Goal: Task Accomplishment & Management: Manage account settings

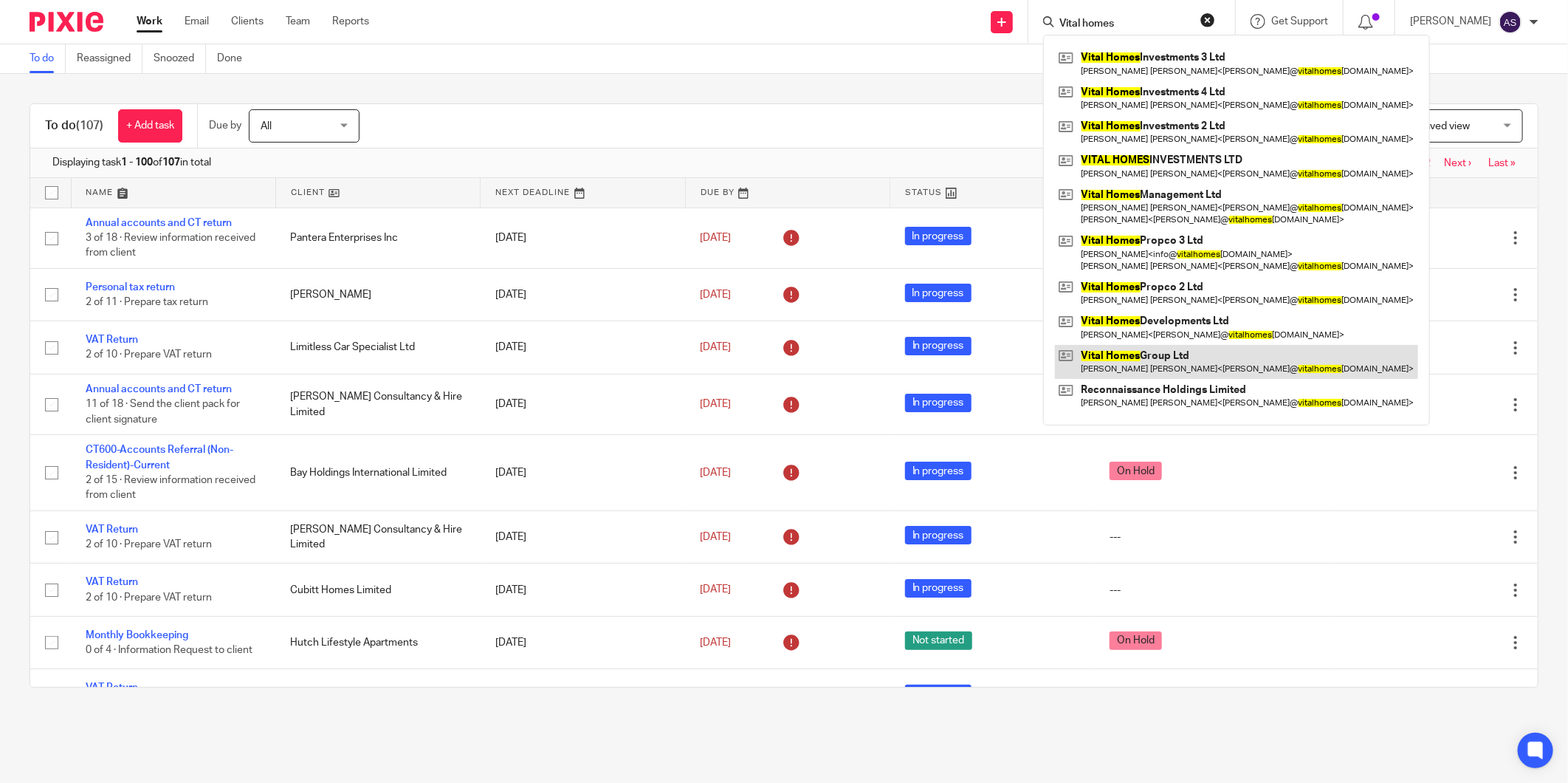
drag, startPoint x: 1190, startPoint y: 351, endPoint x: 1172, endPoint y: 346, distance: 18.7
click at [1190, 351] on link at bounding box center [1236, 361] width 363 height 34
click at [1128, 18] on input "Vital homes" at bounding box center [1124, 24] width 133 height 13
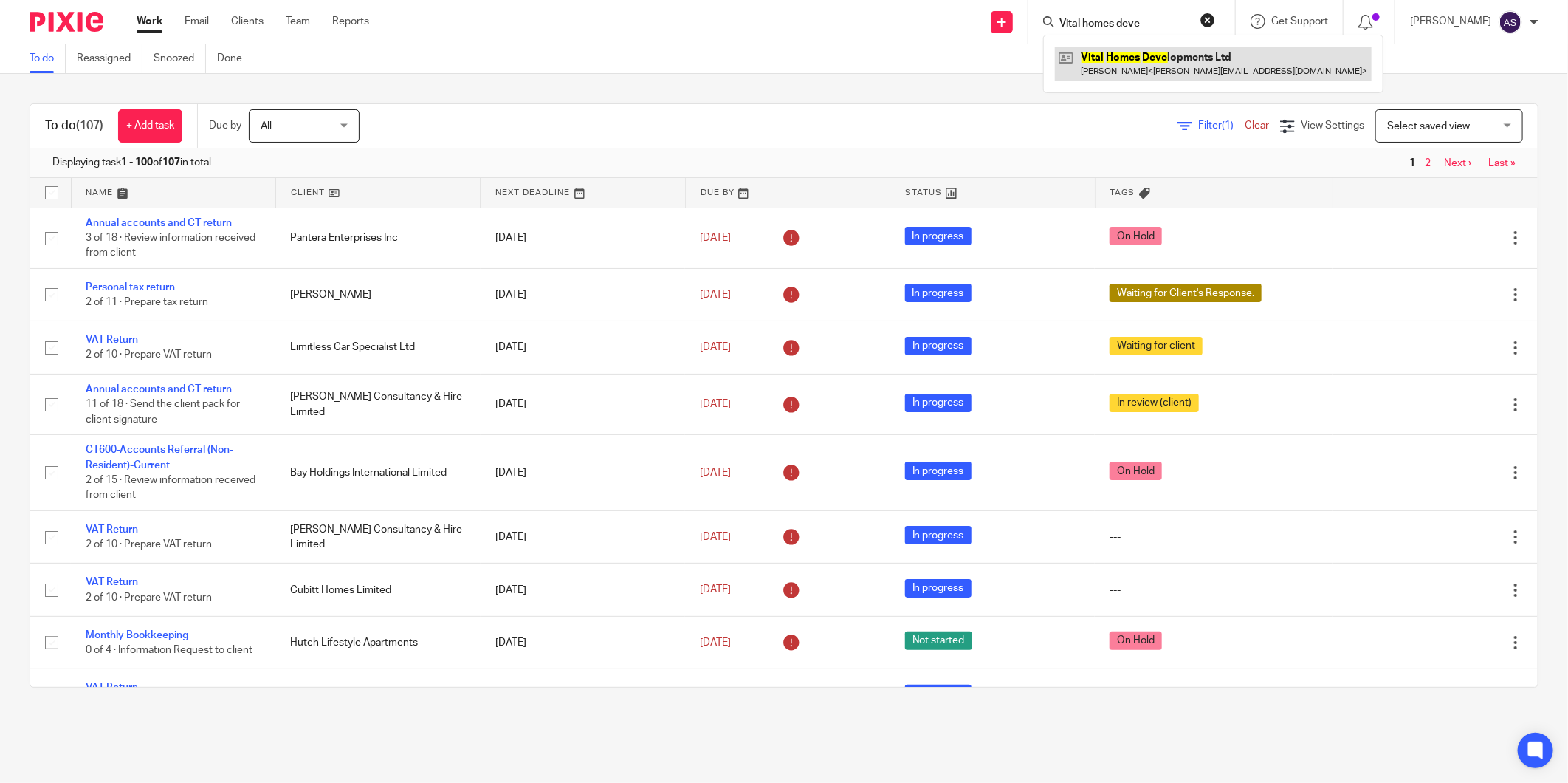
type input "Vital homes deve"
click at [1169, 48] on link at bounding box center [1213, 64] width 316 height 34
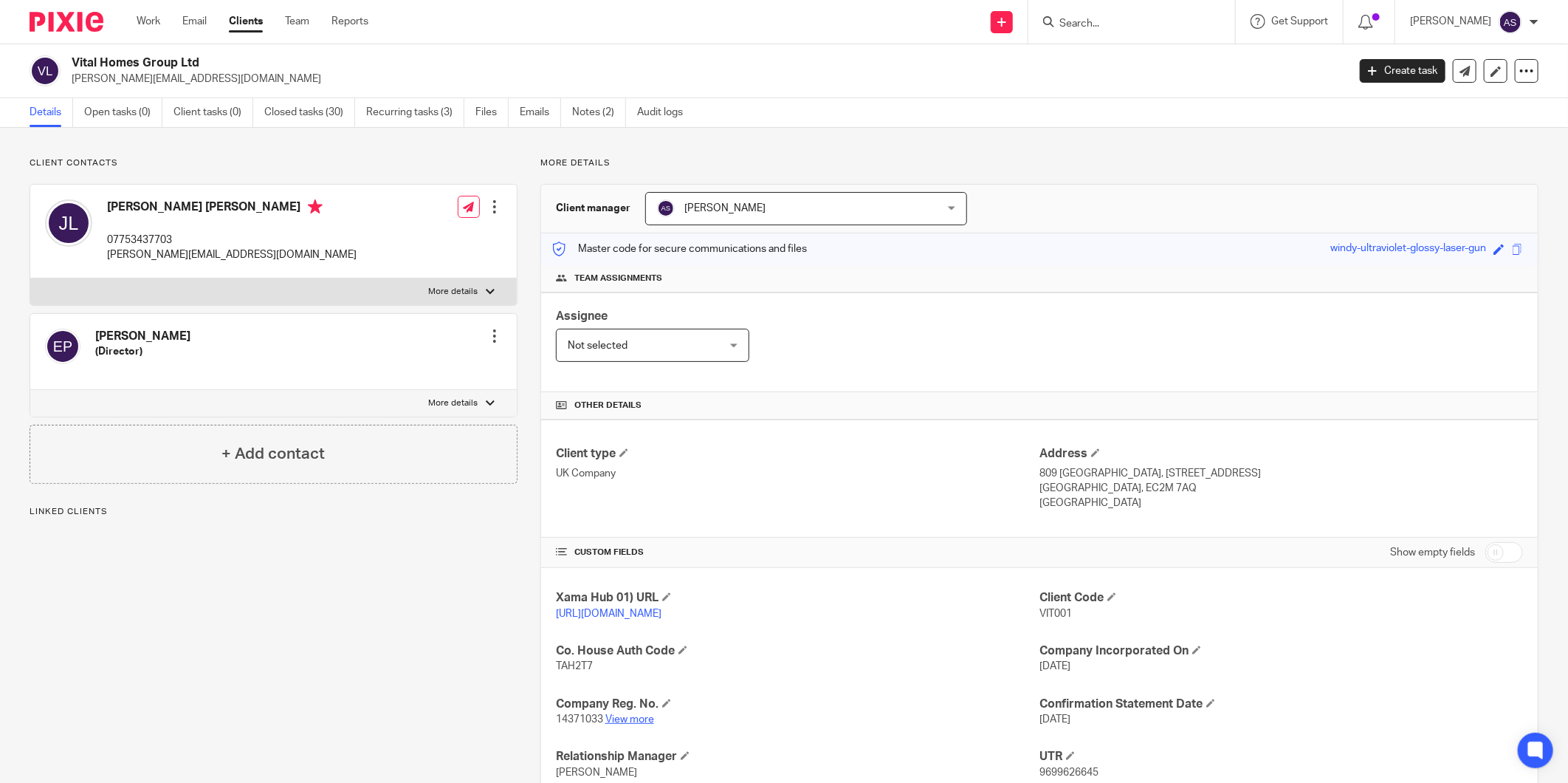
click at [633, 720] on link "View more" at bounding box center [629, 719] width 49 height 11
click at [143, 233] on p "07753437703" at bounding box center [231, 239] width 249 height 15
copy p "07753437703"
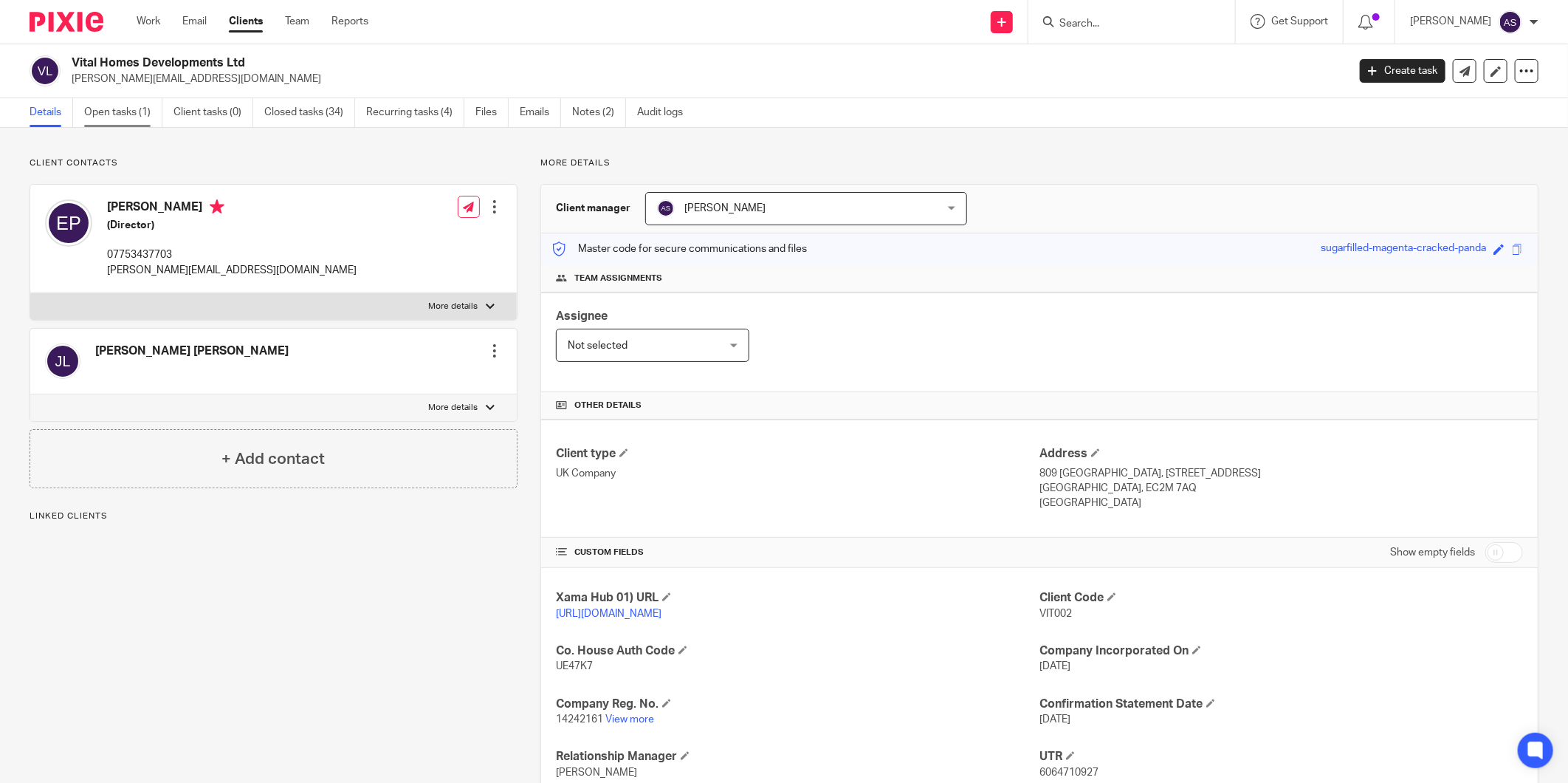
click at [103, 118] on link "Open tasks (1)" at bounding box center [123, 112] width 79 height 29
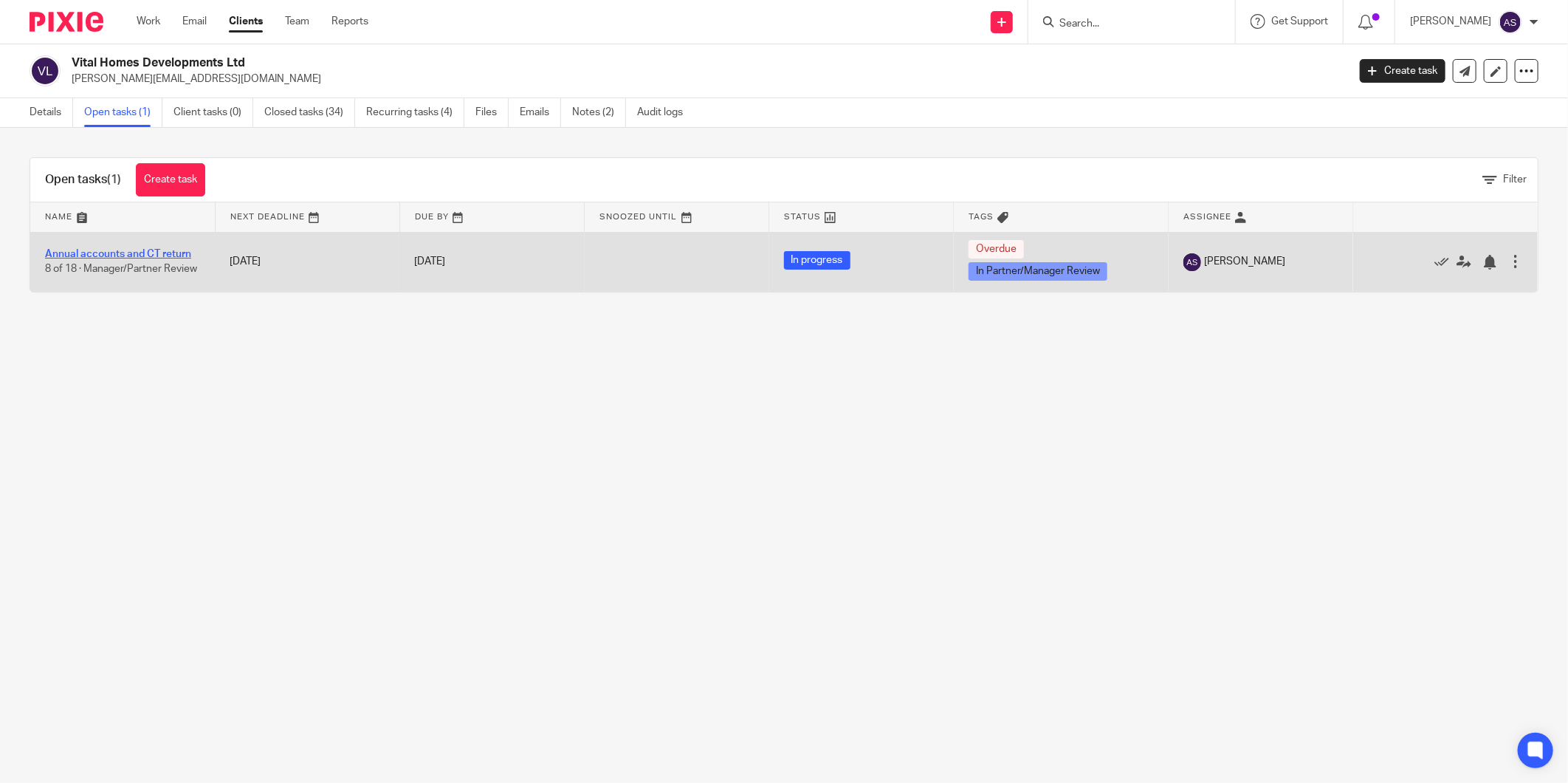
click at [156, 249] on link "Annual accounts and CT return" at bounding box center [117, 255] width 146 height 11
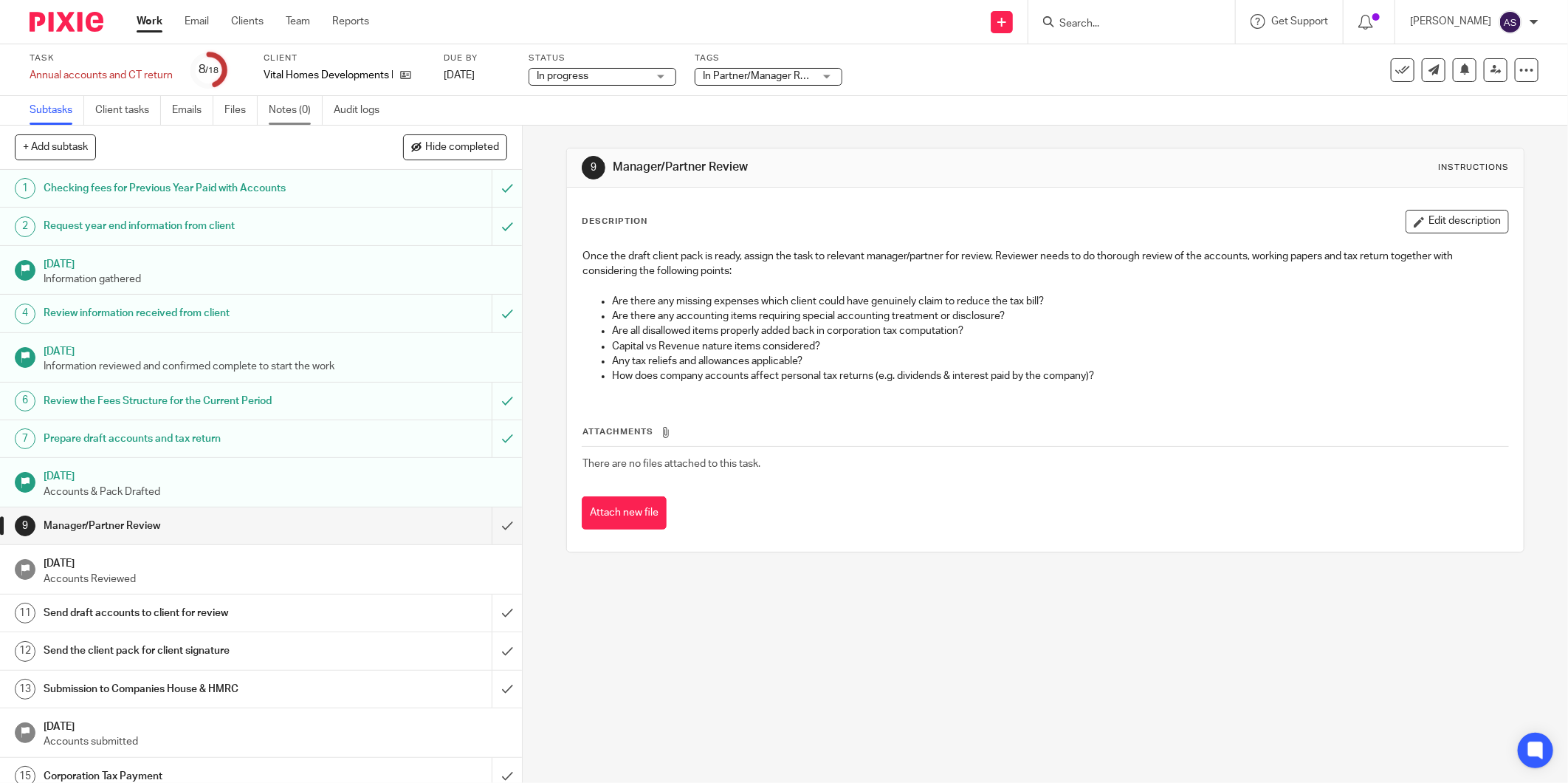
click at [295, 116] on link "Notes (0)" at bounding box center [295, 110] width 54 height 29
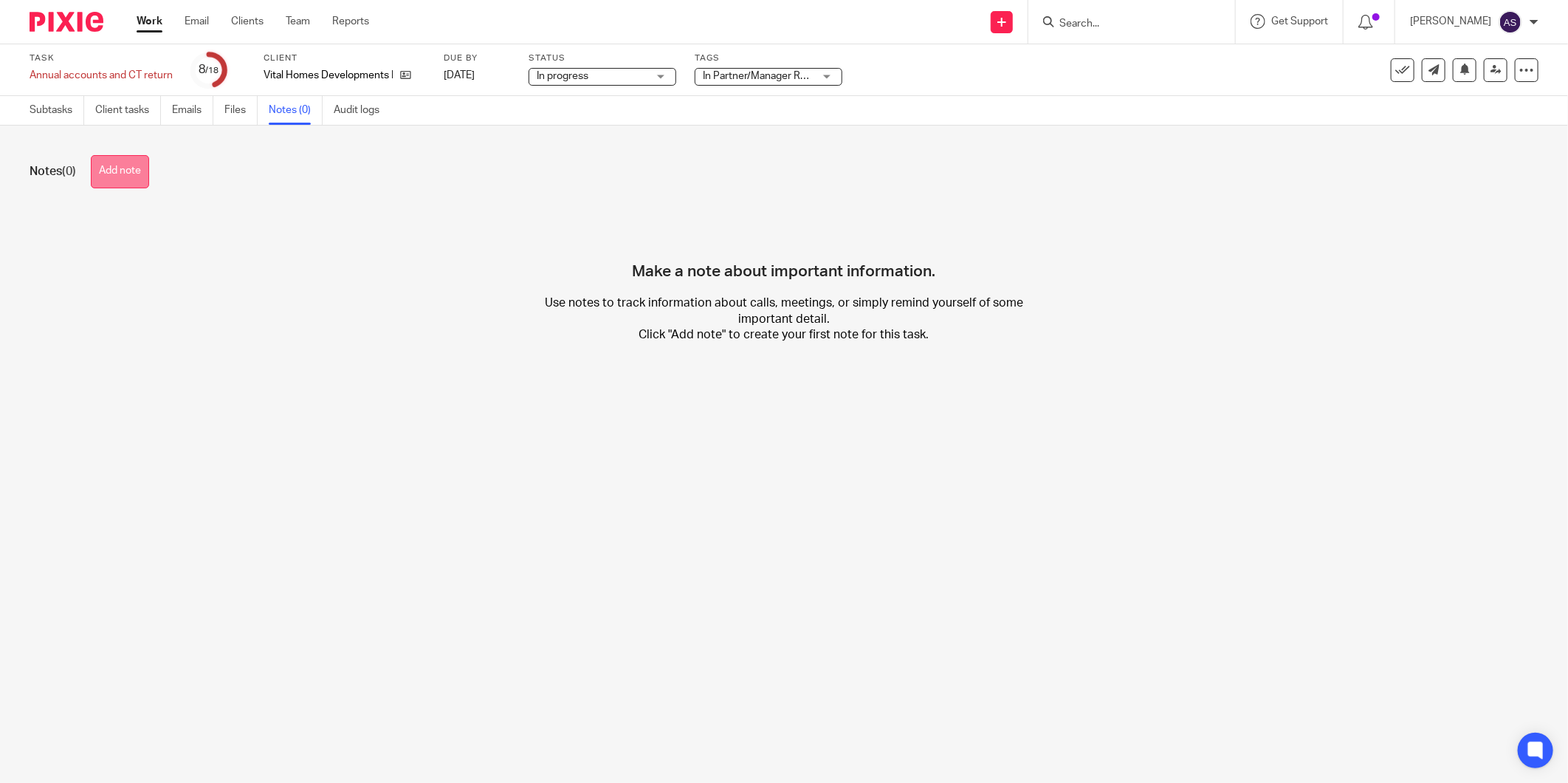
click at [127, 166] on button "Add note" at bounding box center [120, 171] width 58 height 34
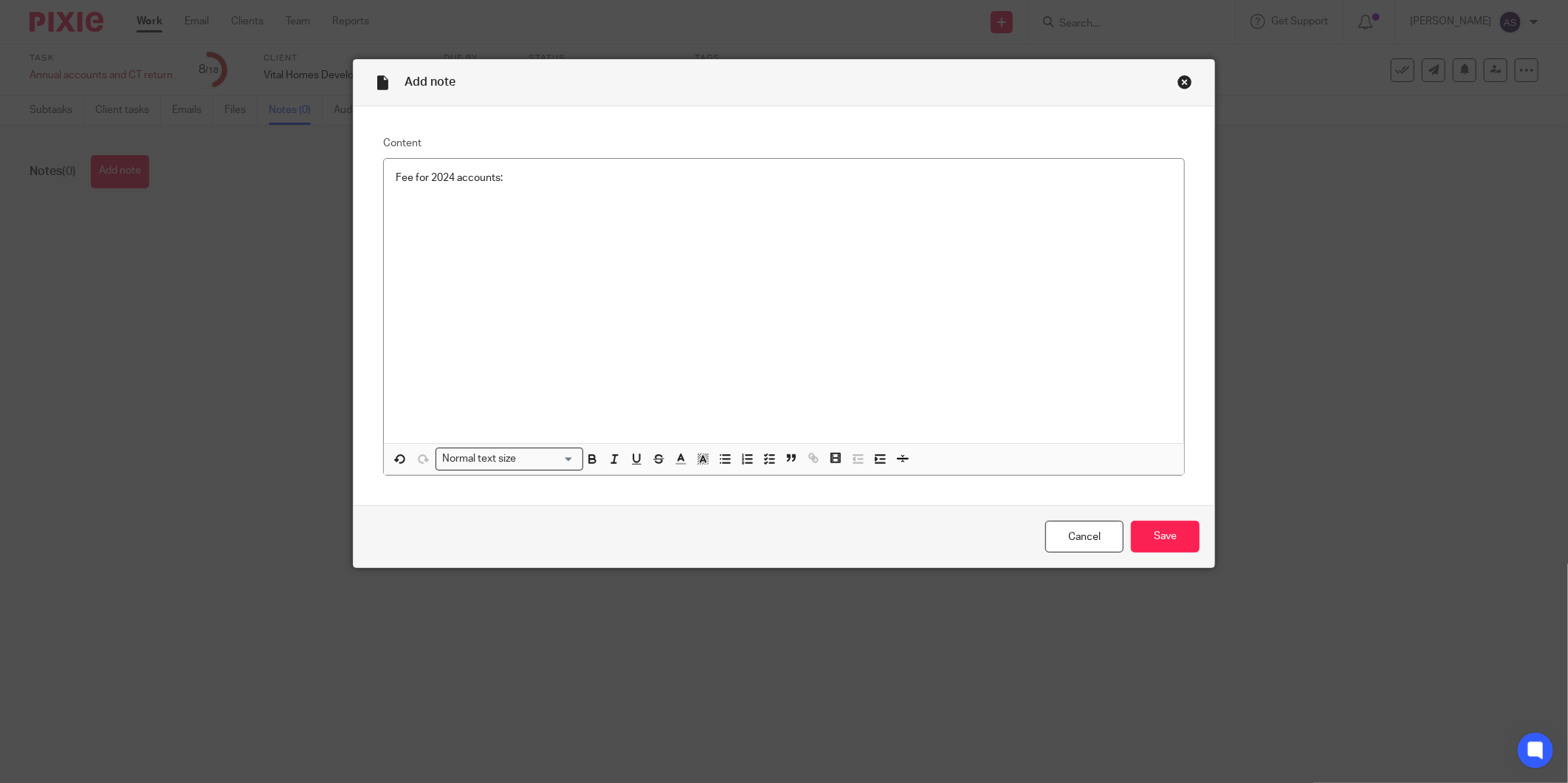
click at [569, 193] on div "Fee for 2024 accounts:" at bounding box center [784, 301] width 800 height 285
click at [579, 180] on p "Fee for 2024 accounts:" at bounding box center [784, 178] width 776 height 15
click at [1173, 528] on input "Save" at bounding box center [1165, 536] width 69 height 32
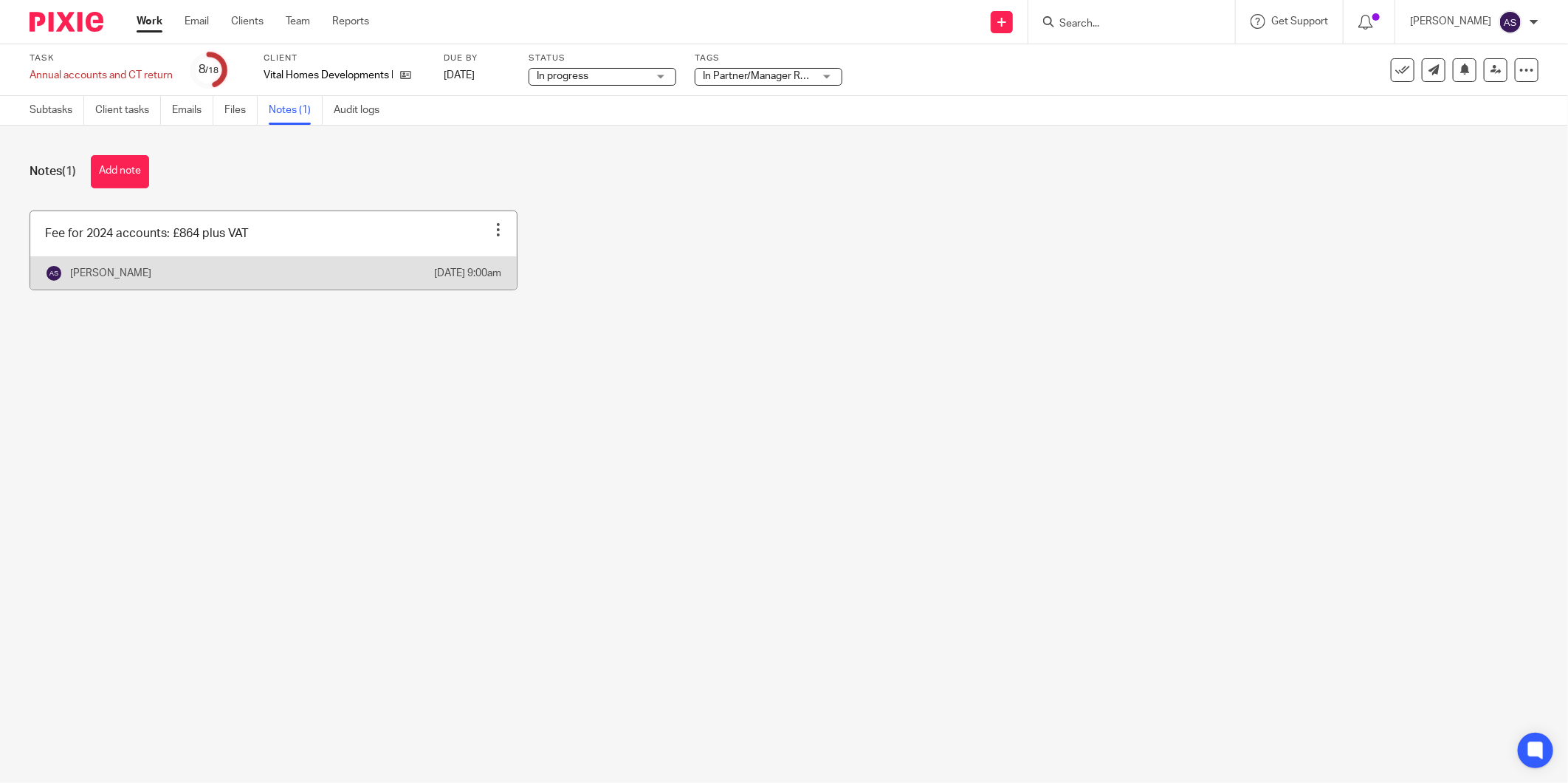
click at [491, 227] on div at bounding box center [498, 229] width 15 height 15
click at [466, 266] on span "Edit note" at bounding box center [459, 266] width 42 height 11
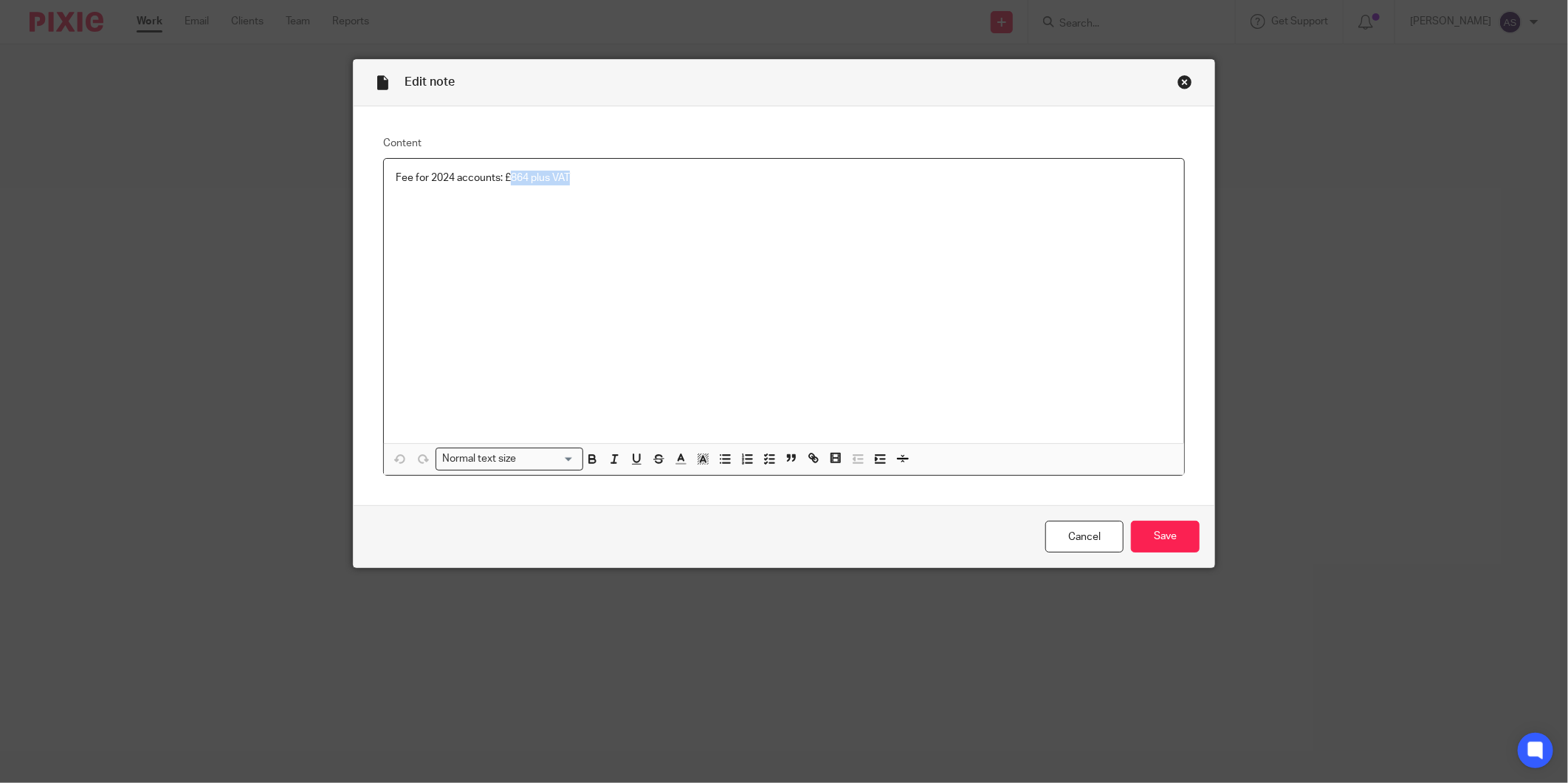
drag, startPoint x: 504, startPoint y: 180, endPoint x: 770, endPoint y: 164, distance: 266.5
click at [741, 171] on p "Fee for 2024 accounts: £864 plus VAT" at bounding box center [784, 178] width 776 height 15
click at [1169, 541] on input "Save" at bounding box center [1165, 536] width 69 height 32
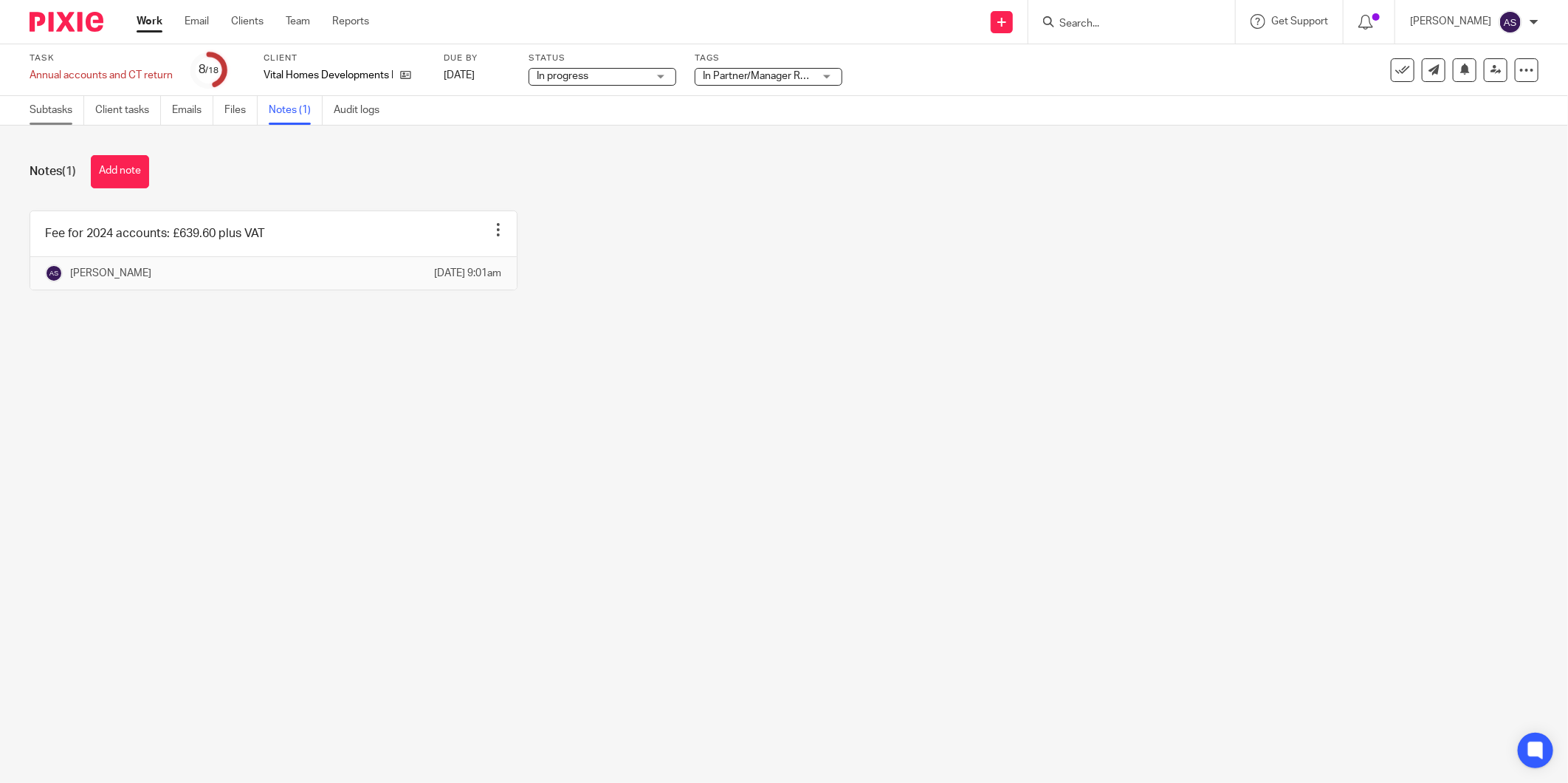
click at [50, 103] on link "Subtasks" at bounding box center [57, 110] width 55 height 29
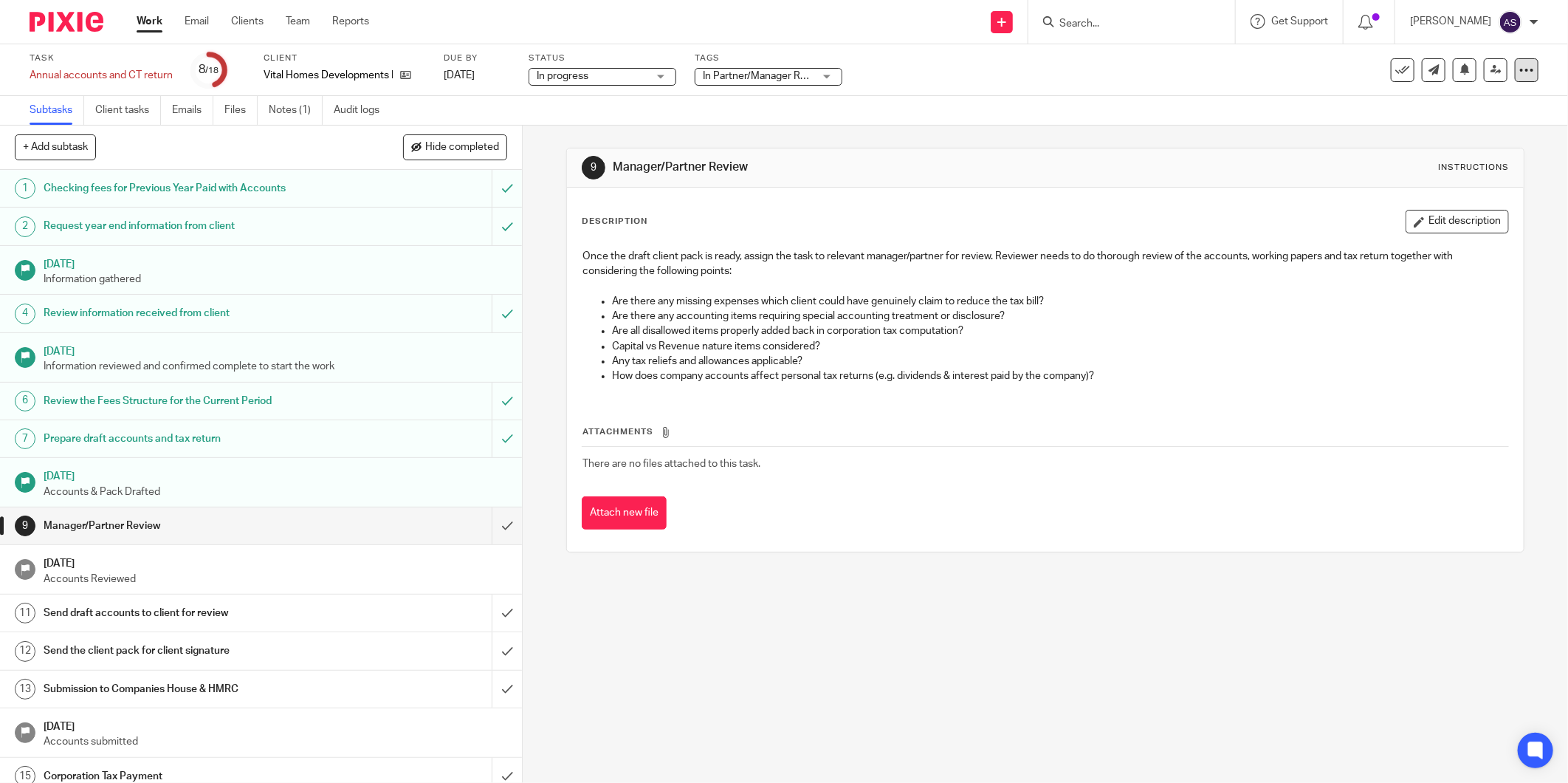
click at [1524, 74] on div at bounding box center [1526, 70] width 24 height 24
click at [1469, 171] on span "Change schedule" at bounding box center [1461, 171] width 81 height 11
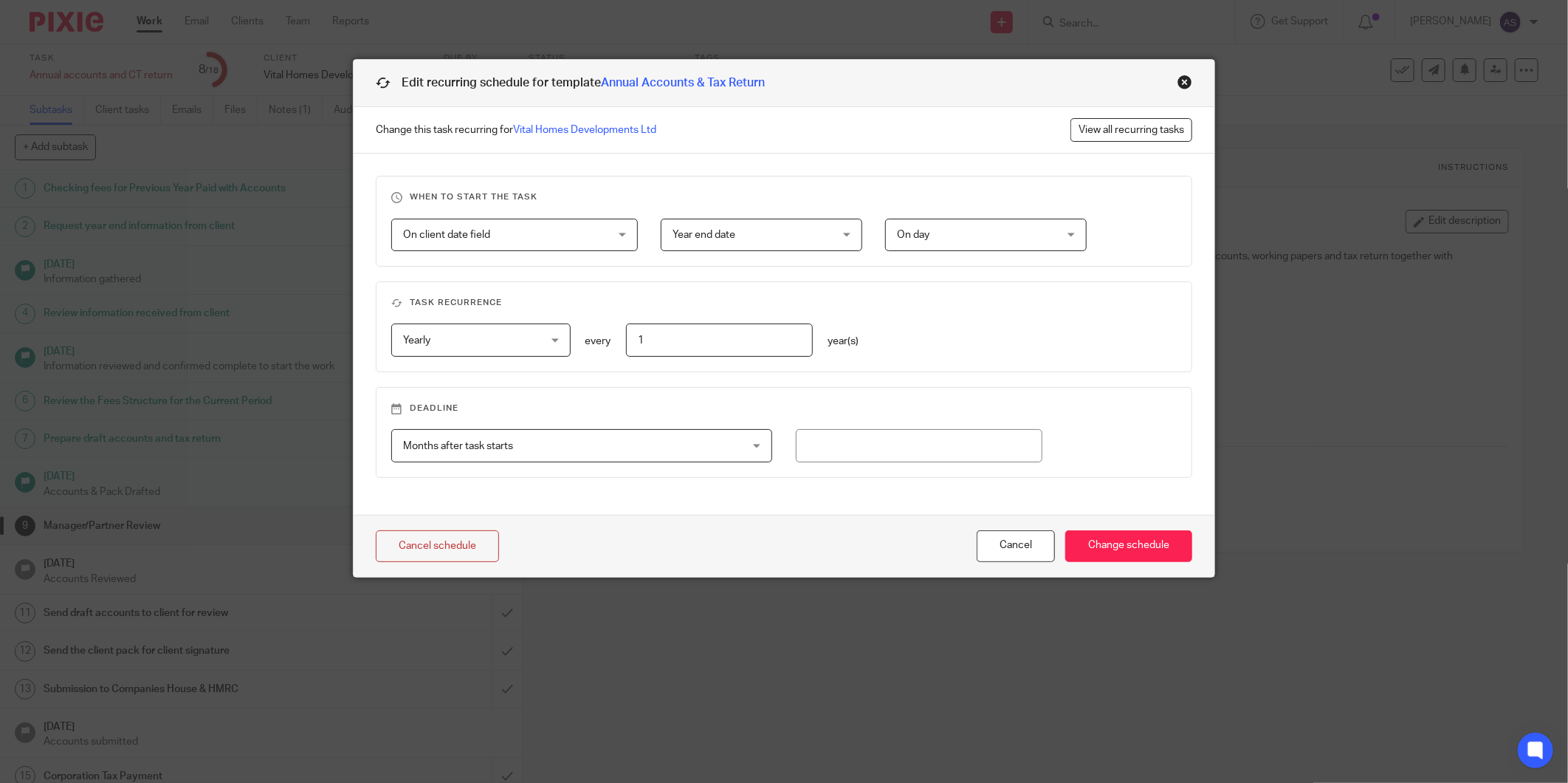
click at [1179, 72] on div "Edit recurring schedule for template Annual Accounts & Tax Return" at bounding box center [784, 83] width 860 height 47
click at [1178, 83] on div "Close this dialog window" at bounding box center [1185, 81] width 15 height 15
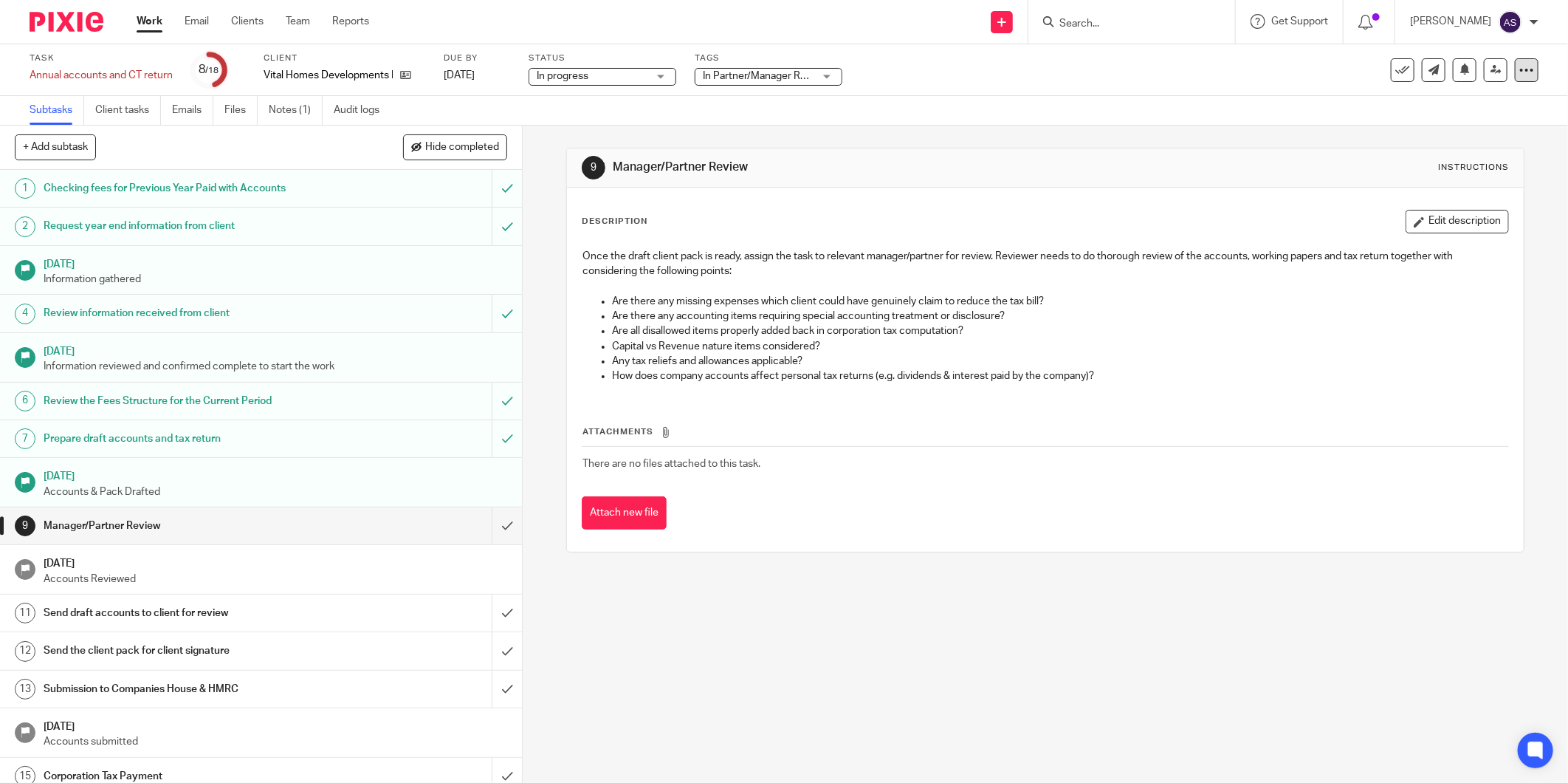
click at [1515, 64] on div at bounding box center [1526, 70] width 24 height 24
click at [1492, 126] on link "Advanced task editor" at bounding box center [1469, 129] width 97 height 11
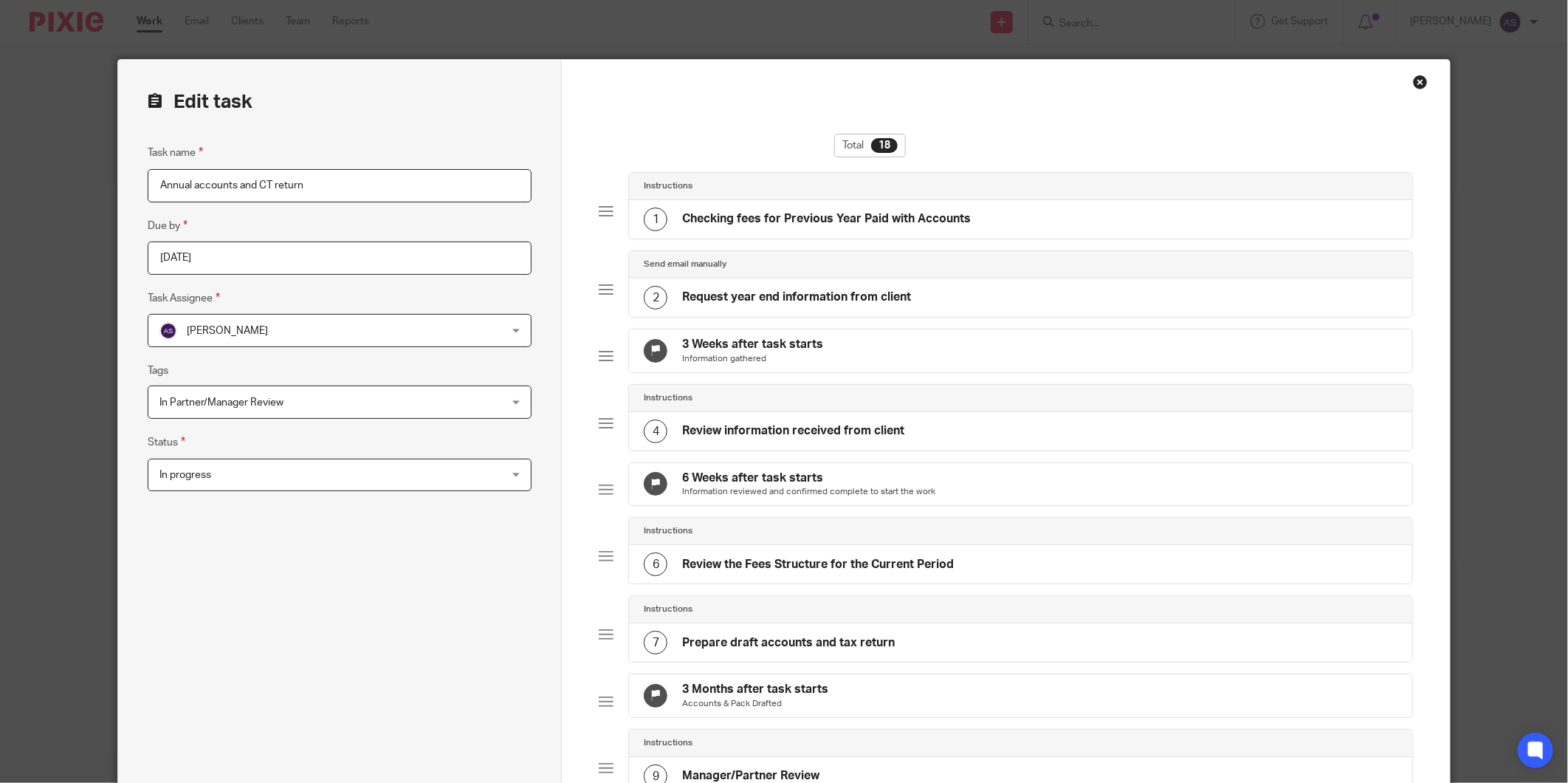
click at [1416, 87] on div "Close this dialog window" at bounding box center [1420, 81] width 15 height 15
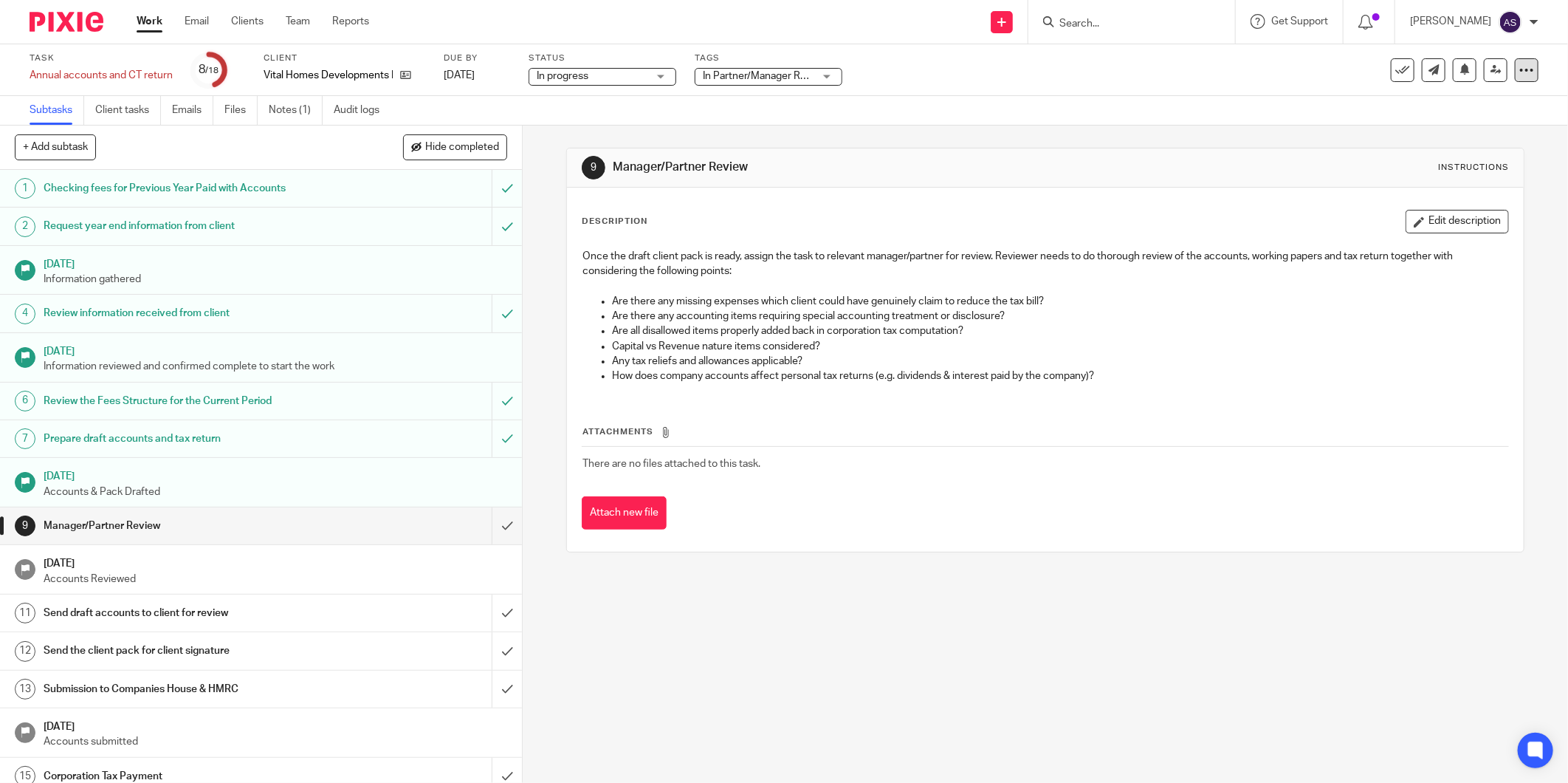
click at [1524, 69] on div at bounding box center [1526, 70] width 24 height 24
click at [1472, 128] on link "Advanced task editor" at bounding box center [1469, 129] width 97 height 11
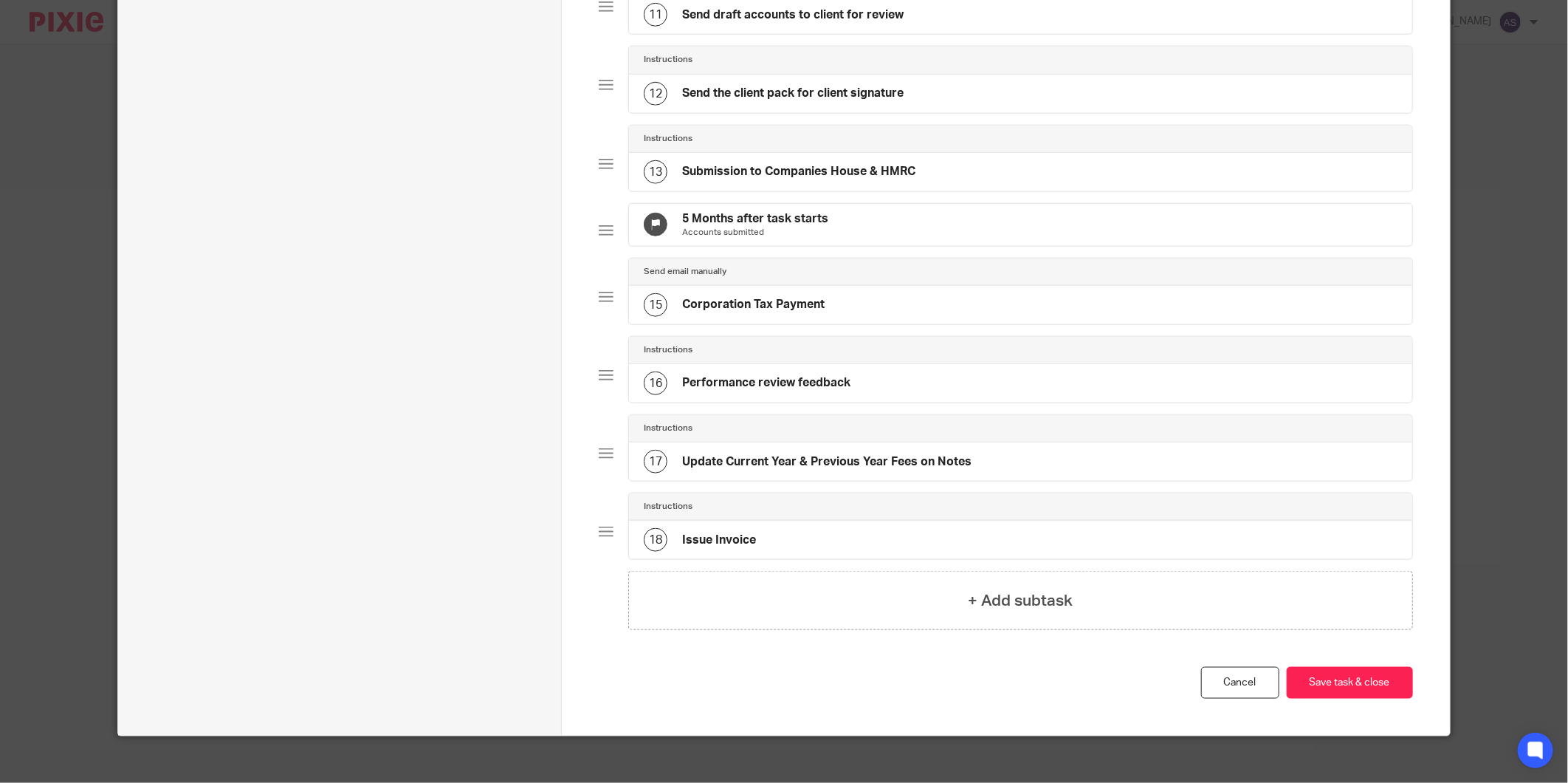
scroll to position [970, 0]
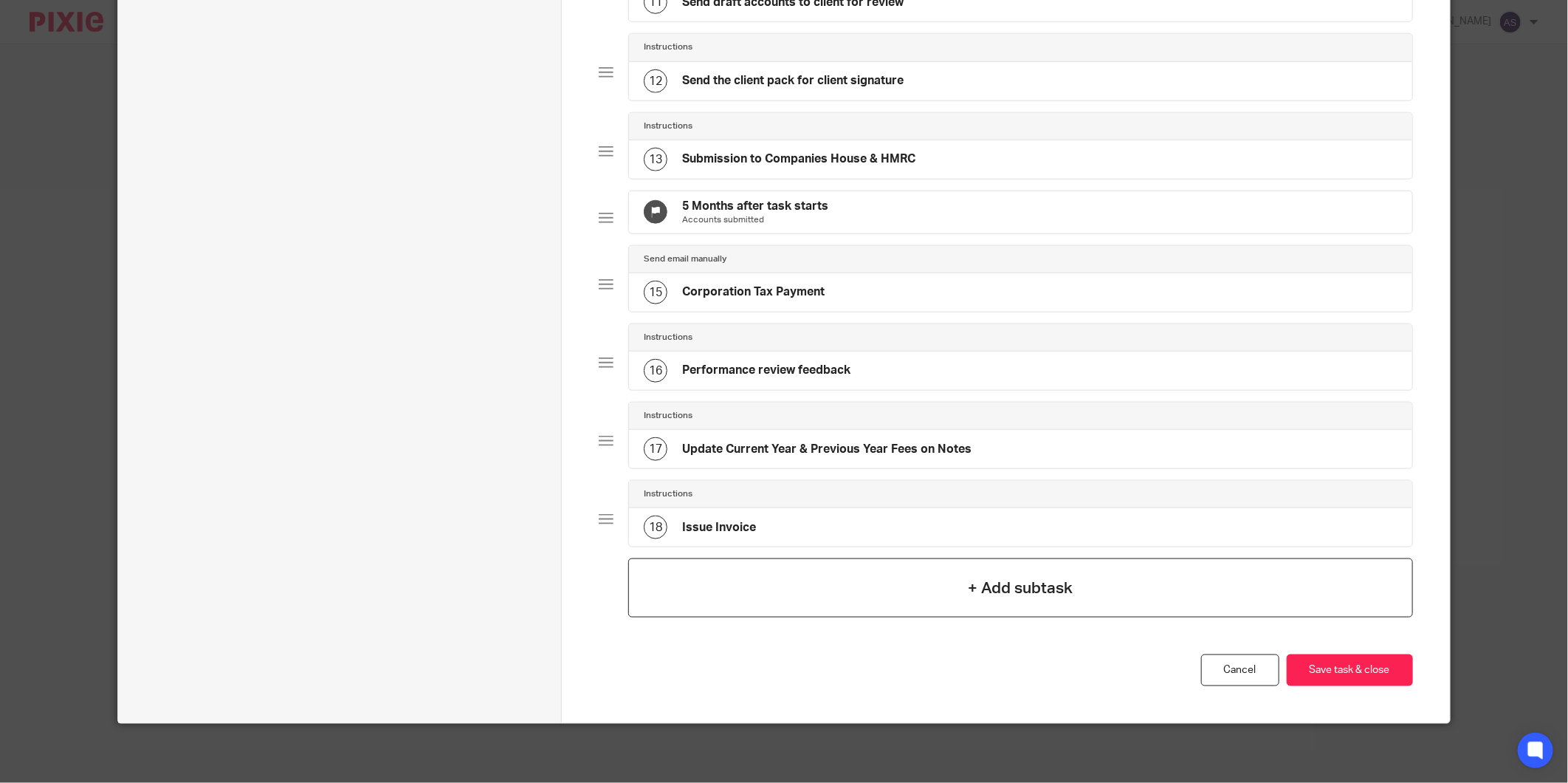
click at [935, 592] on div "+ Add subtask" at bounding box center [1019, 588] width 784 height 59
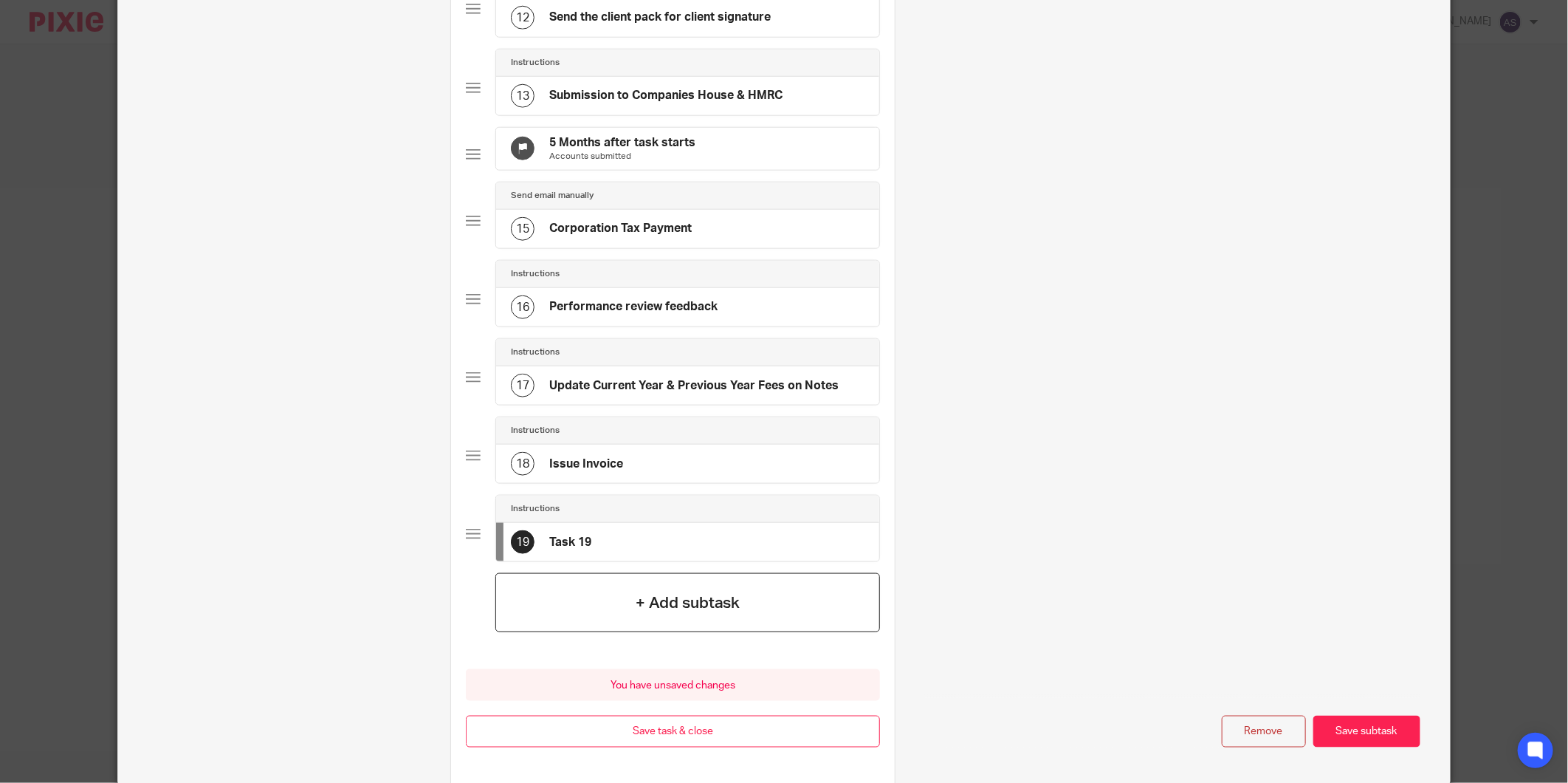
scroll to position [0, 0]
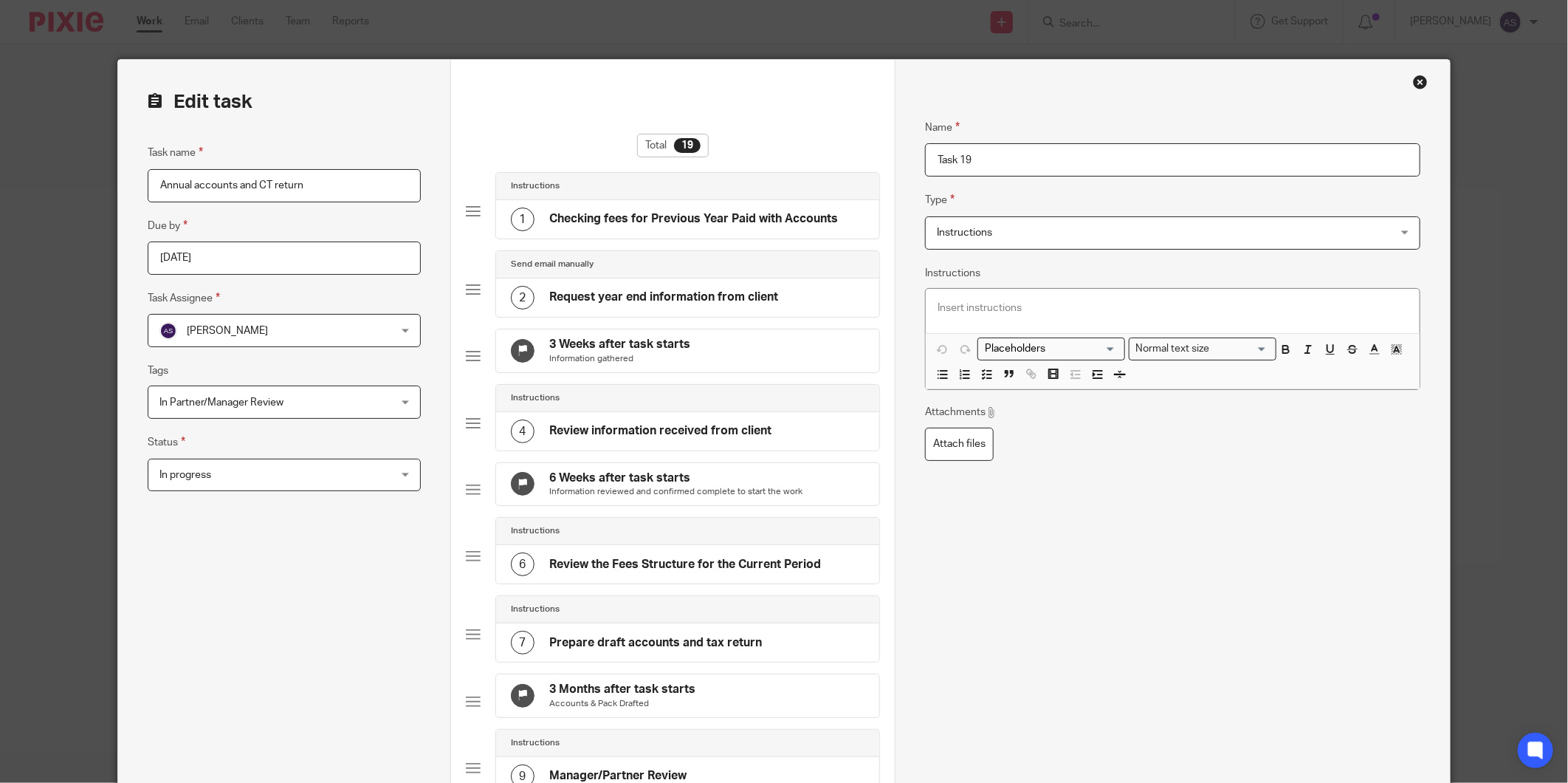
click at [1214, 227] on span "Instructions" at bounding box center [1129, 232] width 386 height 31
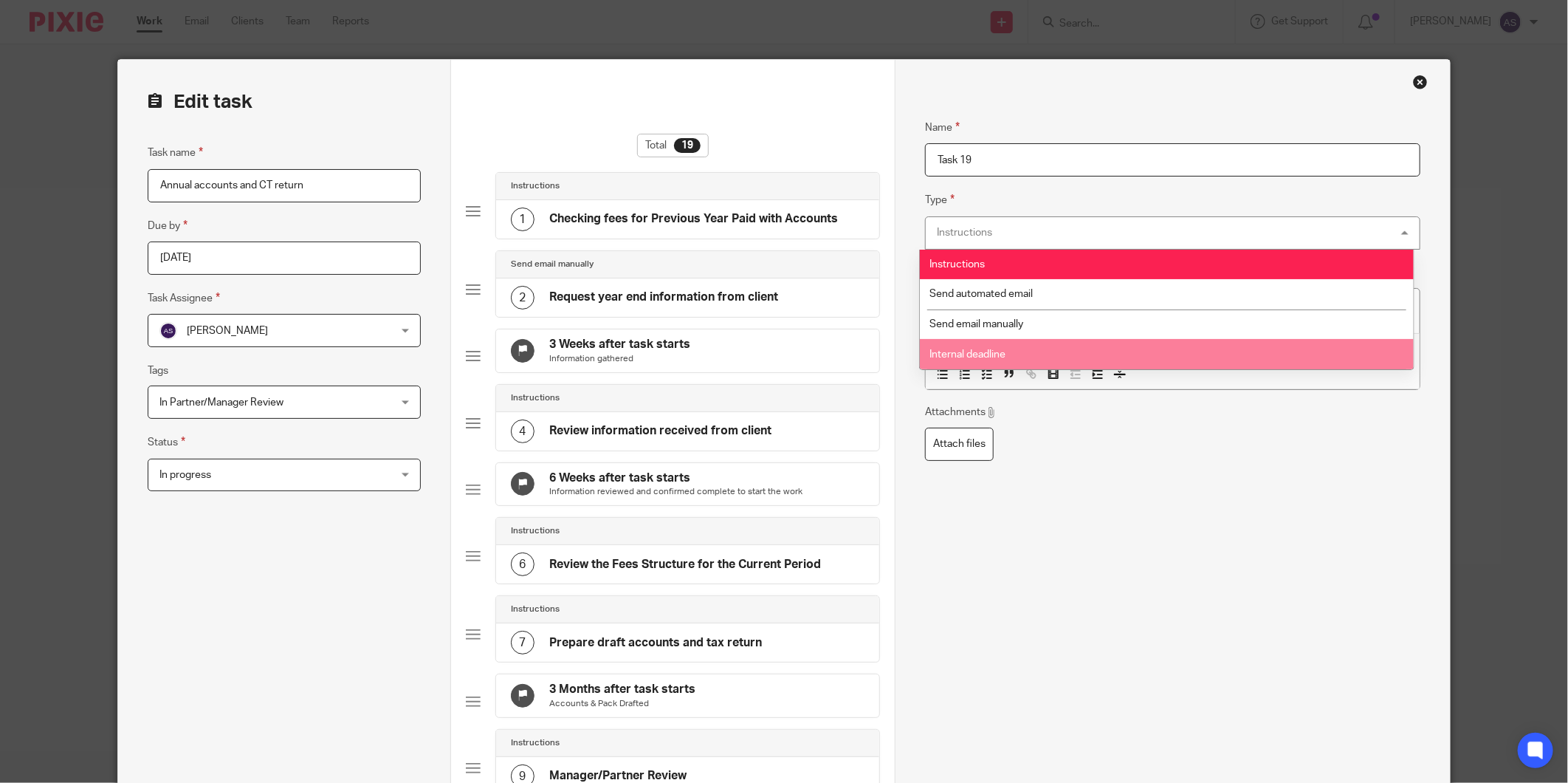
click at [1057, 354] on li "Internal deadline" at bounding box center [1166, 354] width 493 height 30
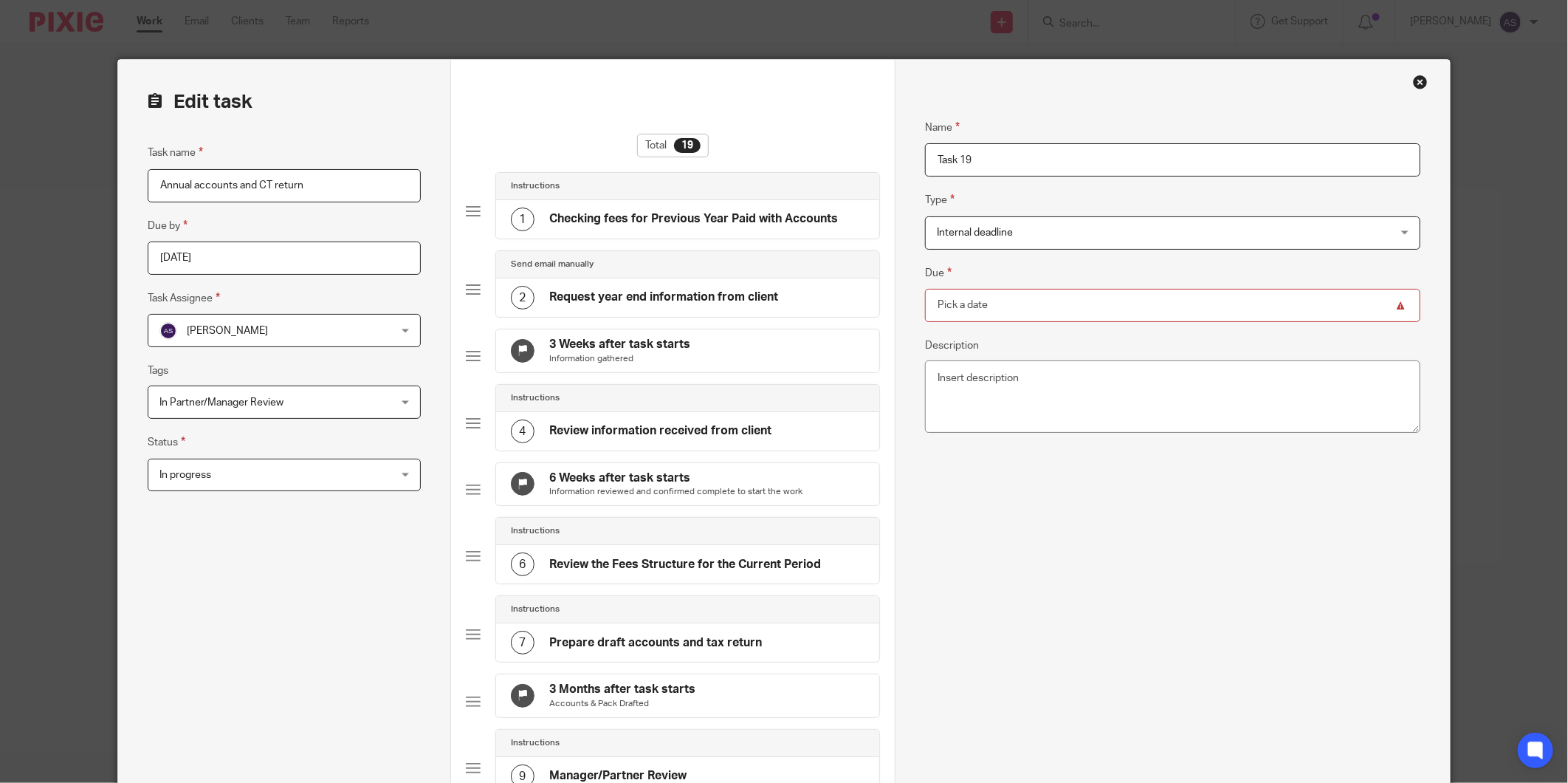
click at [1030, 245] on div "Name Task 19 Type Internal deadline Internal deadline Instructions Send automat…" at bounding box center [1172, 289] width 495 height 385
click at [1035, 238] on span "Internal deadline" at bounding box center [1129, 232] width 386 height 31
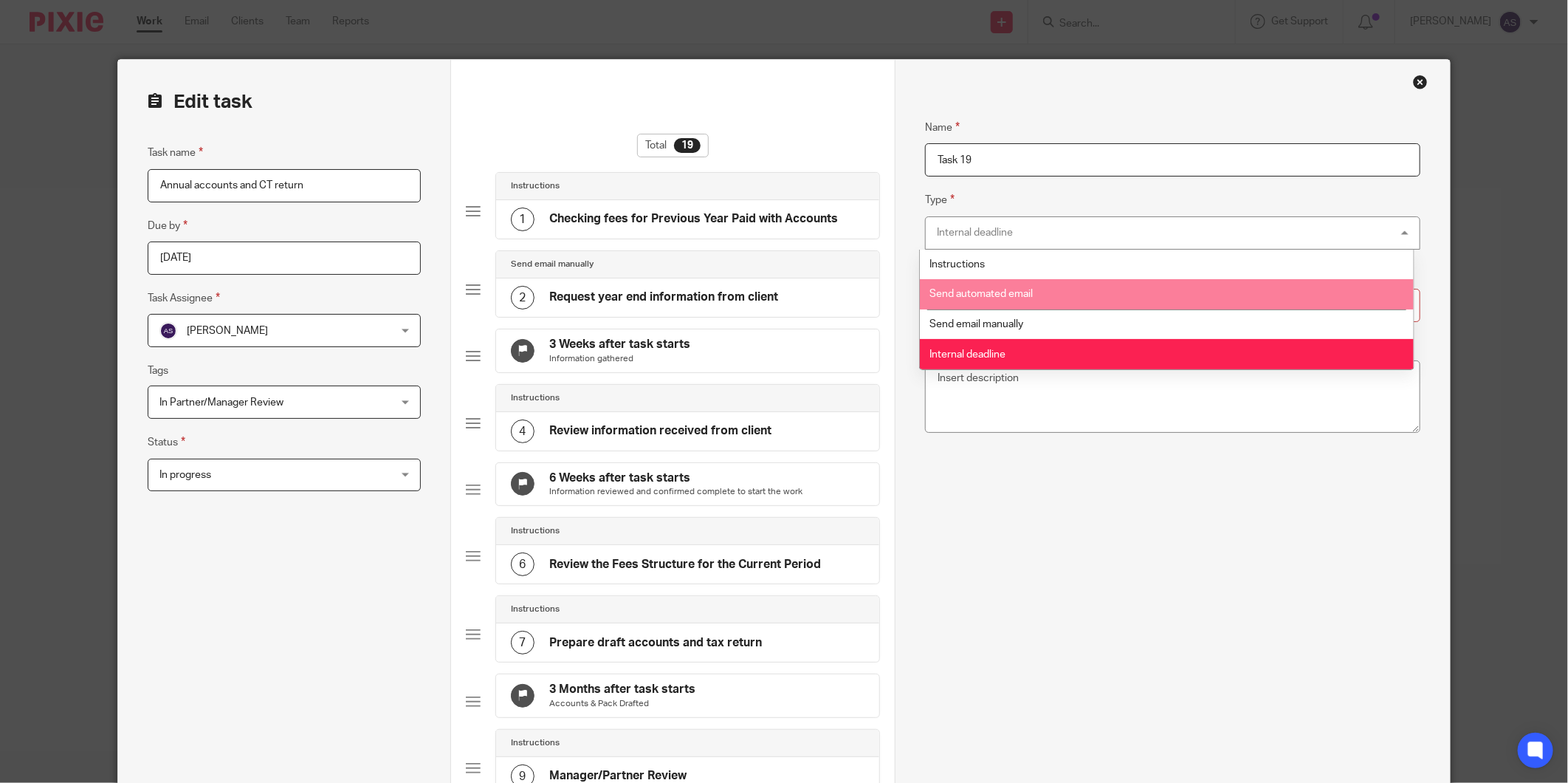
click at [1002, 306] on li "Send automated email" at bounding box center [1166, 294] width 493 height 30
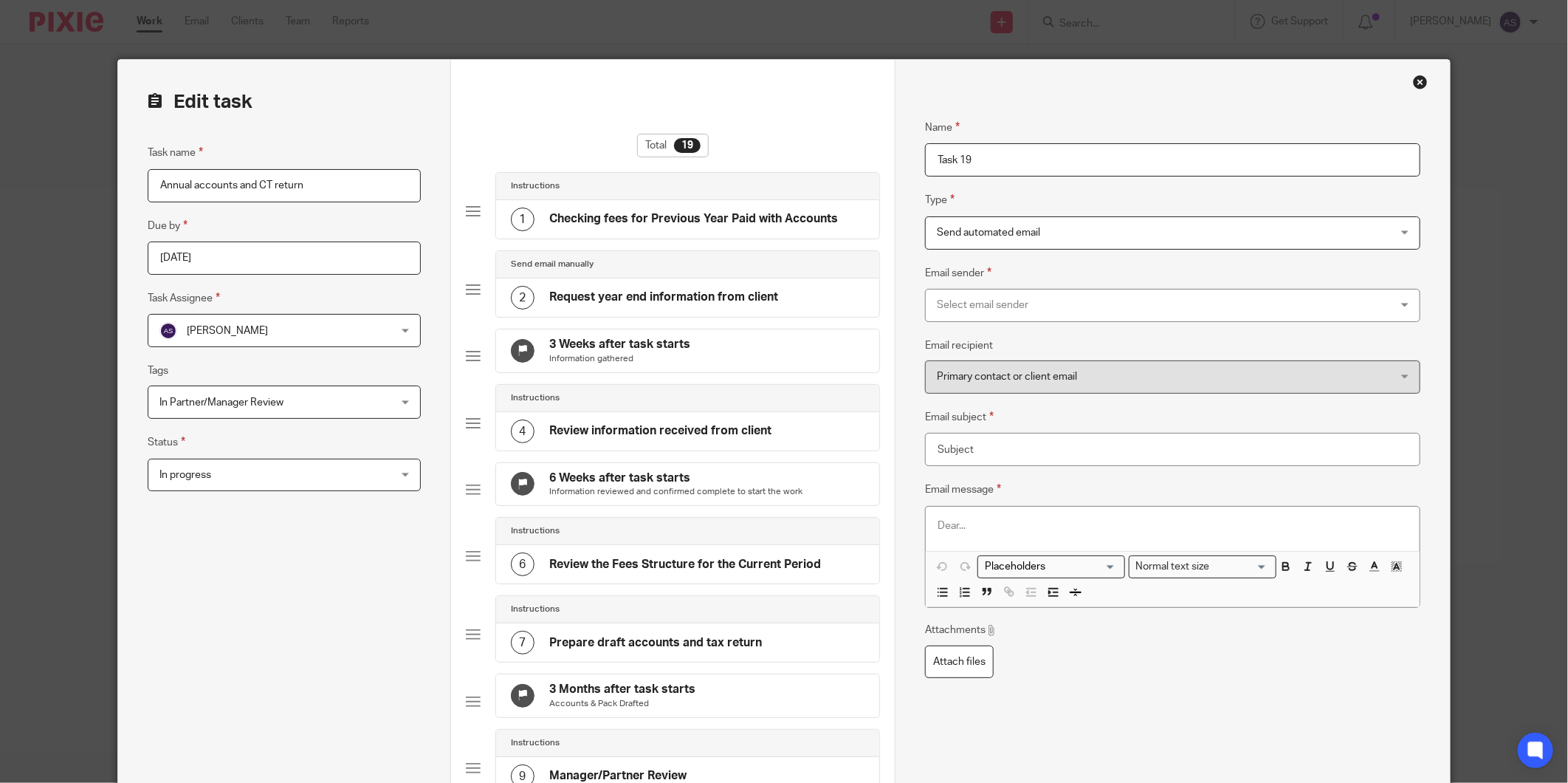
click at [657, 233] on div "1 Checking fees for Previous Year Paid with Accounts" at bounding box center [687, 218] width 383 height 38
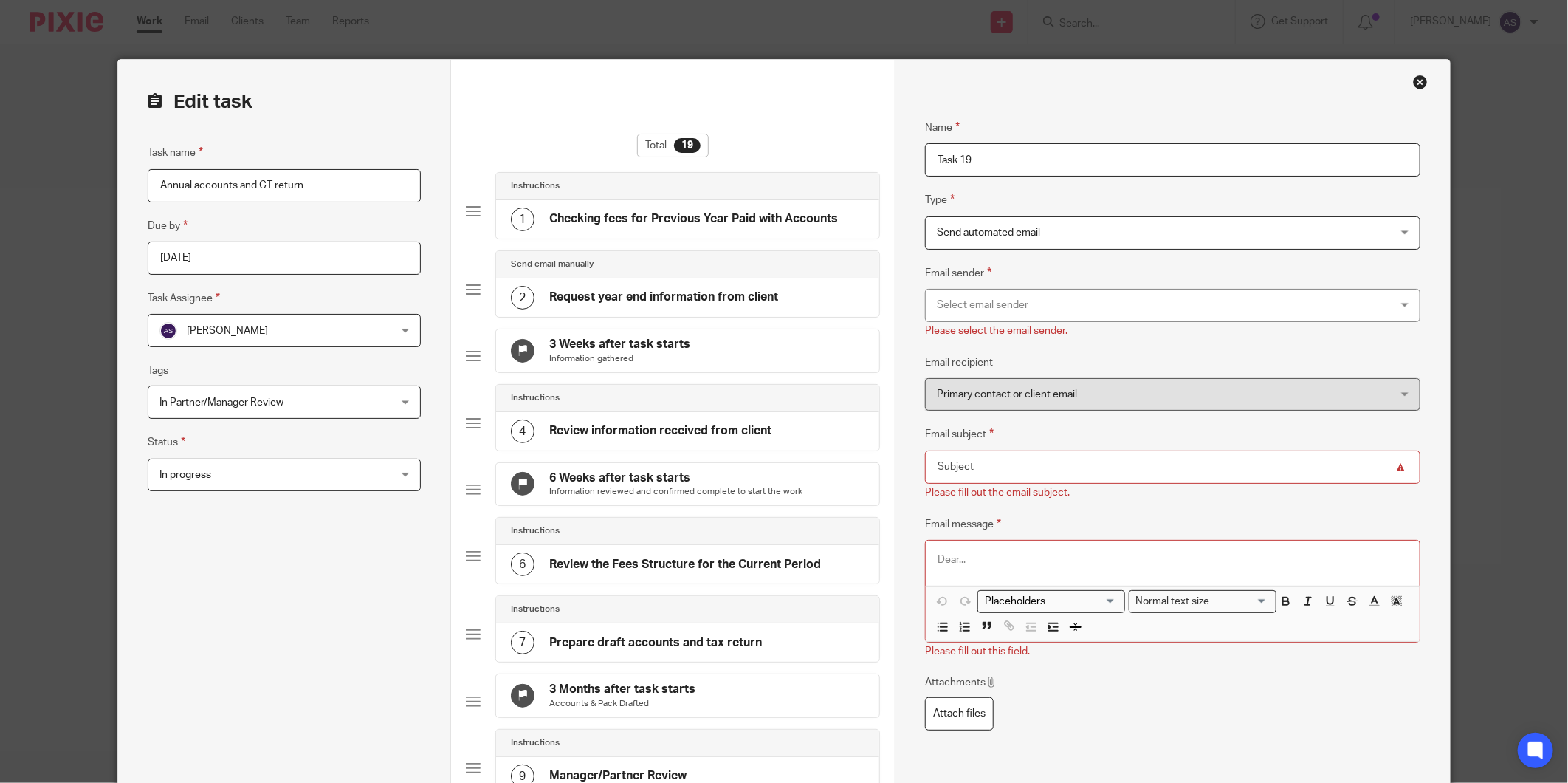
click at [680, 211] on h4 "Checking fees for Previous Year Paid with Accounts" at bounding box center [693, 219] width 289 height 16
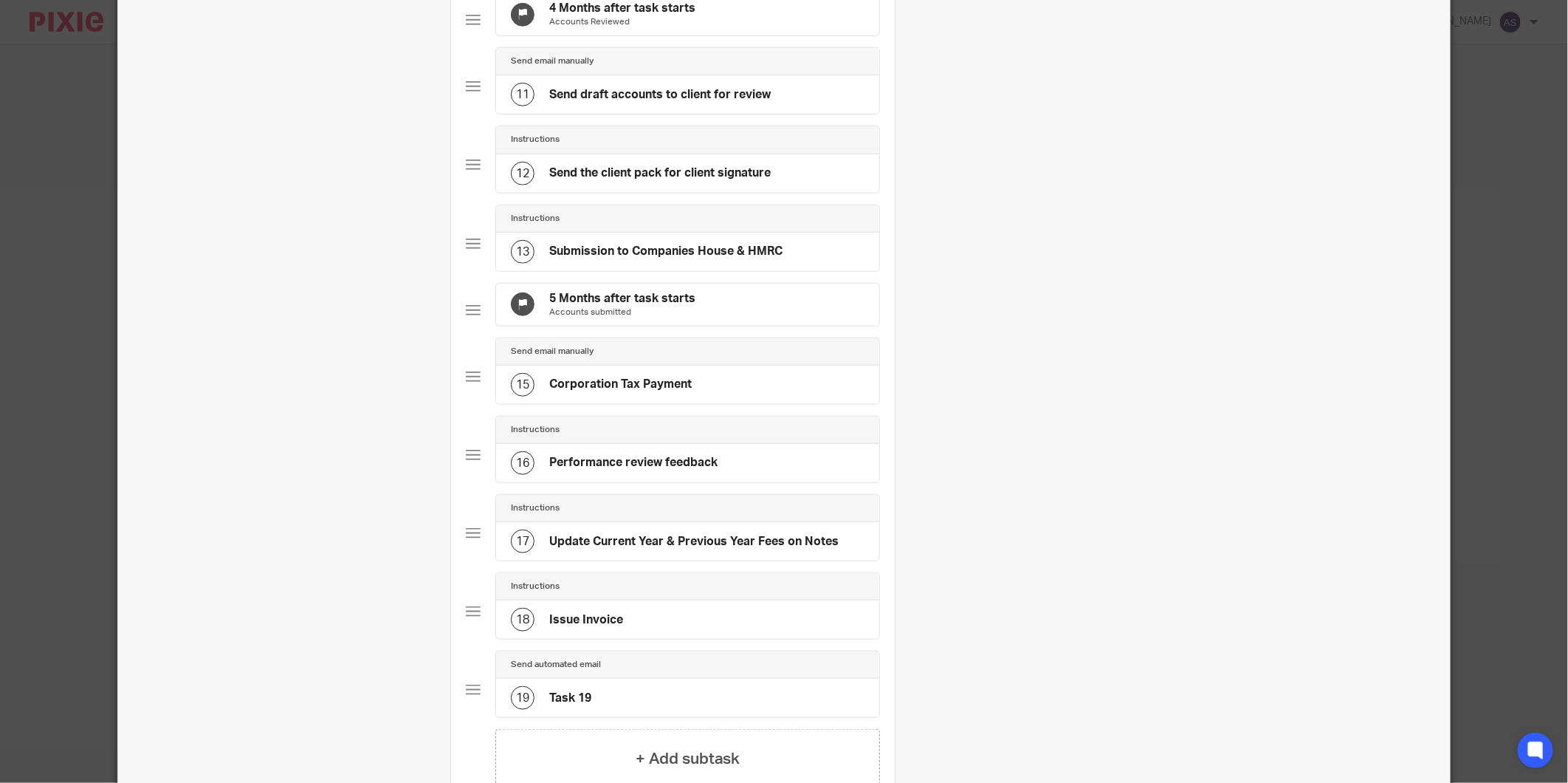
scroll to position [1095, 0]
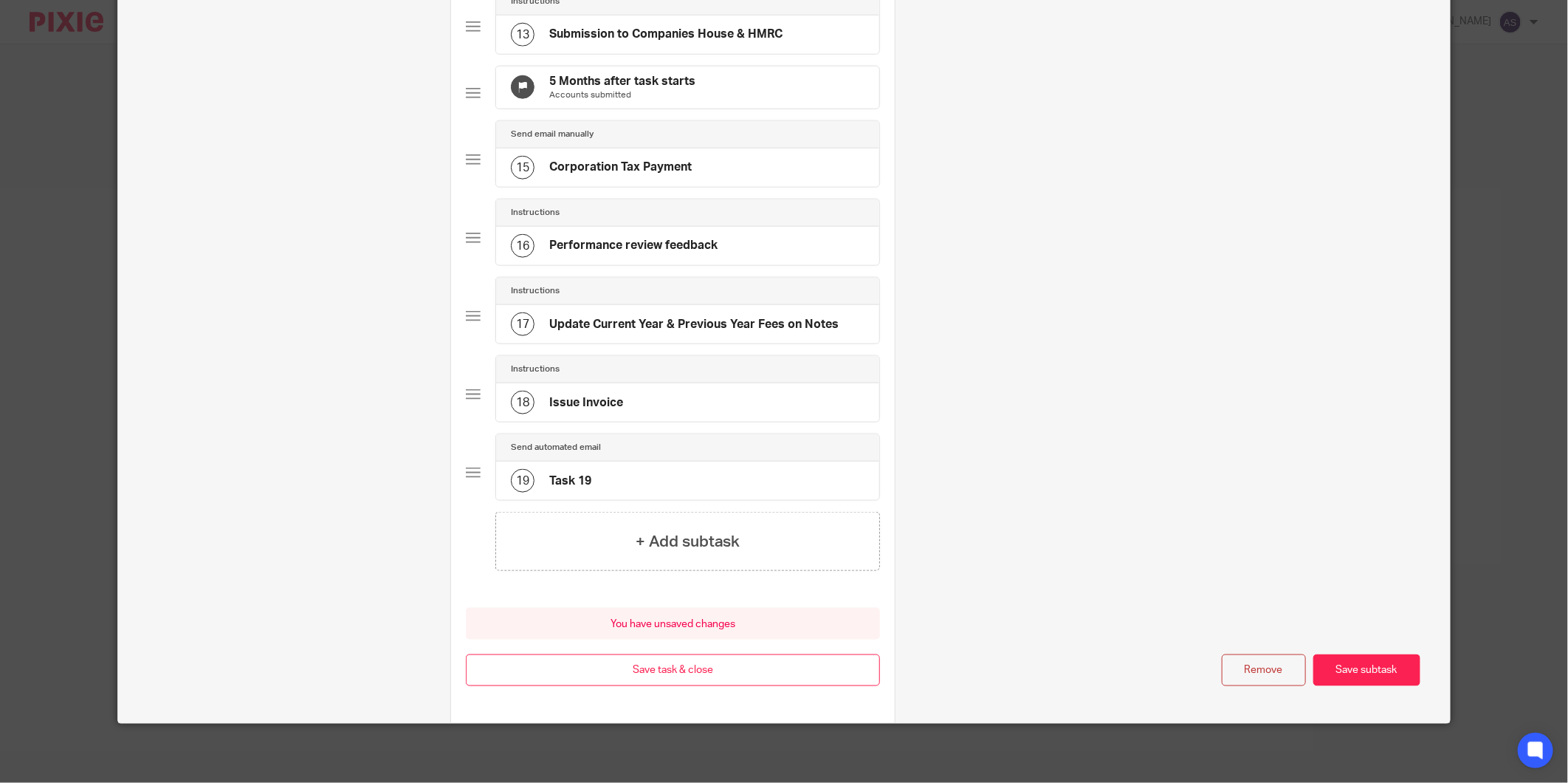
click at [1495, 557] on div "Edit task Task name Annual accounts and CT return Due by 2025-07-04 Task Assign…" at bounding box center [784, 392] width 1568 height 783
click at [1389, 658] on button "Save subtask" at bounding box center [1366, 670] width 107 height 32
click at [1373, 671] on button "Save subtask" at bounding box center [1366, 670] width 107 height 32
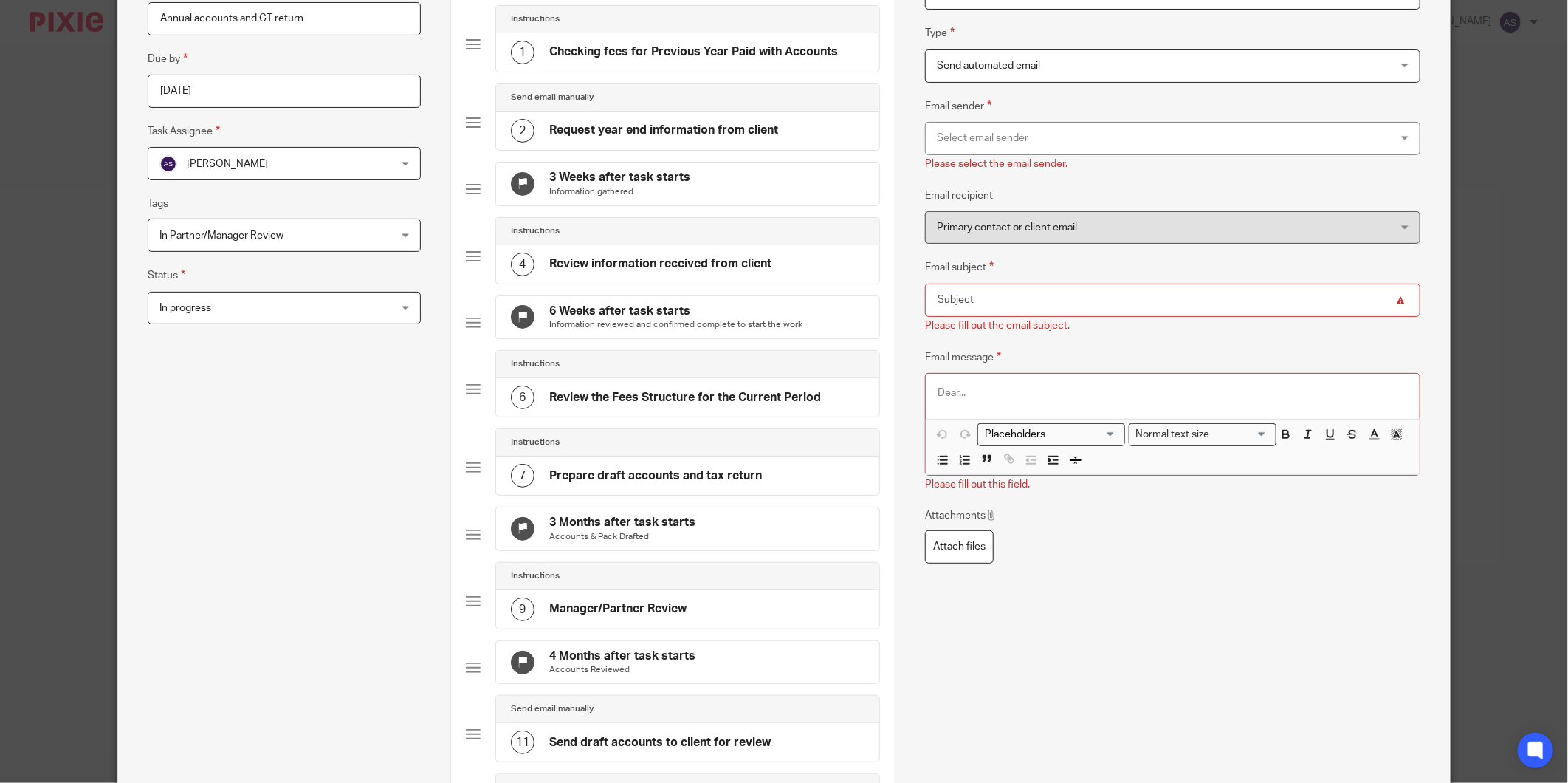
scroll to position [0, 0]
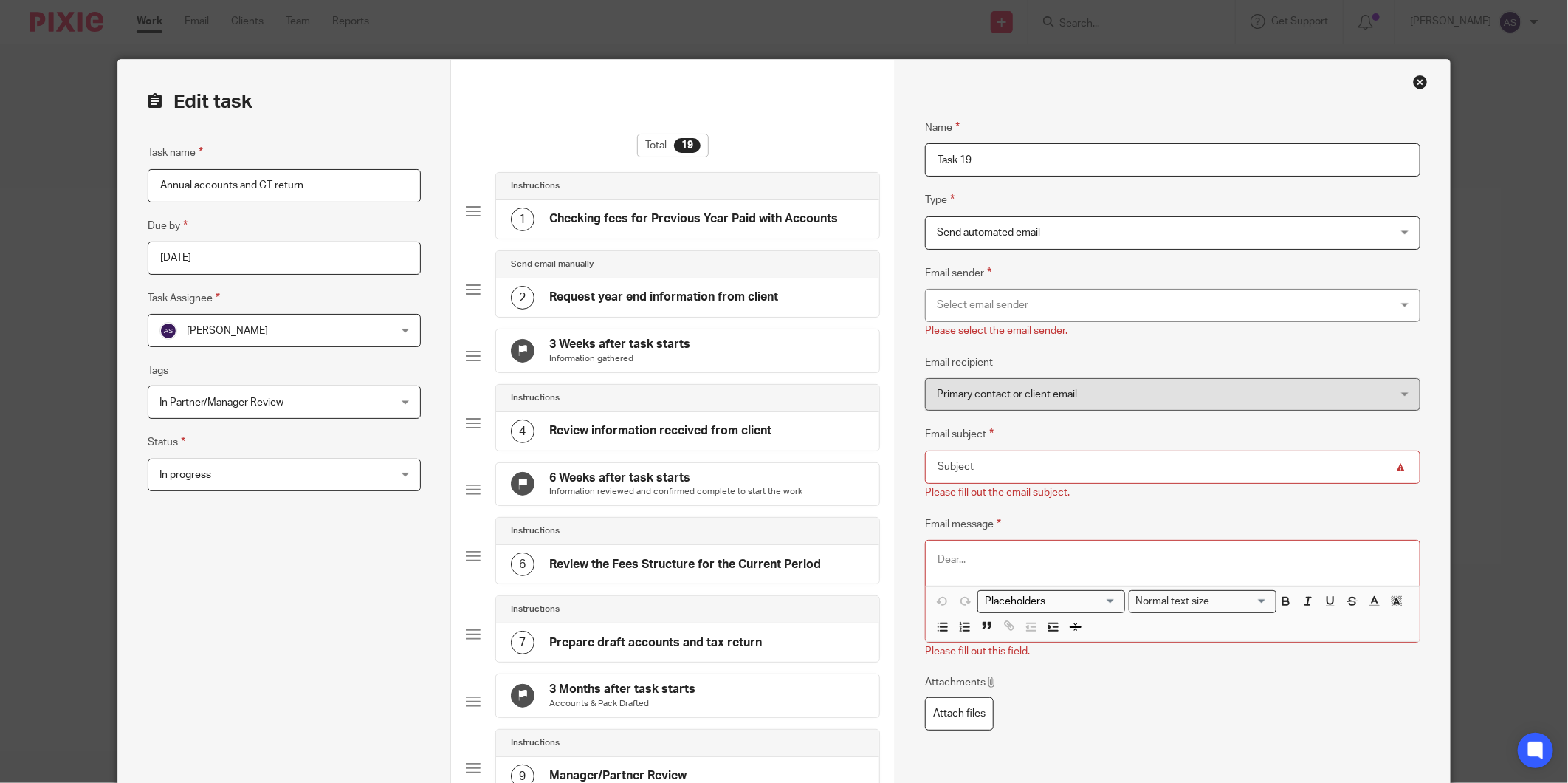
click at [1413, 82] on div "Close this dialog window" at bounding box center [1420, 81] width 15 height 15
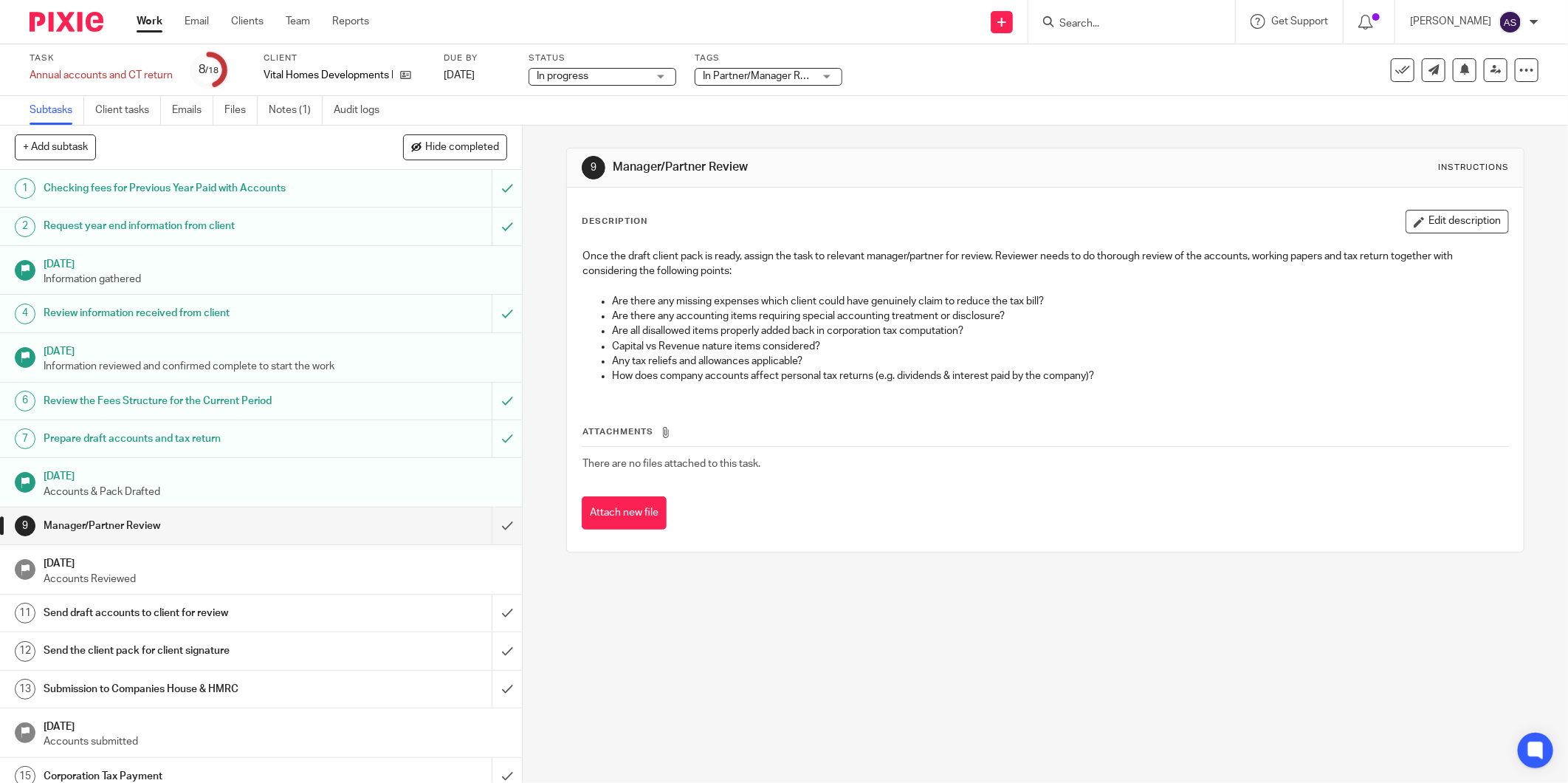
click at [213, 198] on h1 "Checking fees for Previous Year Paid with Accounts" at bounding box center [188, 188] width 290 height 22
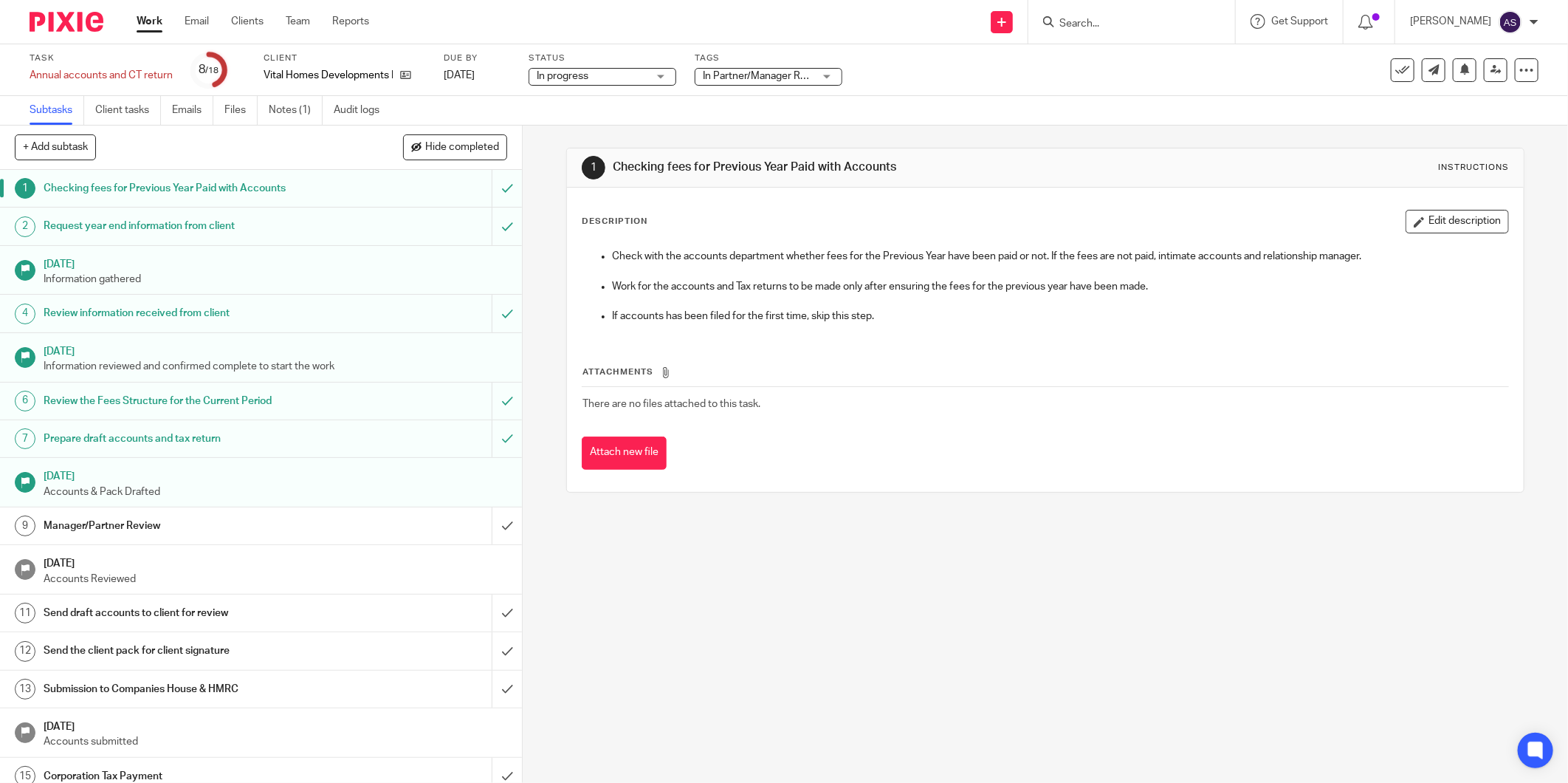
click at [273, 235] on h1 "Request year end information from client" at bounding box center [188, 225] width 290 height 22
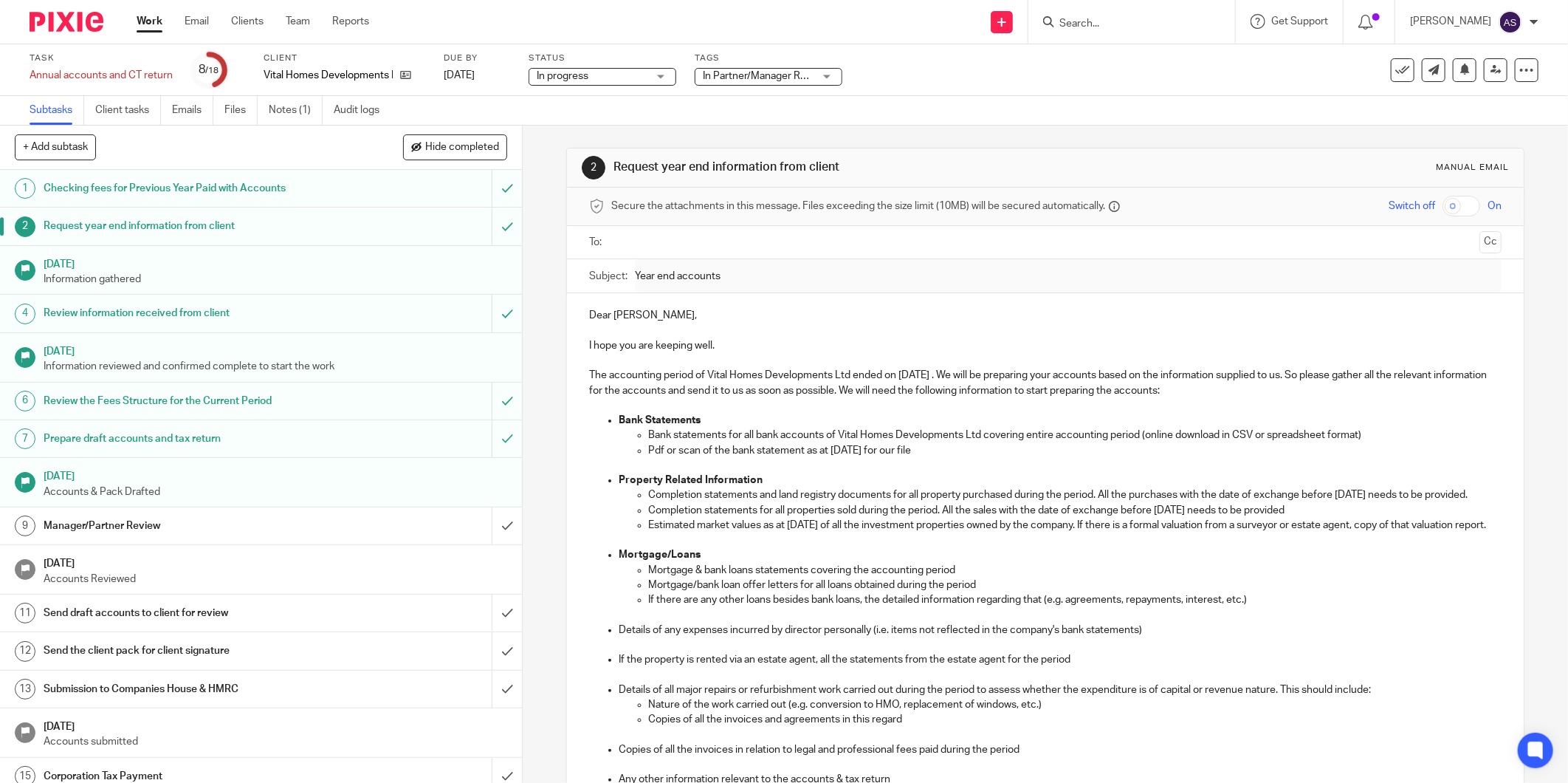
click at [252, 324] on h1 "Review information received from client" at bounding box center [188, 313] width 290 height 22
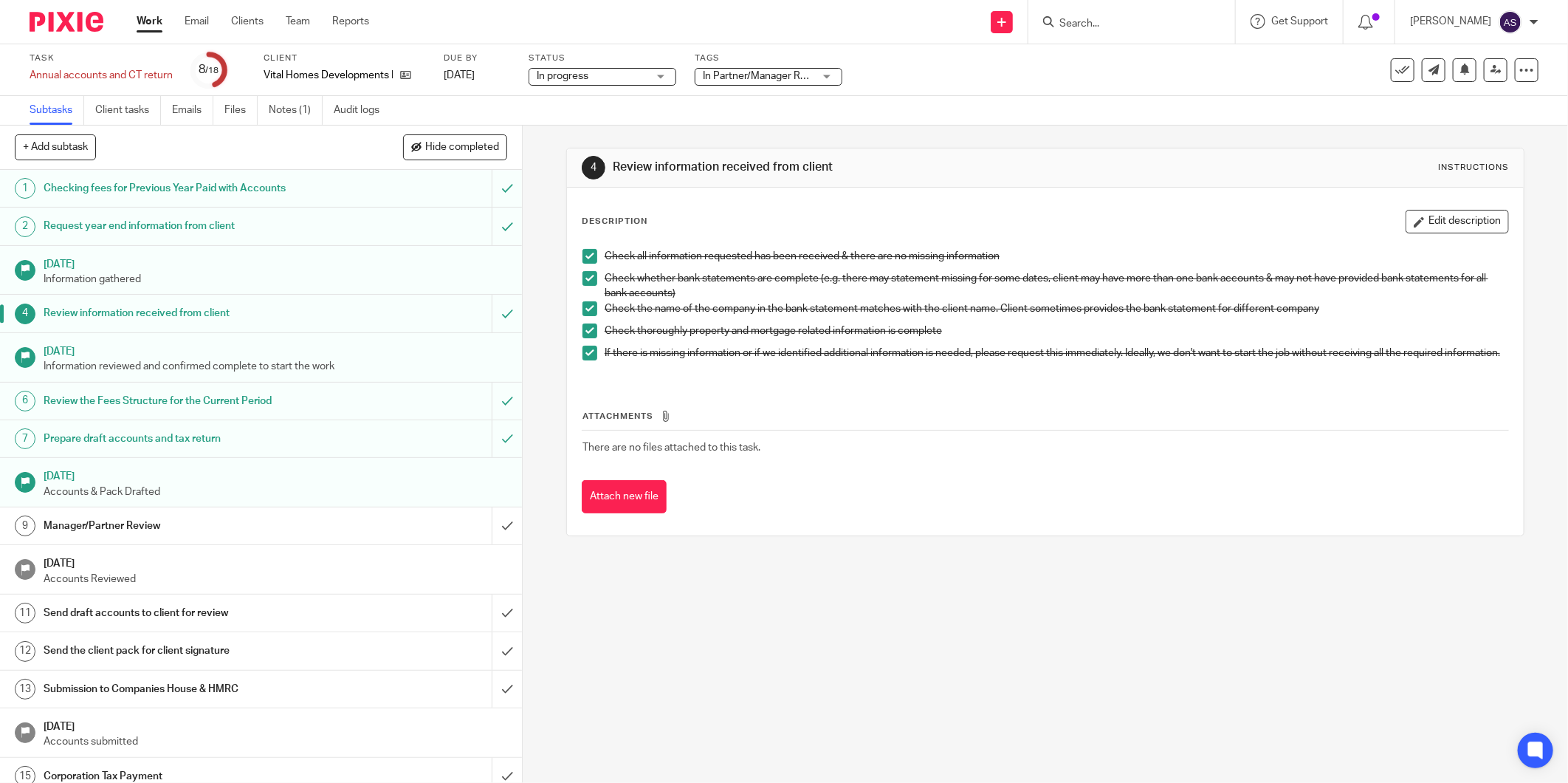
click at [126, 496] on p "Accounts & Pack Drafted" at bounding box center [275, 491] width 464 height 15
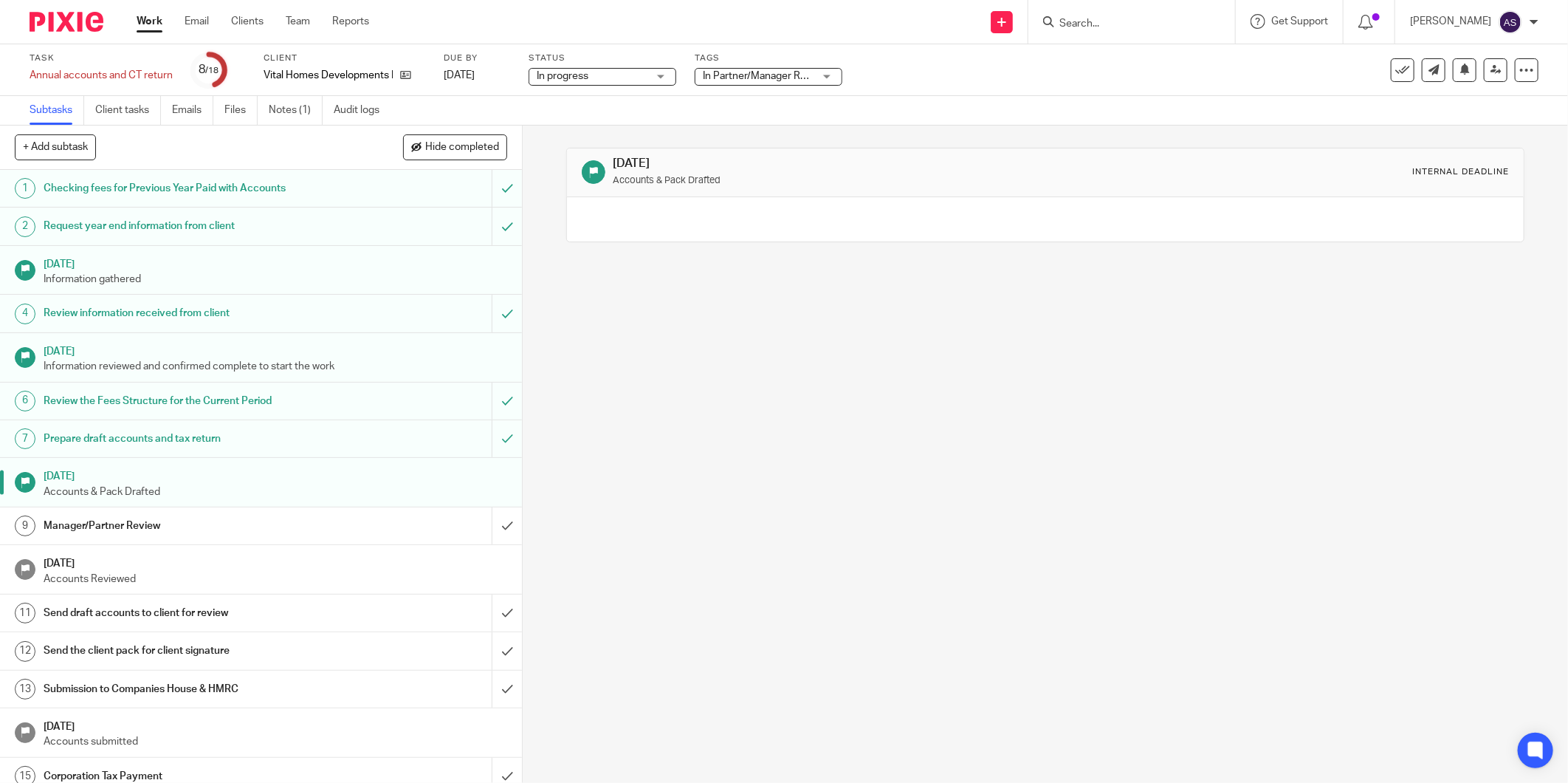
scroll to position [128, 0]
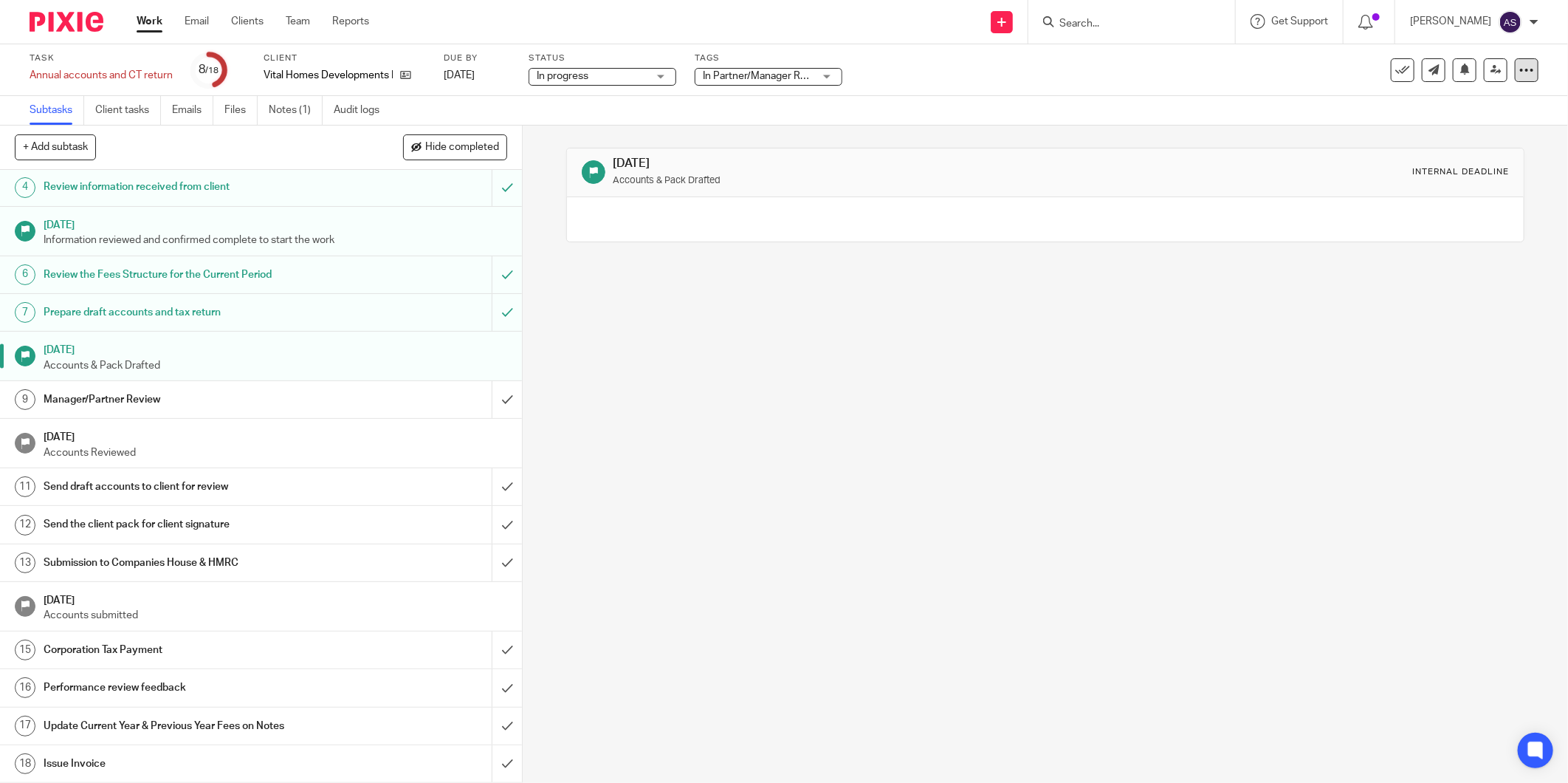
click at [1521, 65] on icon at bounding box center [1526, 70] width 15 height 15
click at [1455, 122] on li "Advanced task editor" at bounding box center [1458, 129] width 118 height 21
click at [1456, 119] on ul "See template in use Advanced task editor Copy task Change schedule Delete" at bounding box center [1458, 149] width 133 height 122
click at [1456, 124] on link "Advanced task editor" at bounding box center [1469, 129] width 97 height 11
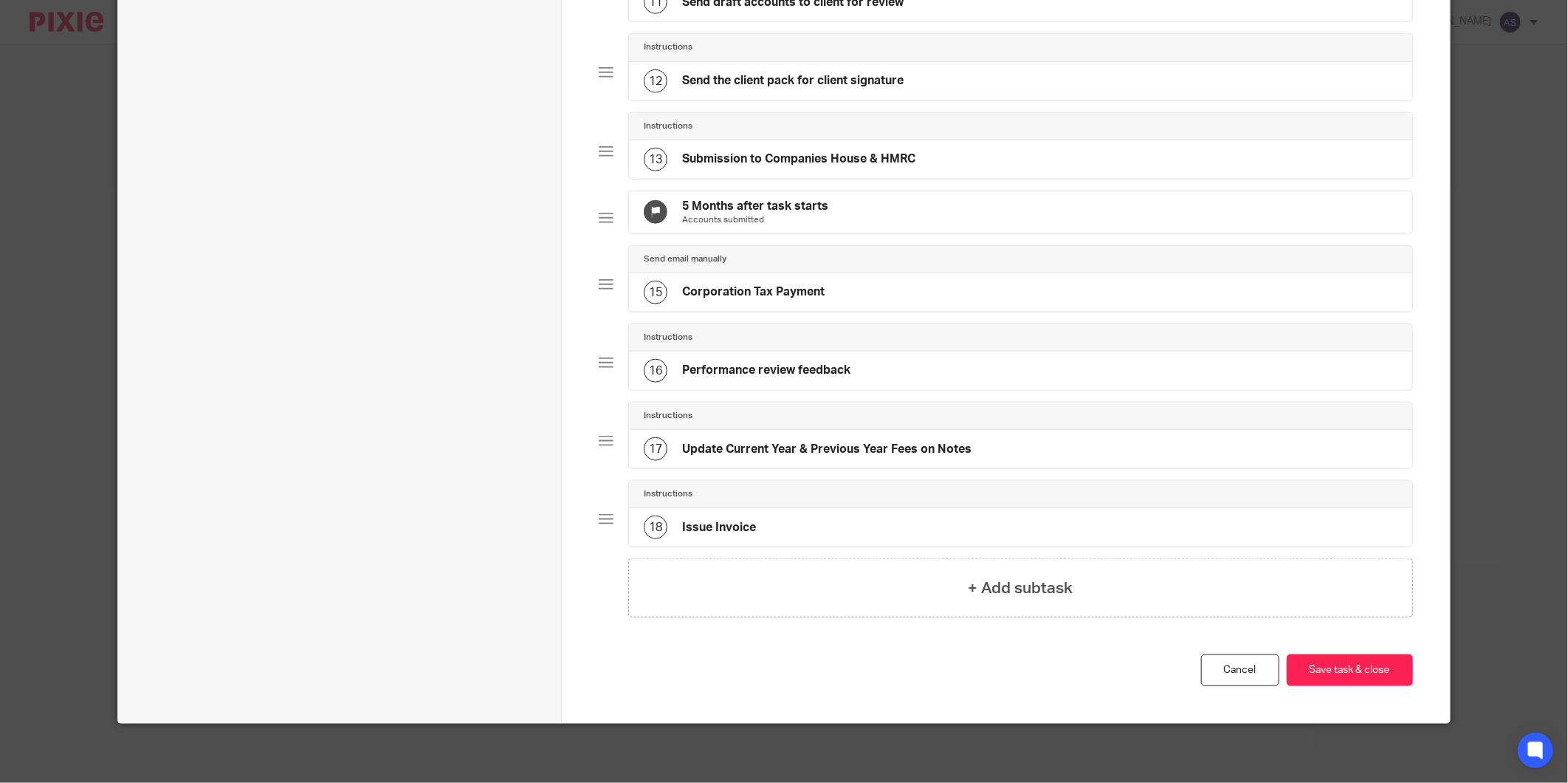
scroll to position [970, 0]
click at [990, 577] on h4 "+ Add subtask" at bounding box center [1020, 589] width 105 height 23
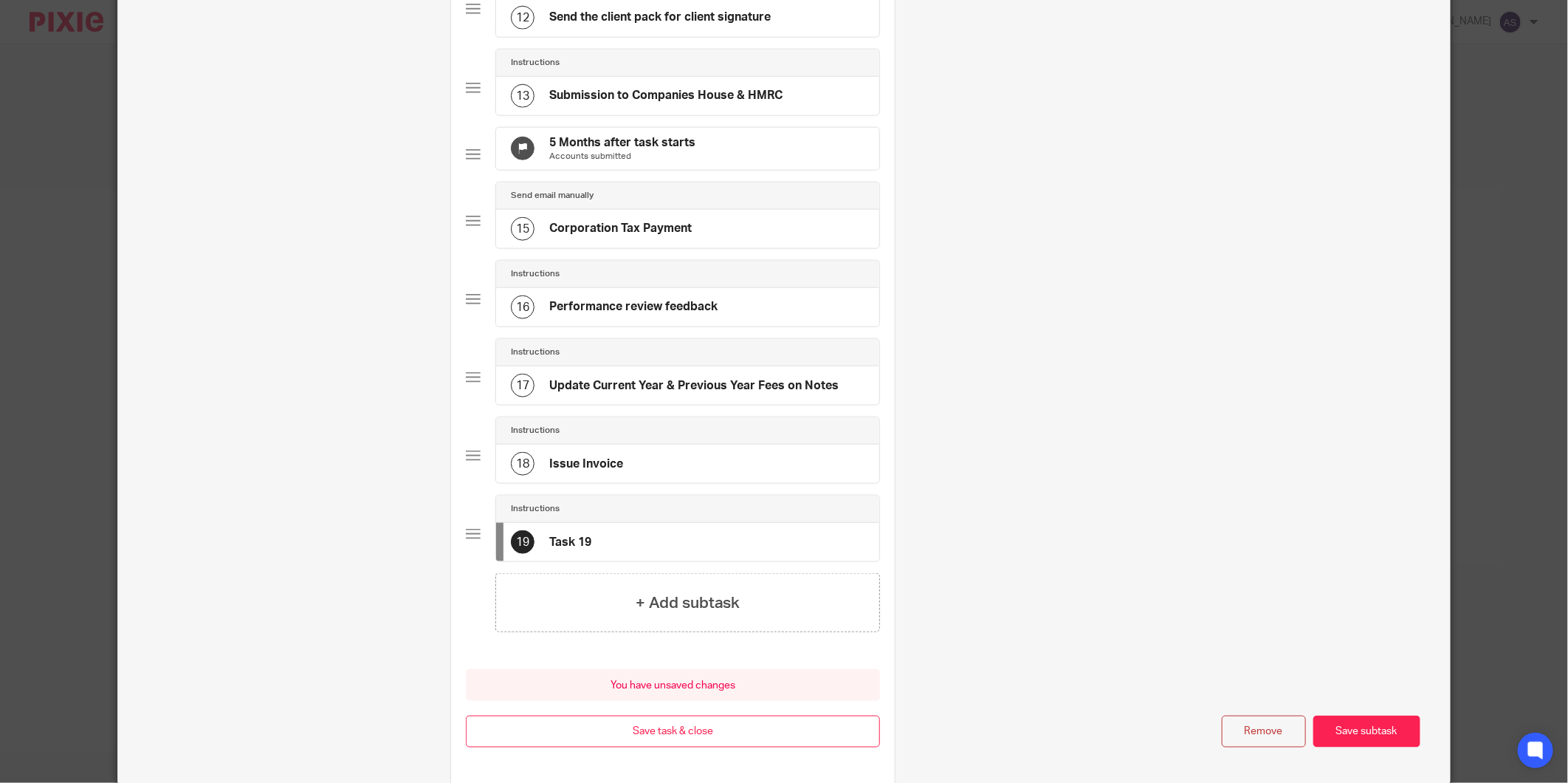
scroll to position [0, 0]
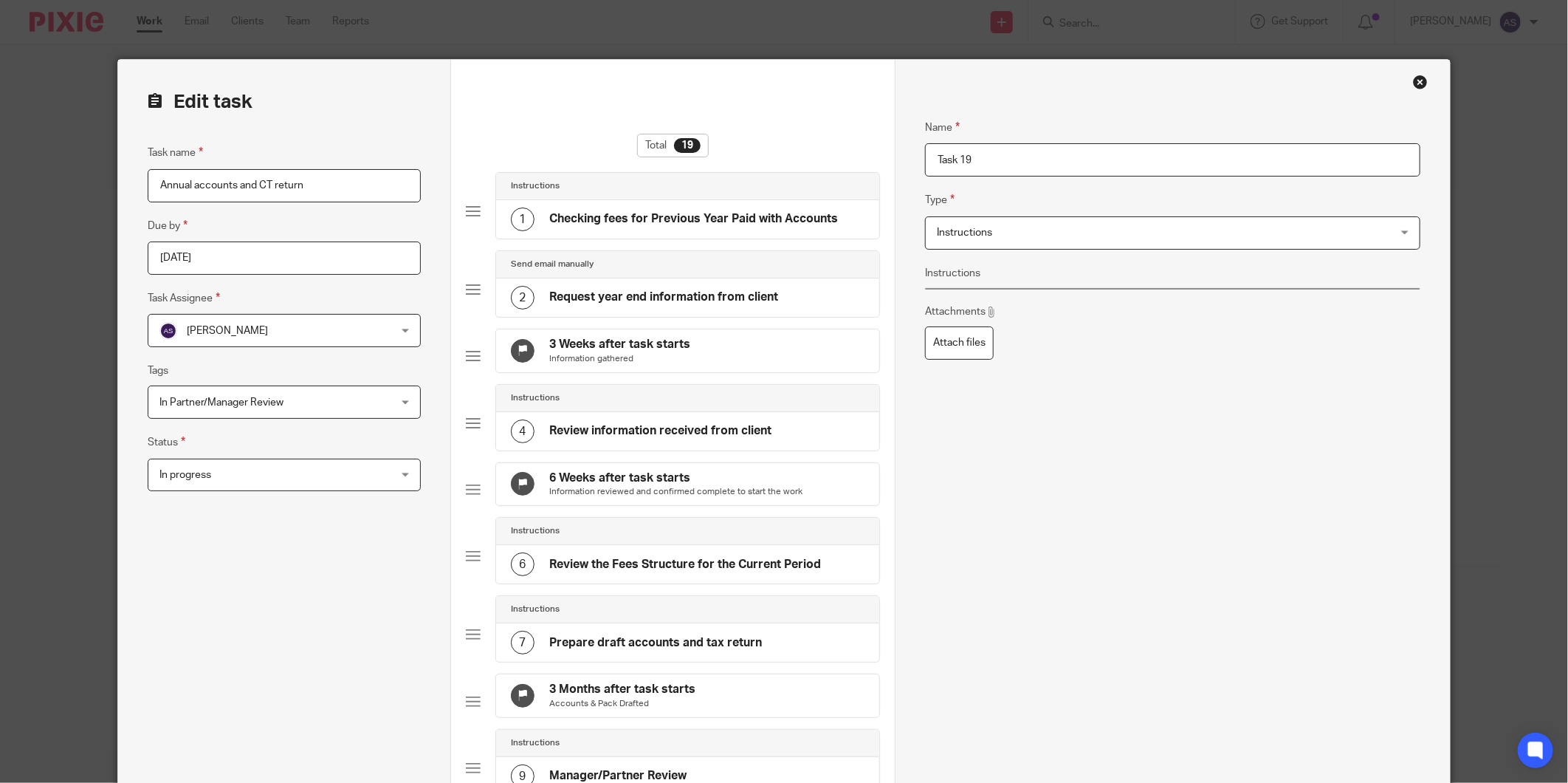
click at [1074, 232] on span "Instructions" at bounding box center [1129, 232] width 386 height 31
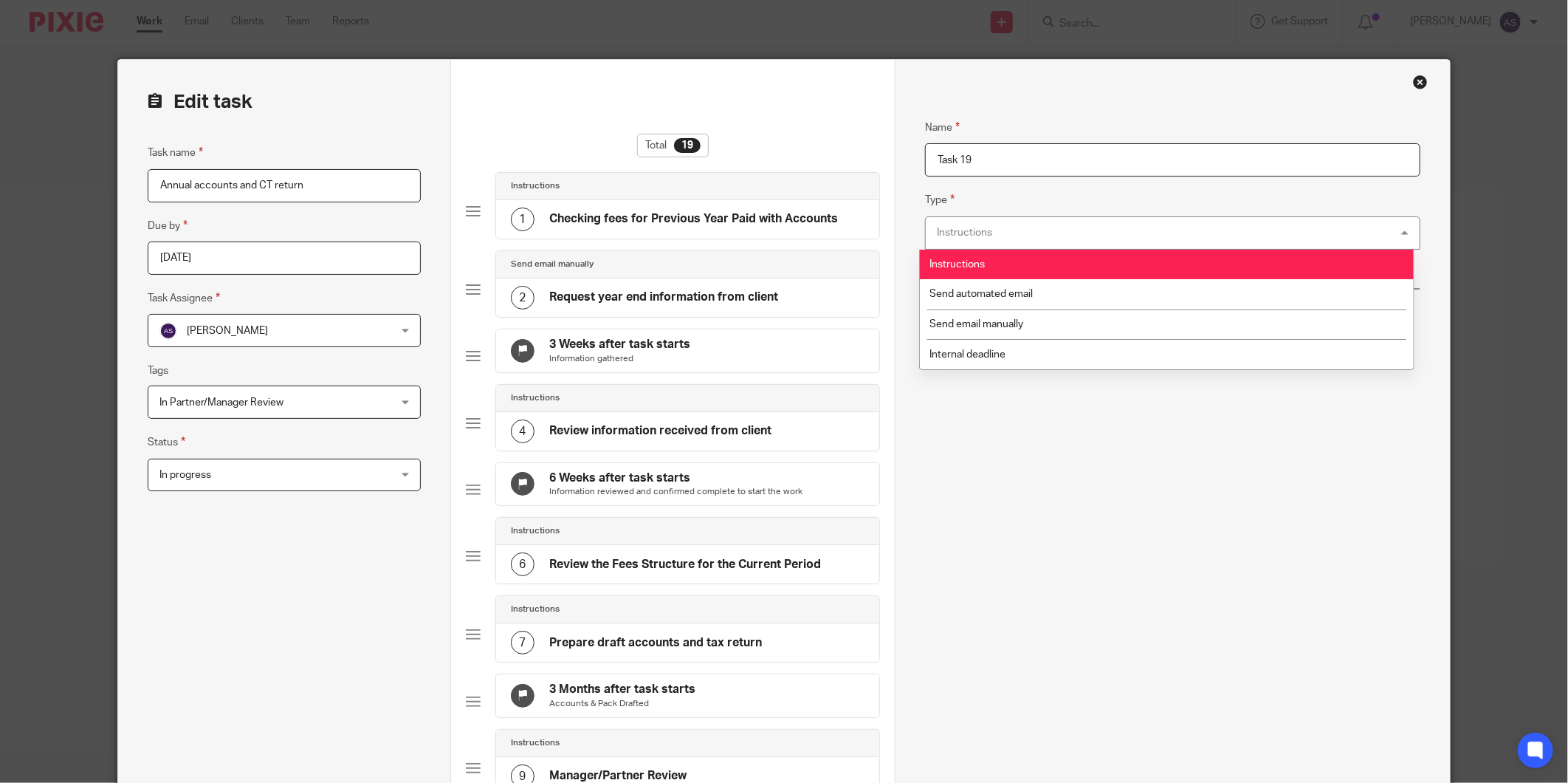
click at [998, 264] on li "Instructions" at bounding box center [1166, 264] width 493 height 30
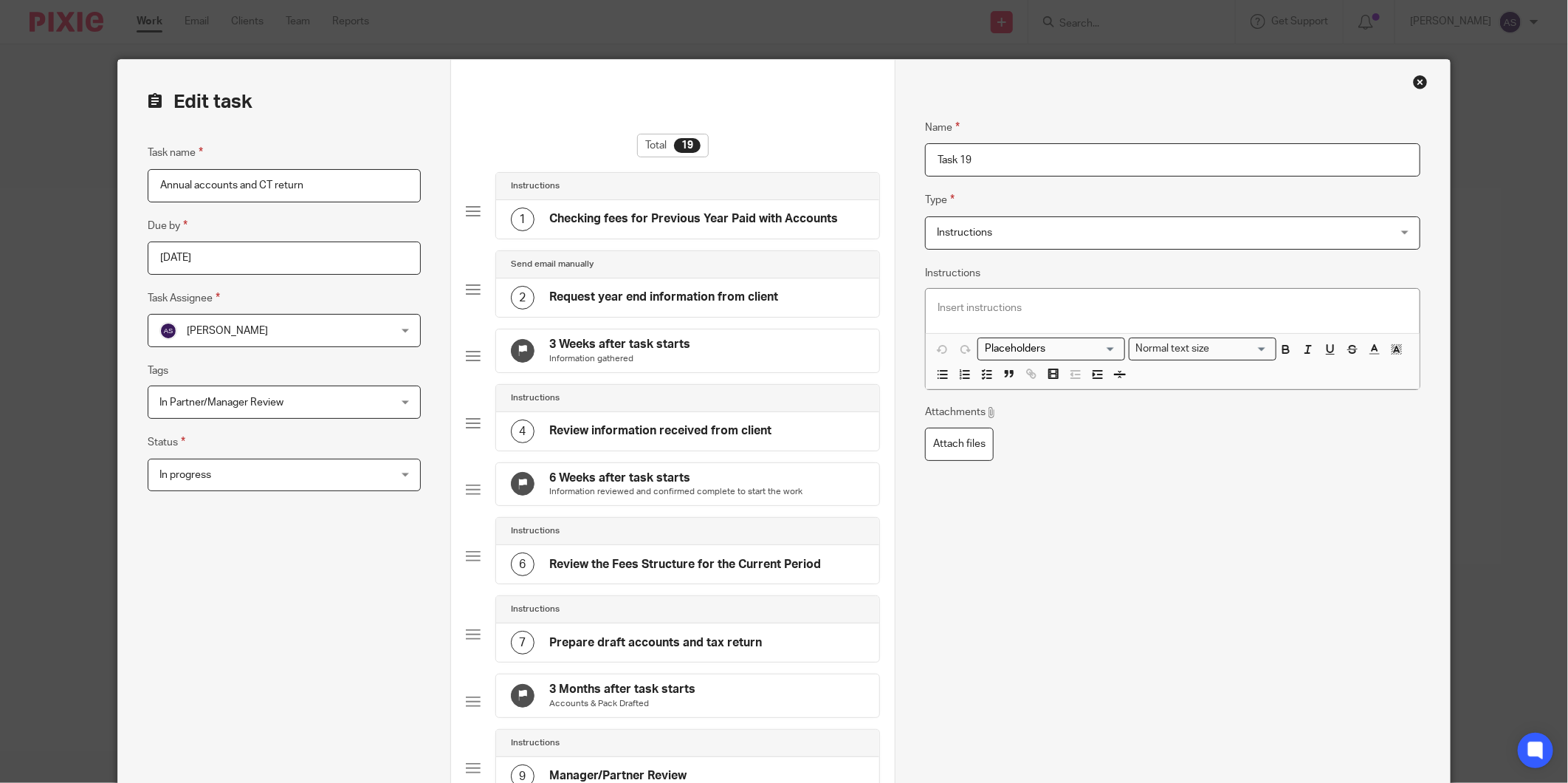
click at [1056, 316] on div at bounding box center [1172, 311] width 493 height 44
click at [1178, 239] on span "Instructions" at bounding box center [1129, 232] width 386 height 31
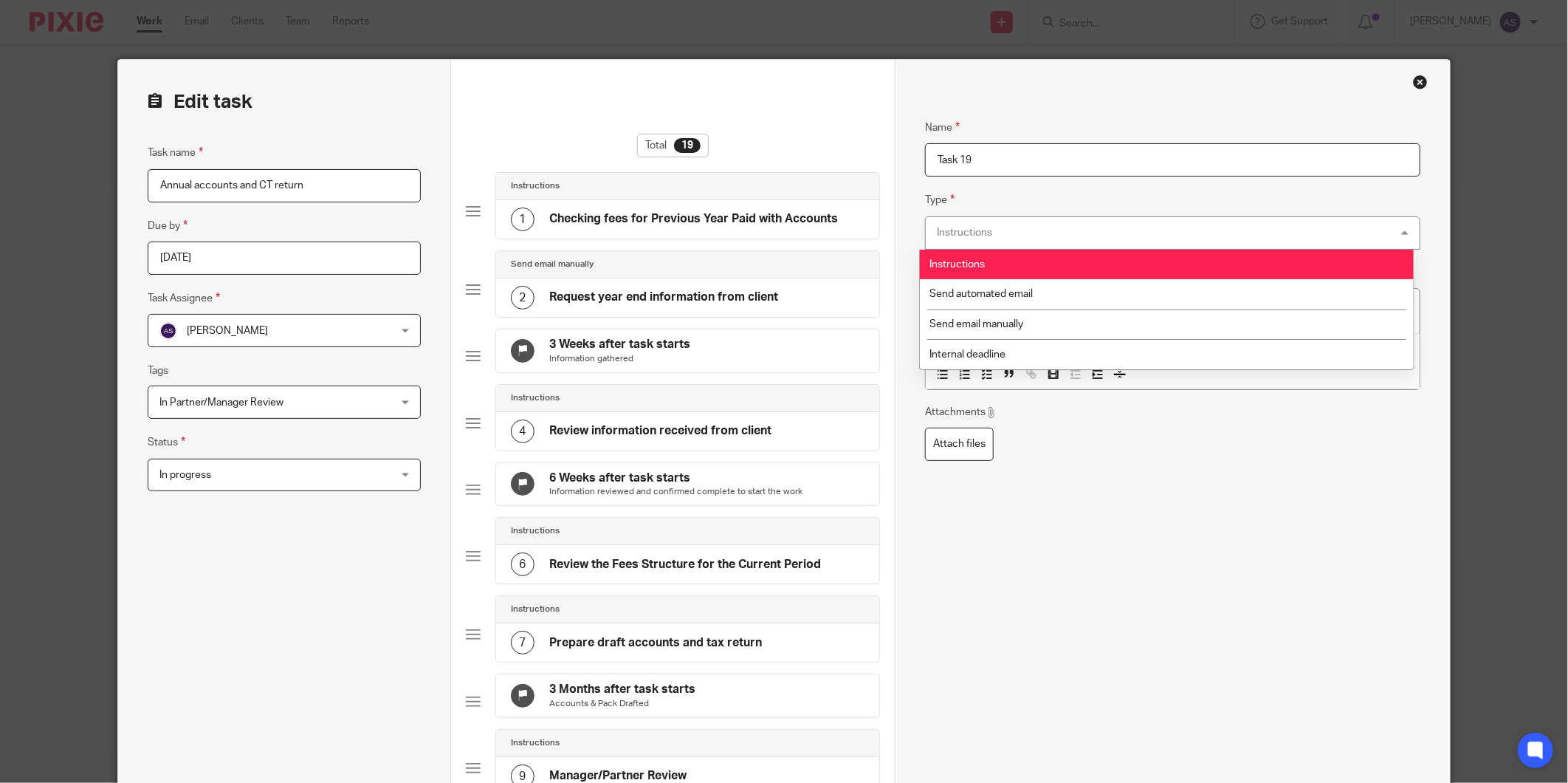
click at [1152, 227] on div "Instructions Instructions" at bounding box center [1172, 233] width 495 height 34
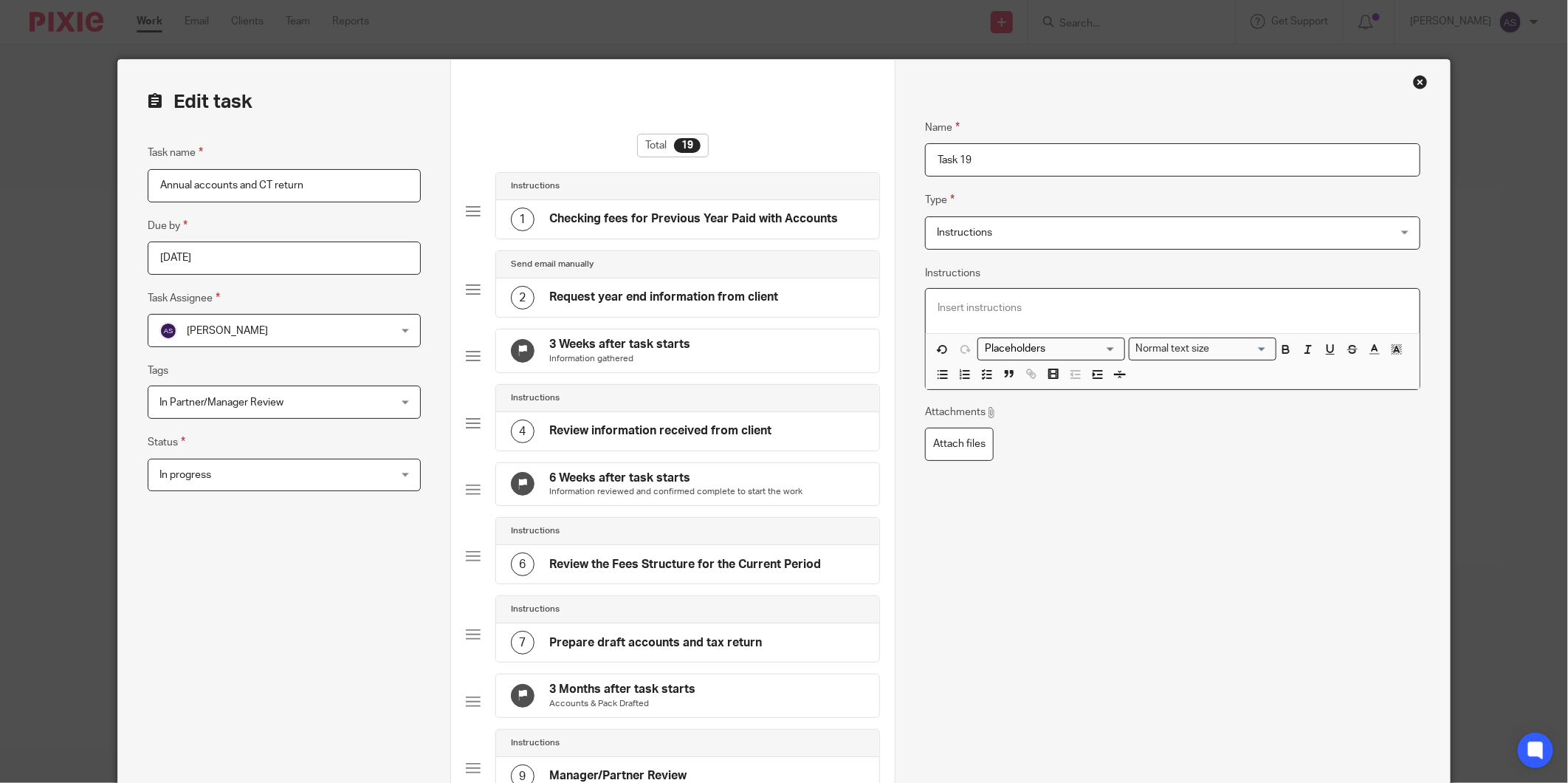
click at [1034, 315] on p at bounding box center [1171, 308] width 469 height 15
click at [1098, 245] on span "Instructions" at bounding box center [1129, 232] width 386 height 31
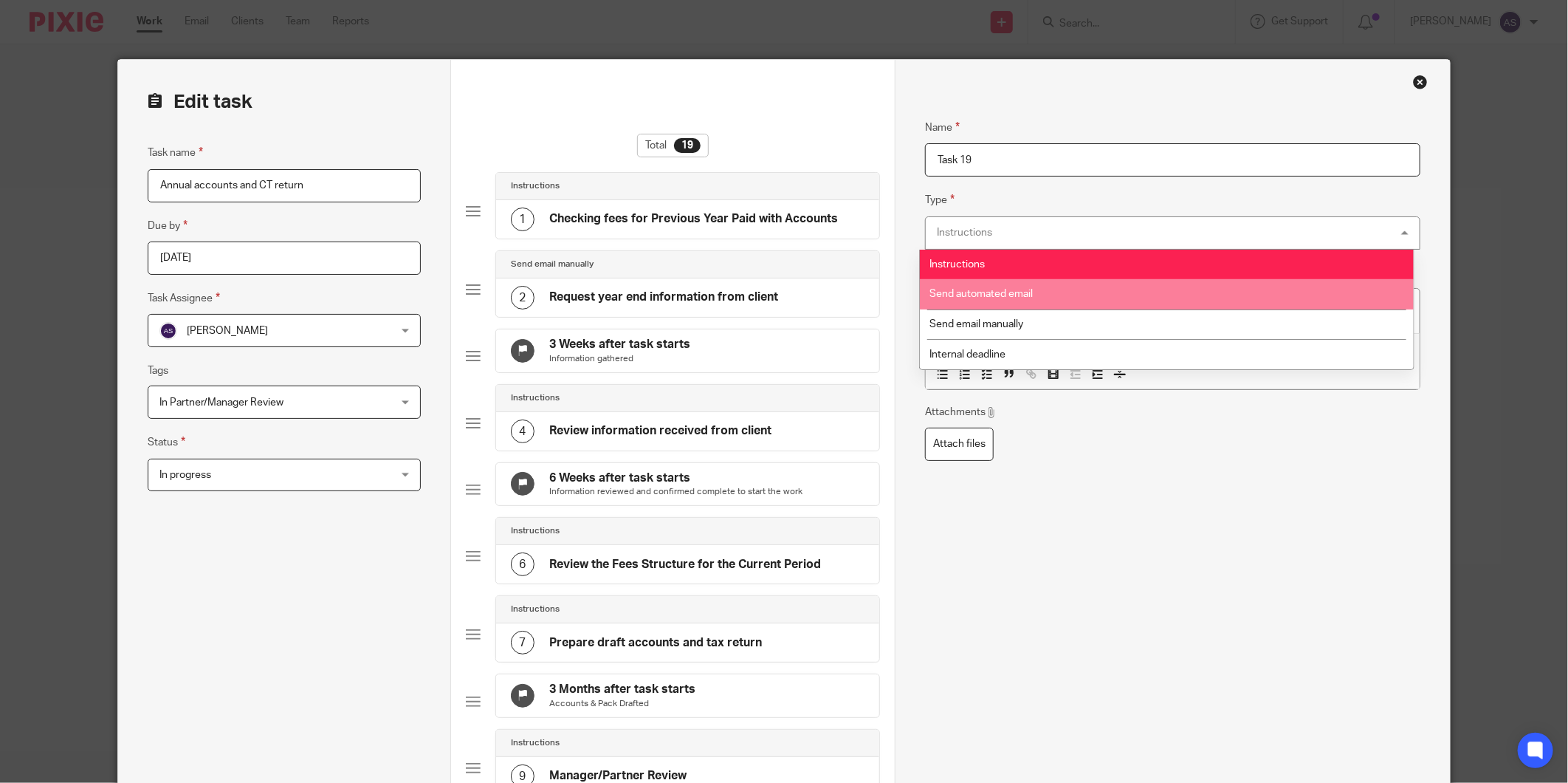
click at [1056, 281] on li "Send automated email" at bounding box center [1166, 294] width 493 height 30
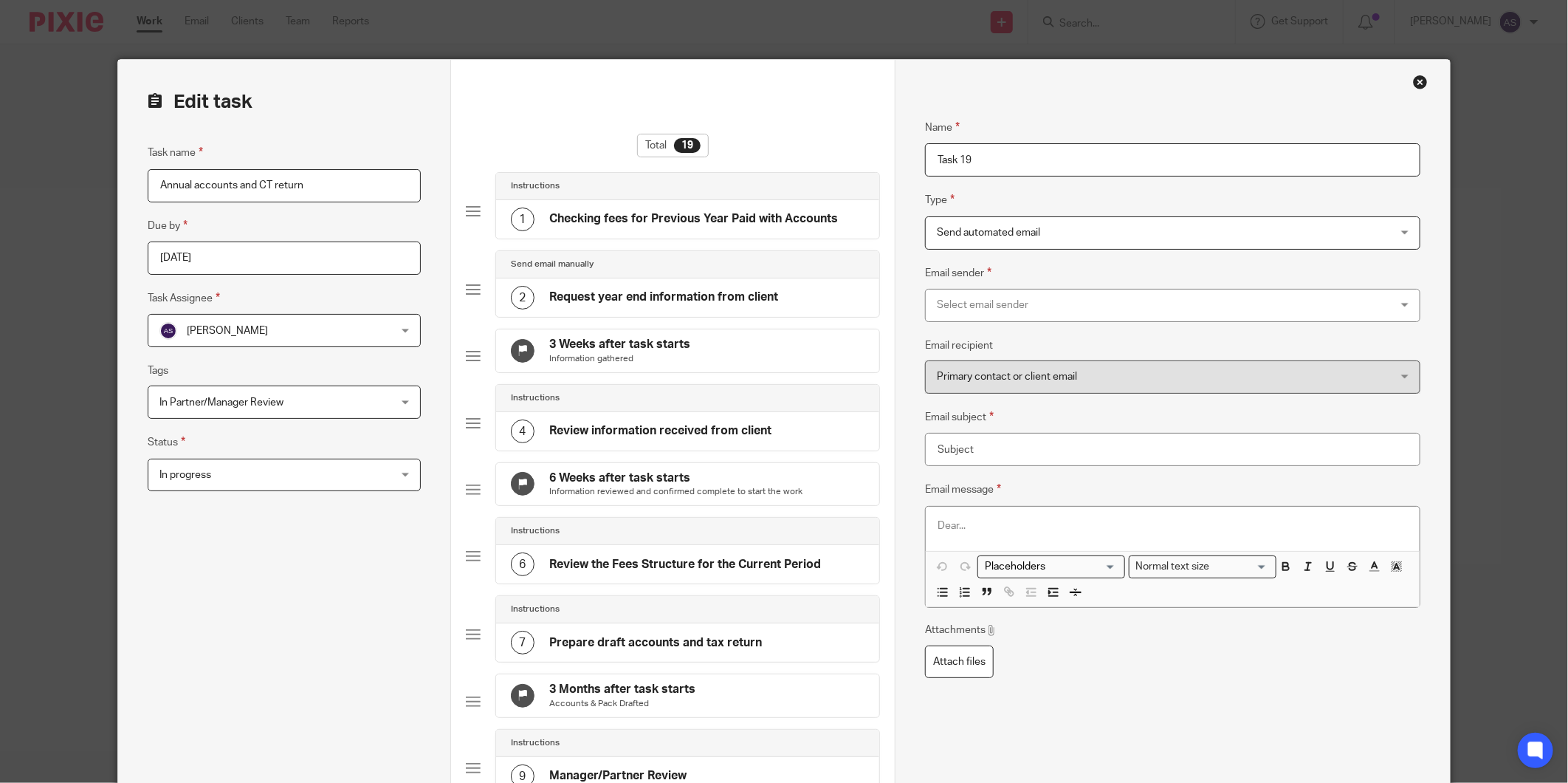
click at [1073, 244] on span "Send automated email" at bounding box center [1129, 232] width 386 height 31
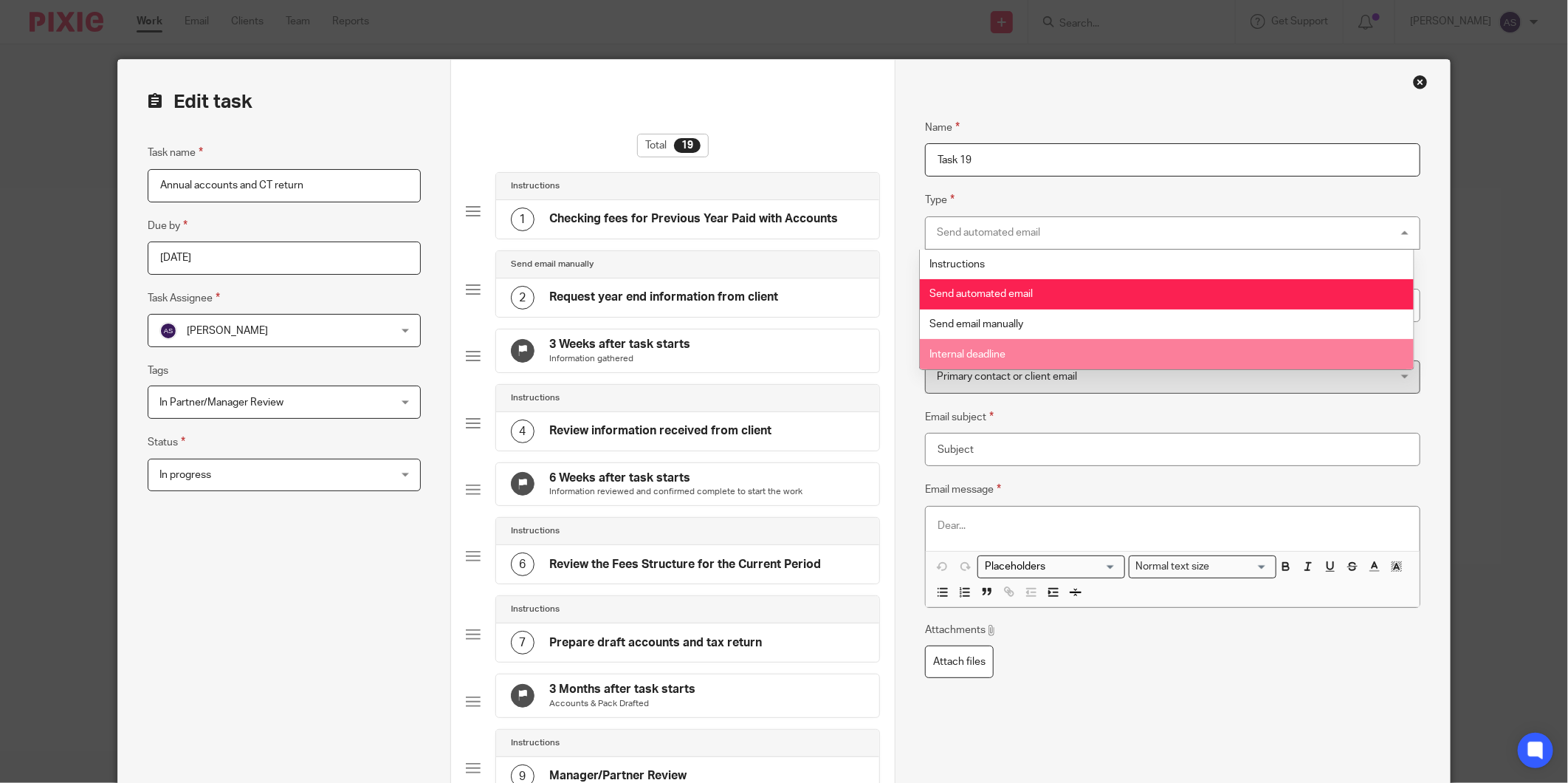
click at [986, 361] on li "Internal deadline" at bounding box center [1166, 354] width 493 height 30
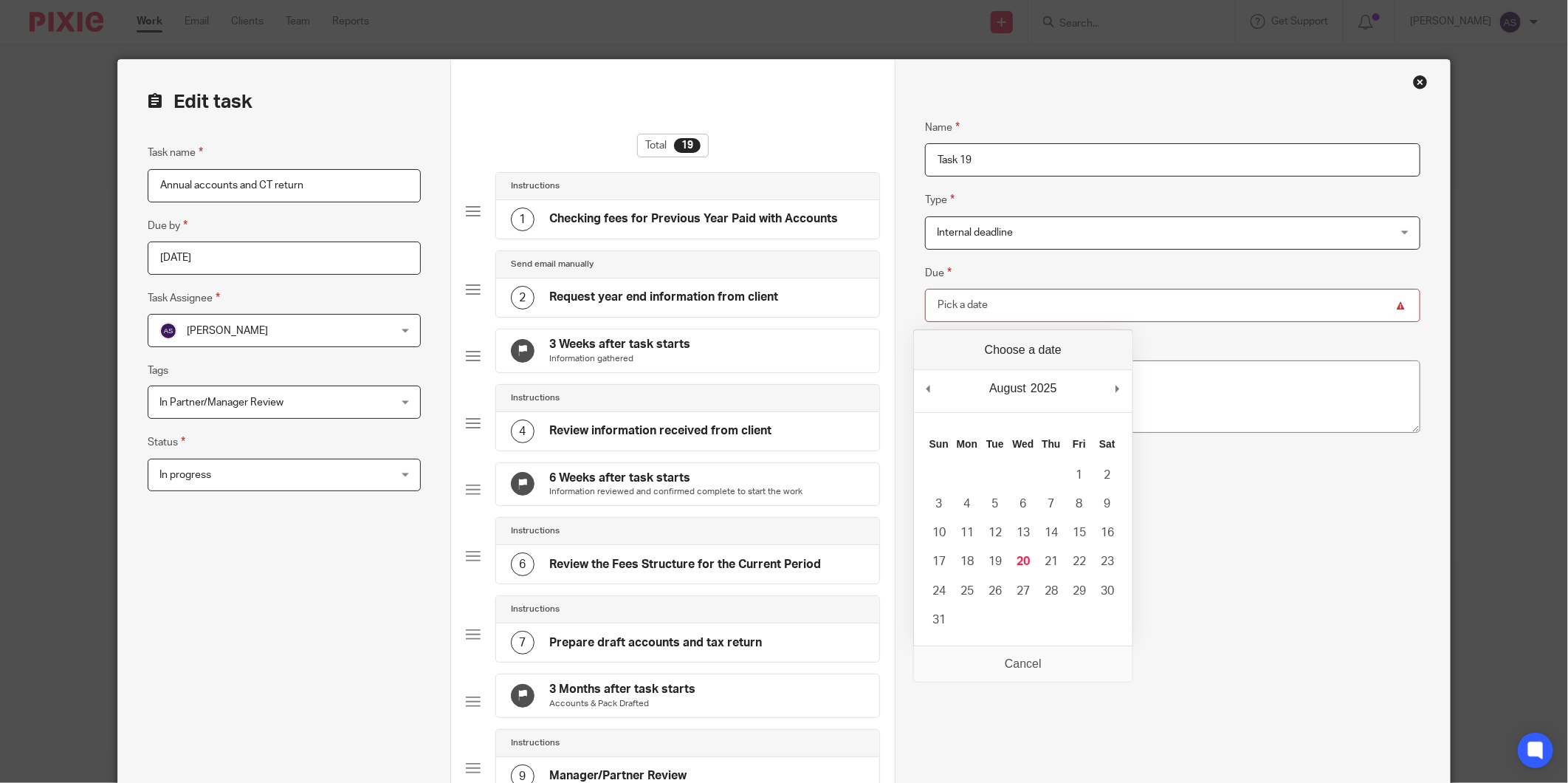
click at [943, 321] on input "Due" at bounding box center [1172, 306] width 495 height 34
type input "2025-08-20"
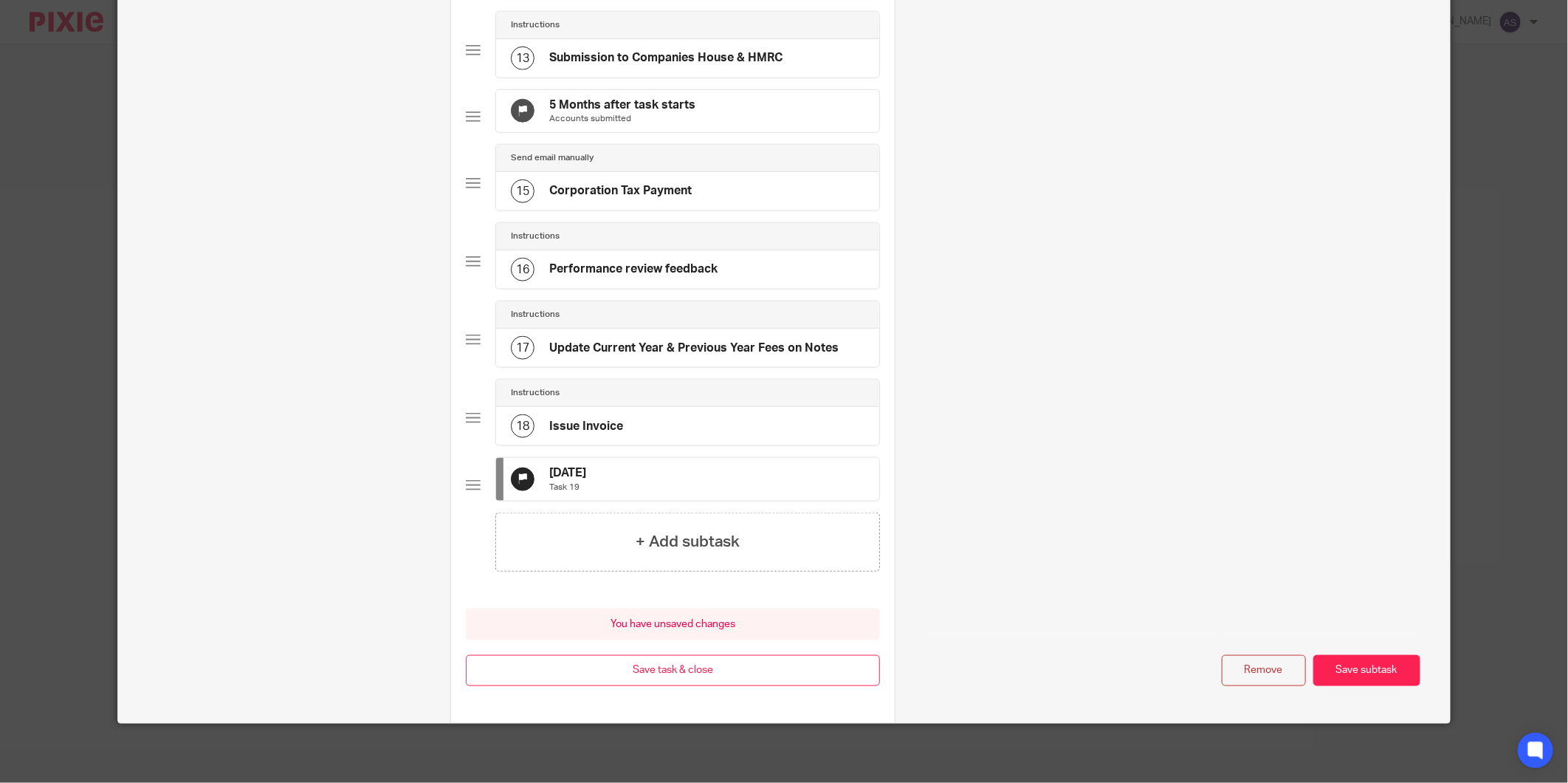
scroll to position [1083, 0]
drag, startPoint x: 554, startPoint y: 475, endPoint x: 528, endPoint y: 423, distance: 58.1
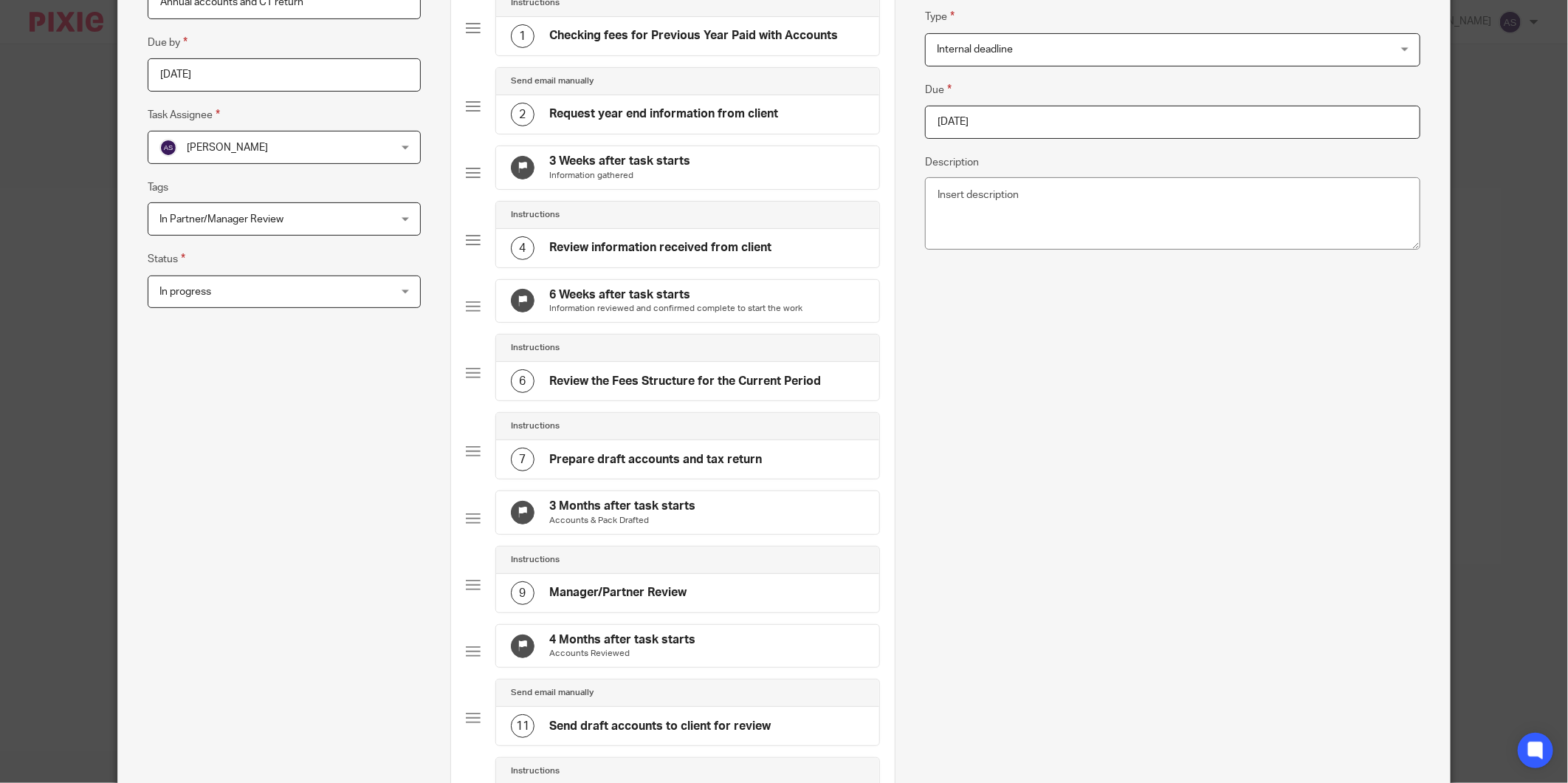
scroll to position [0, 0]
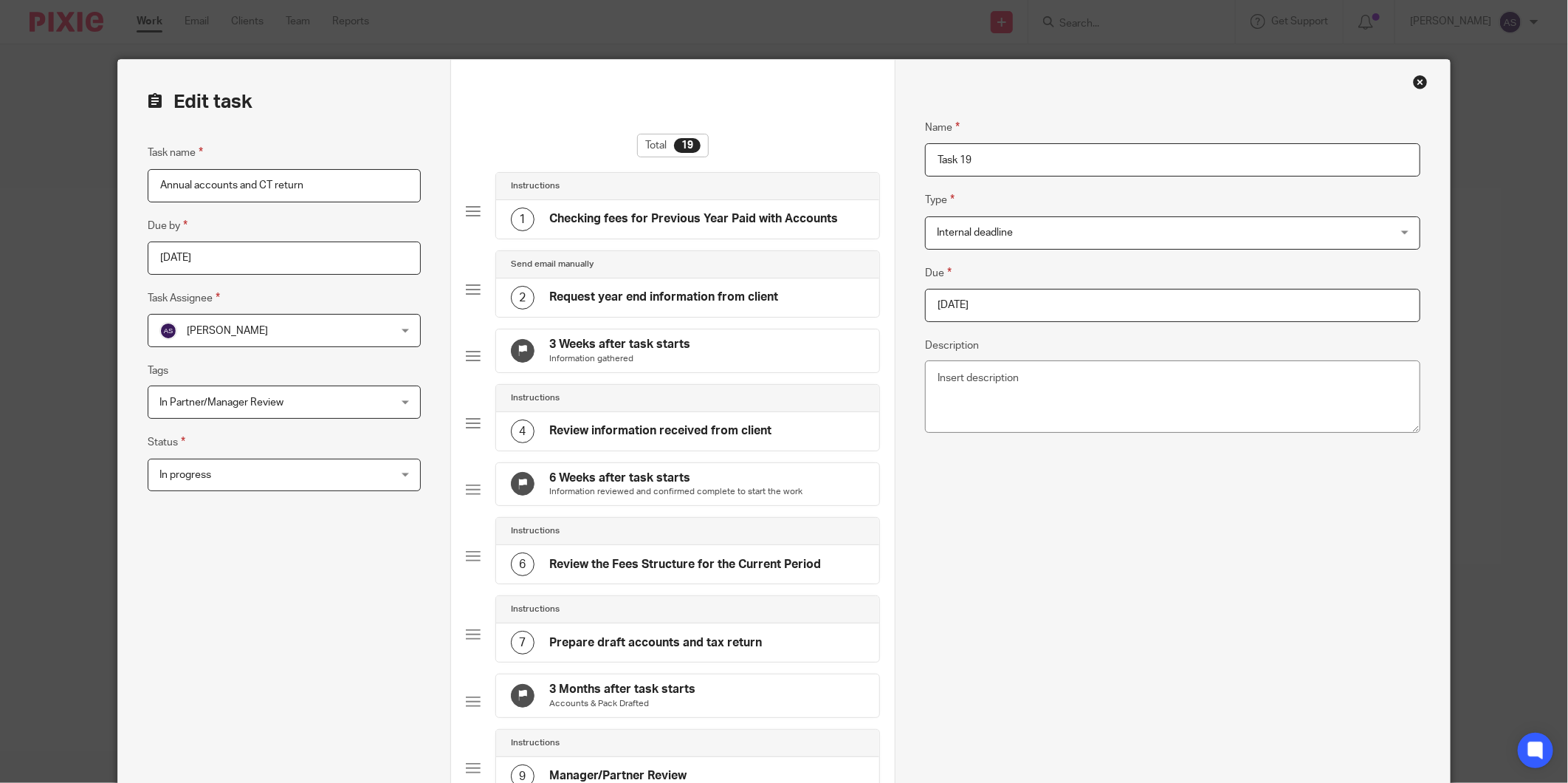
click at [1419, 81] on div "Close this dialog window" at bounding box center [1420, 81] width 15 height 15
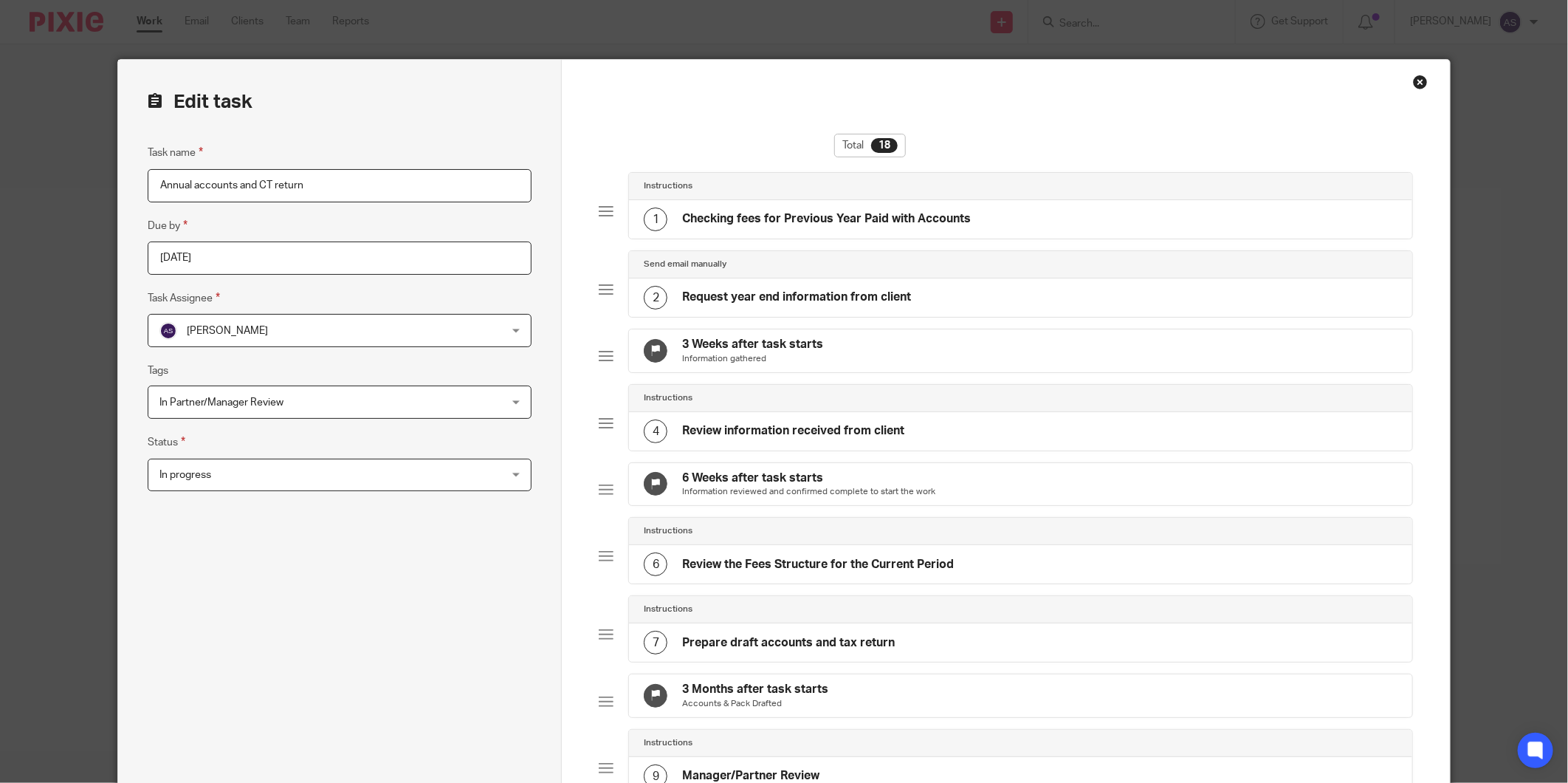
drag, startPoint x: 0, startPoint y: 0, endPoint x: 1420, endPoint y: 77, distance: 1422.1
click at [1420, 77] on div "Close this dialog window" at bounding box center [1420, 81] width 15 height 15
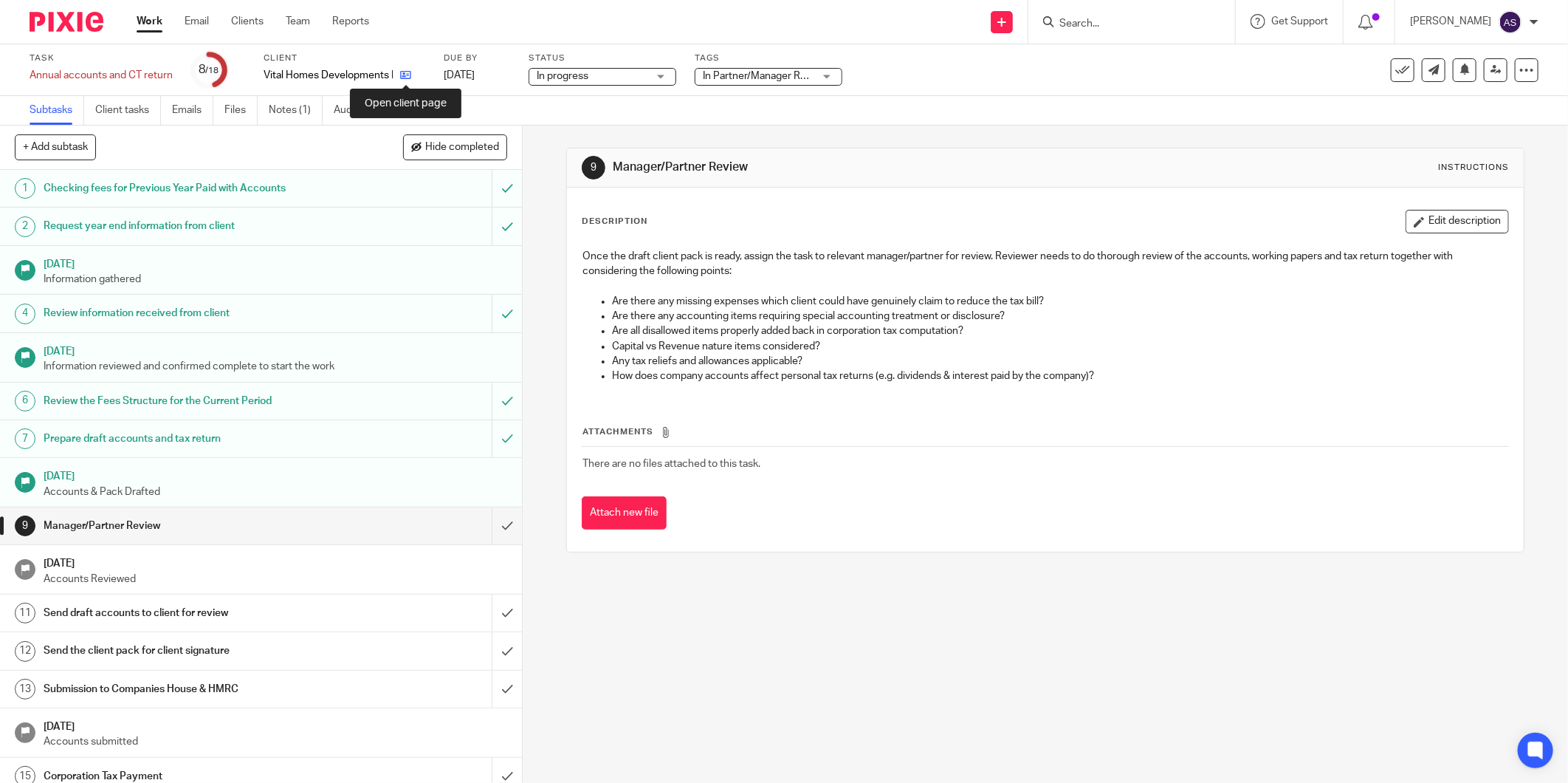
click at [410, 72] on icon at bounding box center [405, 75] width 11 height 11
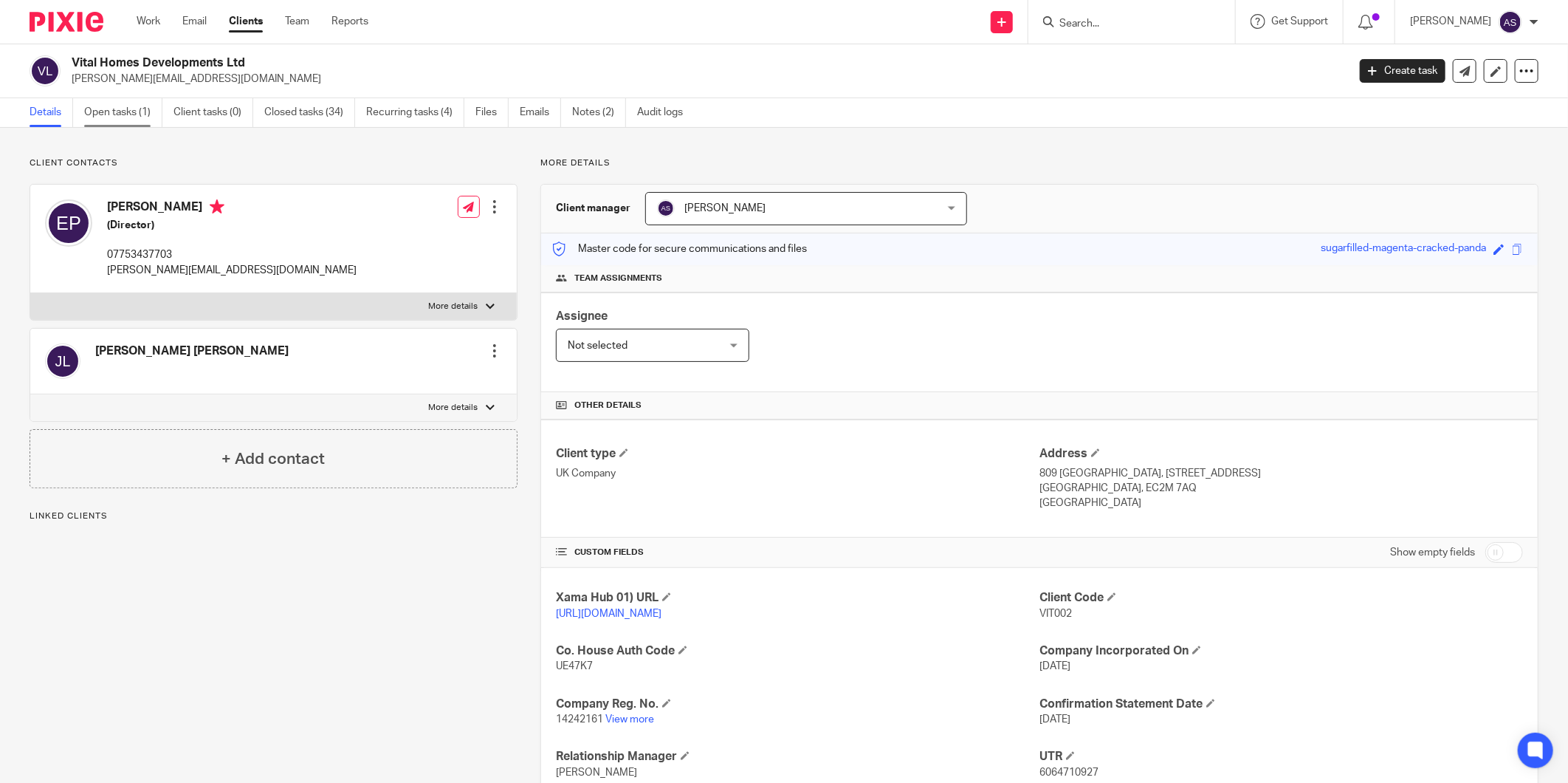
click at [133, 116] on link "Open tasks (1)" at bounding box center [123, 112] width 79 height 29
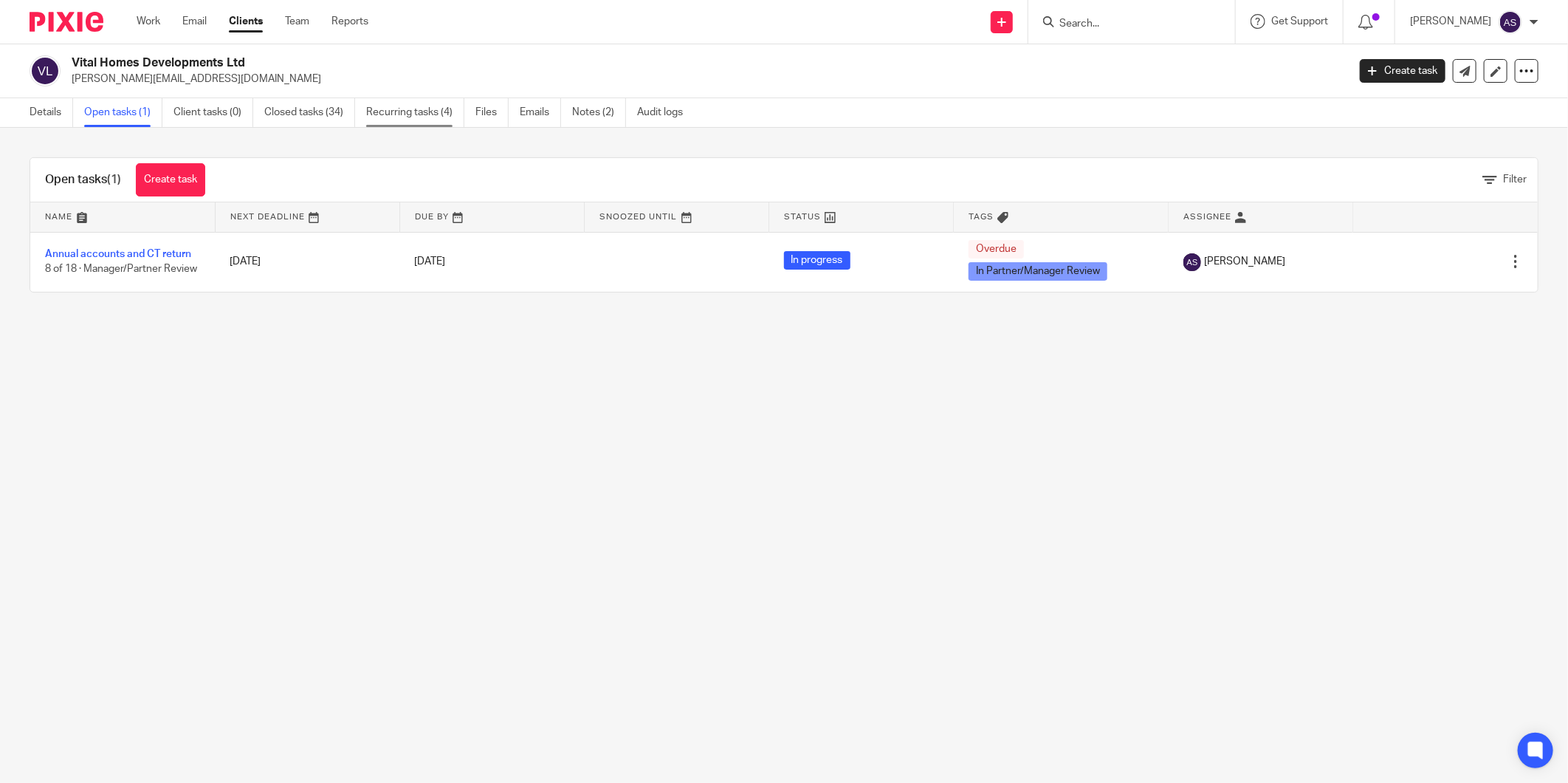
click at [448, 119] on link "Recurring tasks (4)" at bounding box center [414, 112] width 98 height 29
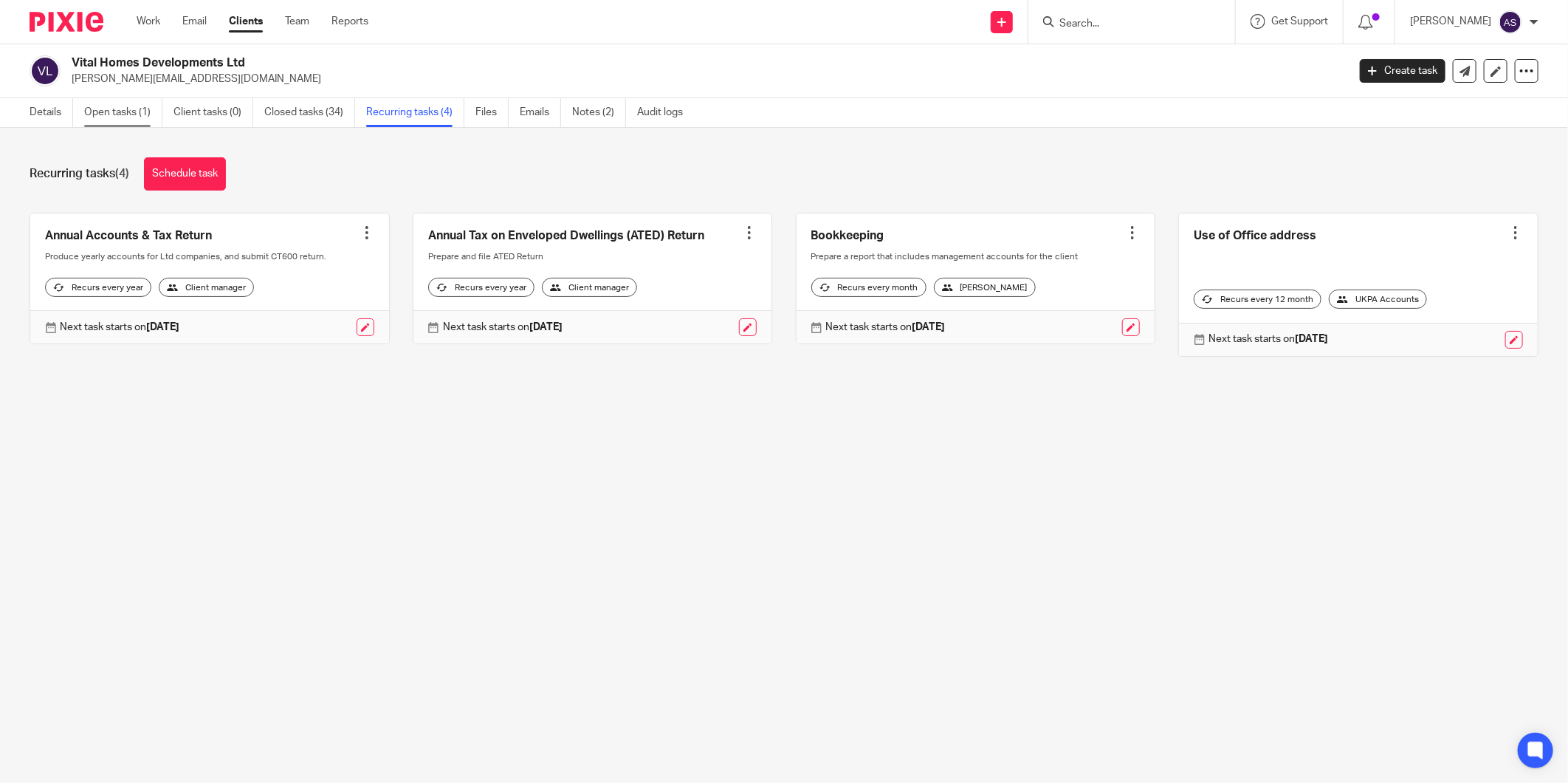
click at [96, 119] on link "Open tasks (1)" at bounding box center [123, 112] width 79 height 29
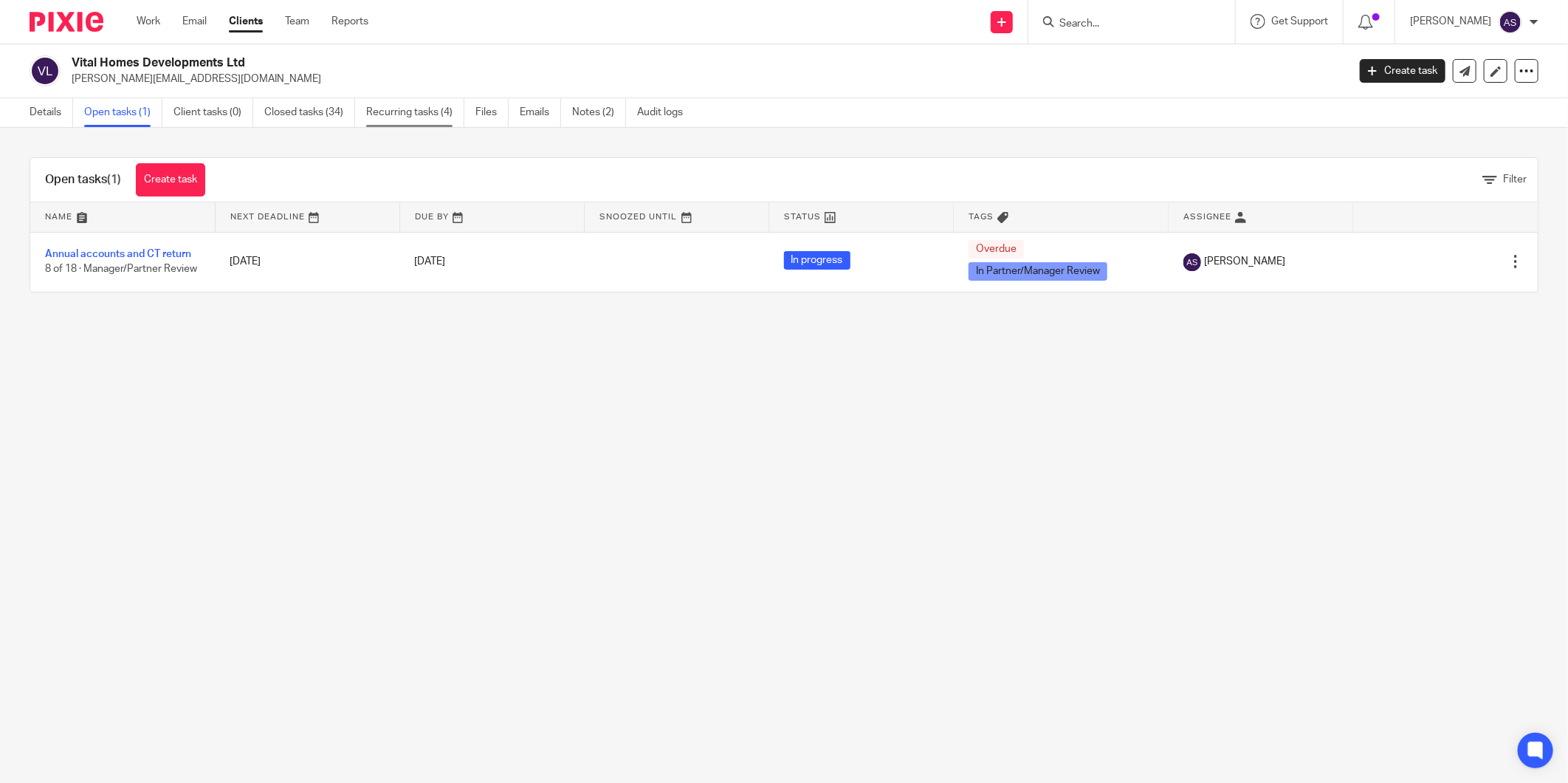
click at [441, 115] on link "Recurring tasks (4)" at bounding box center [414, 112] width 98 height 29
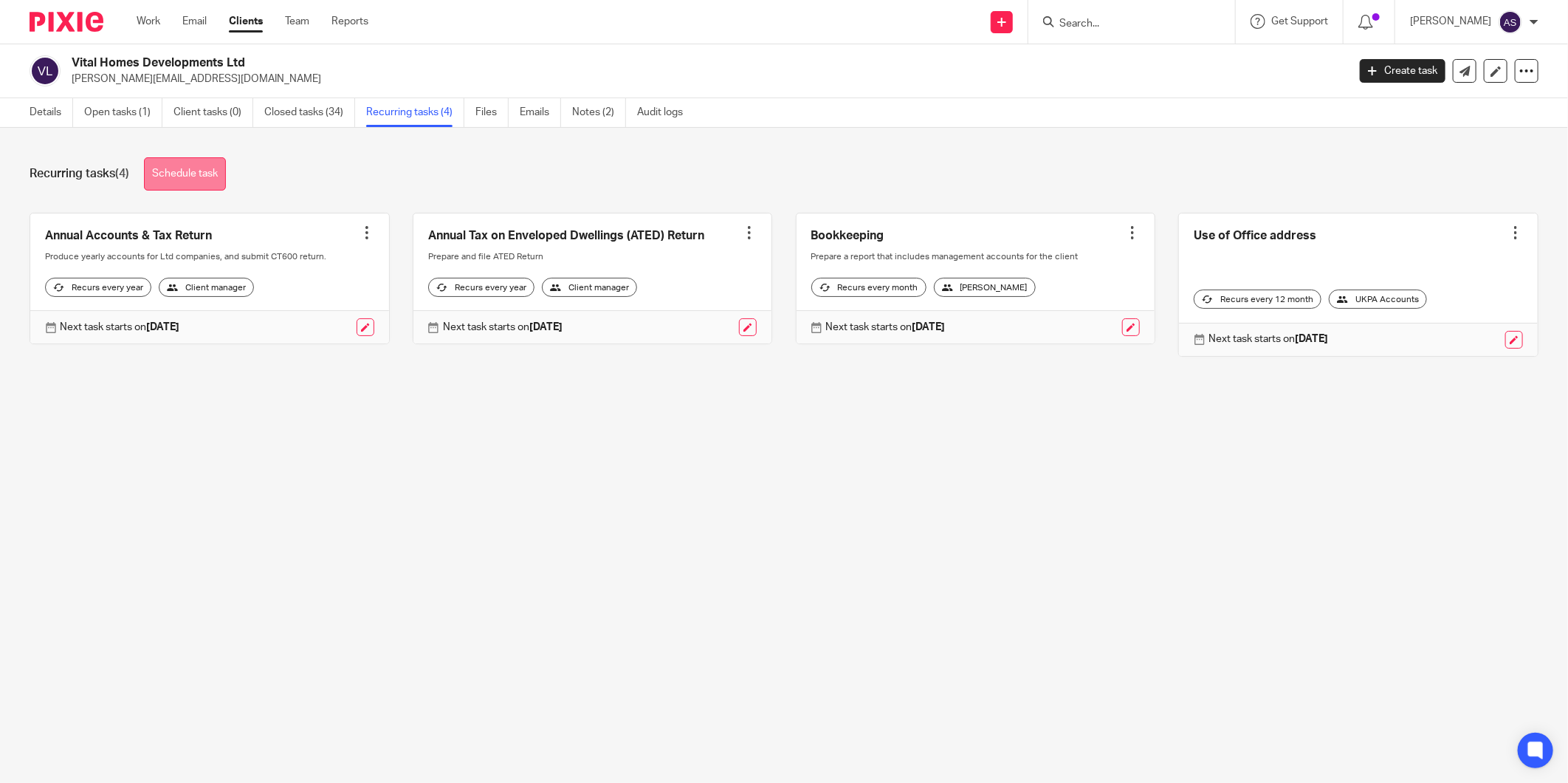
click at [194, 179] on link "Schedule task" at bounding box center [185, 174] width 82 height 34
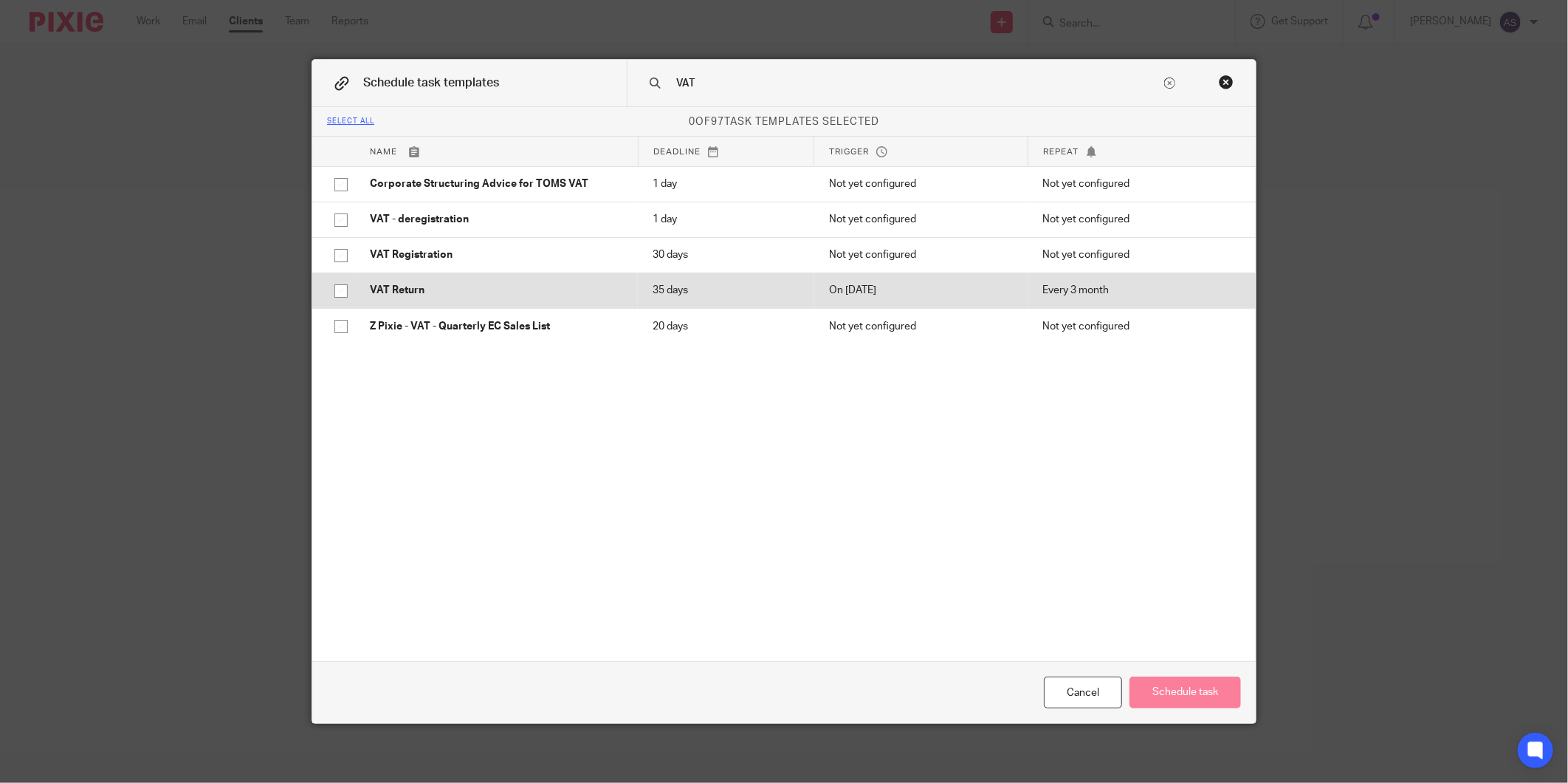
type input "VAT"
click at [344, 284] on input "checkbox" at bounding box center [341, 291] width 28 height 28
checkbox input "true"
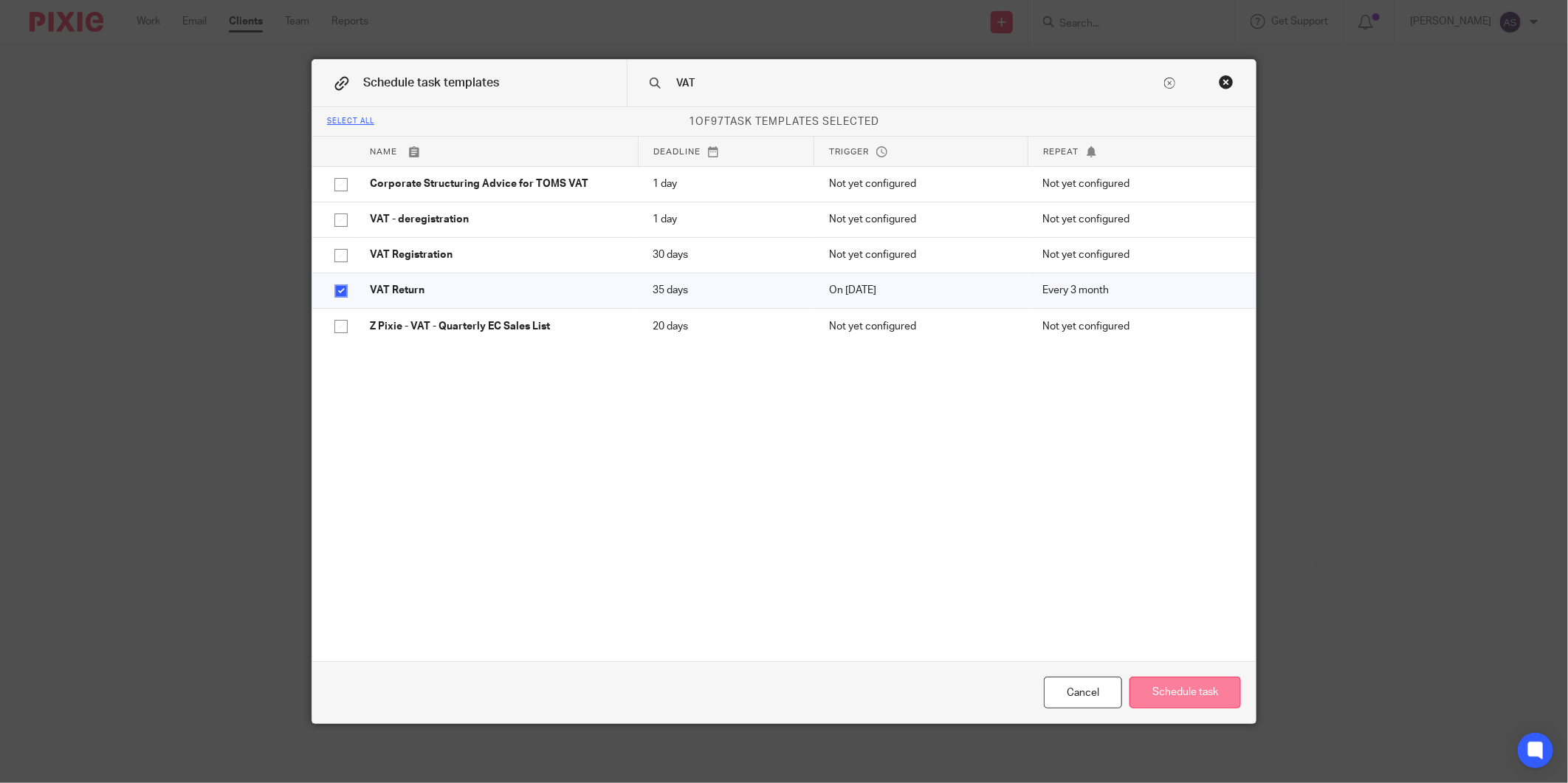
click at [1166, 687] on button "Schedule task" at bounding box center [1185, 692] width 111 height 32
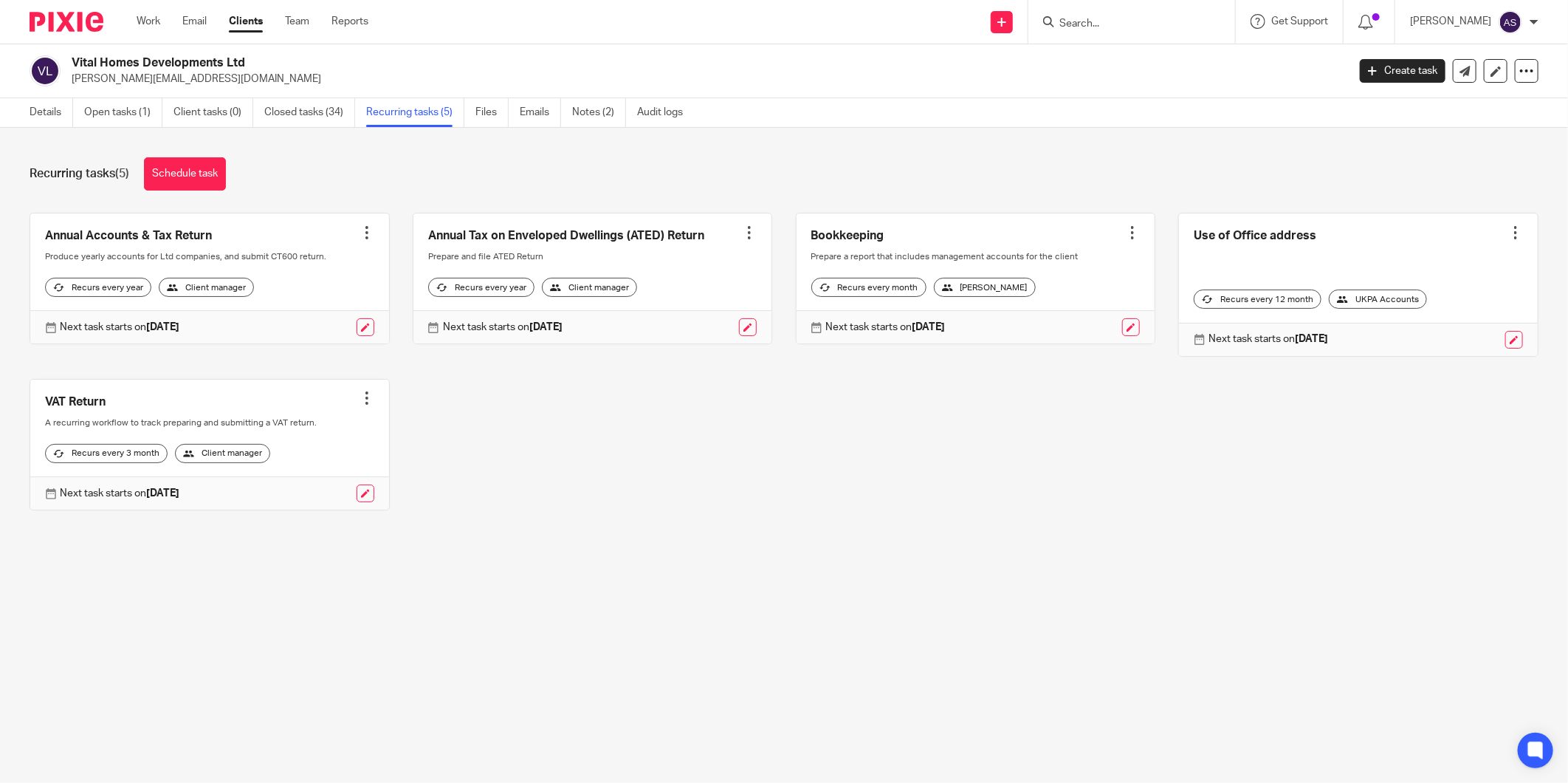
click at [351, 402] on link at bounding box center [209, 445] width 359 height 131
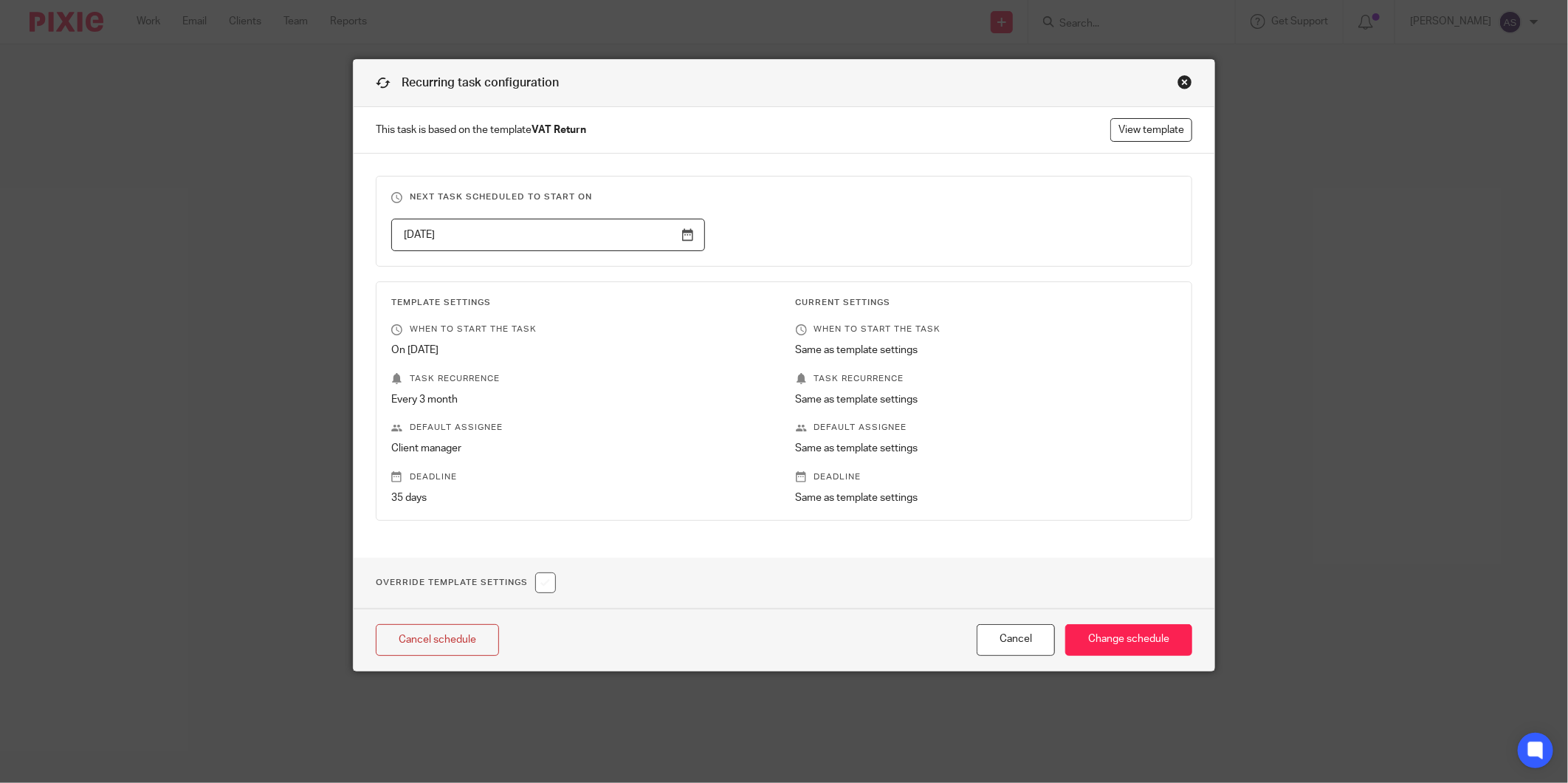
click at [1174, 96] on div "Recurring task configuration" at bounding box center [784, 83] width 860 height 47
click at [1179, 82] on div "Close this dialog window" at bounding box center [1185, 81] width 15 height 15
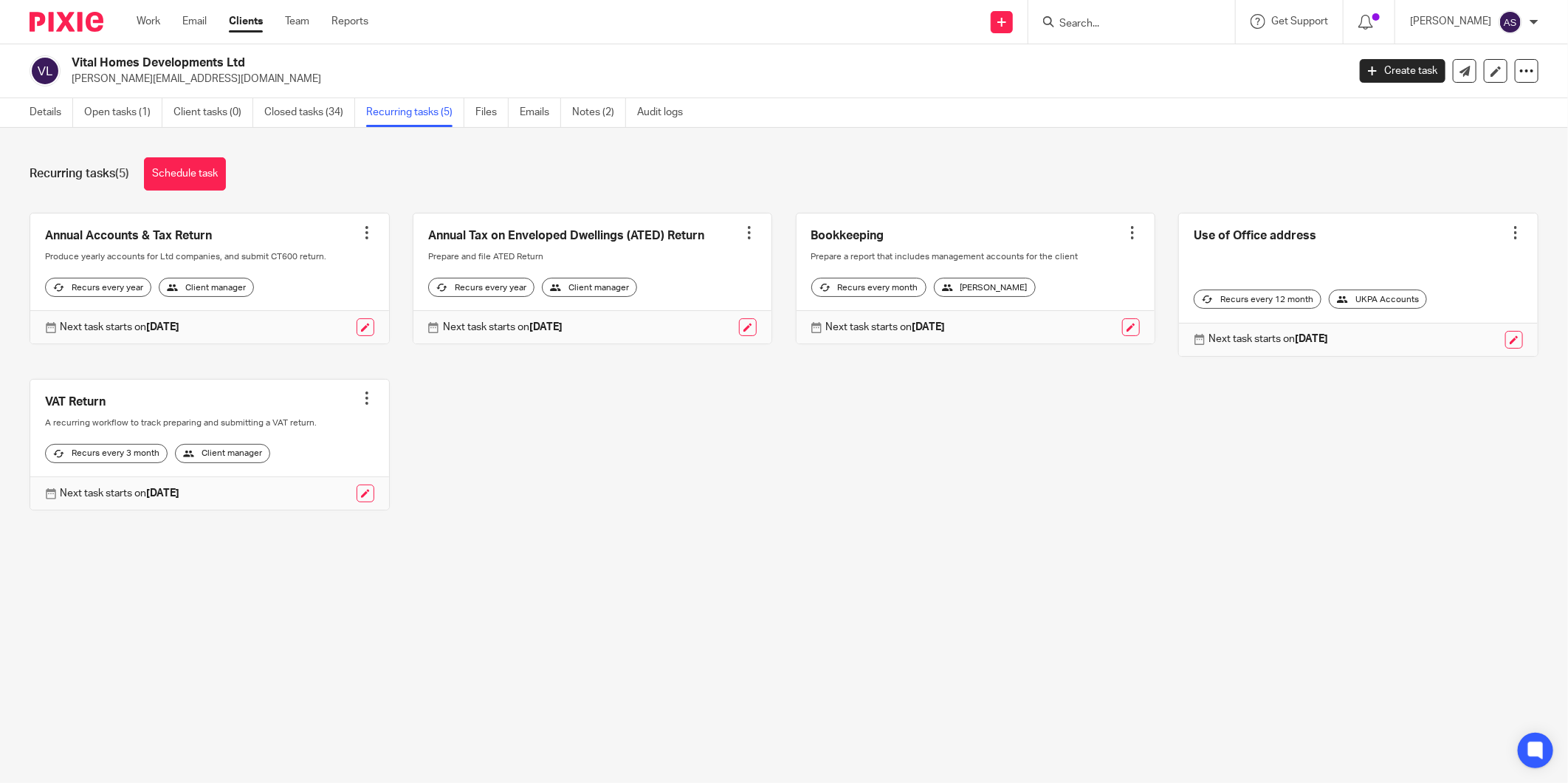
click at [364, 390] on link at bounding box center [209, 445] width 359 height 131
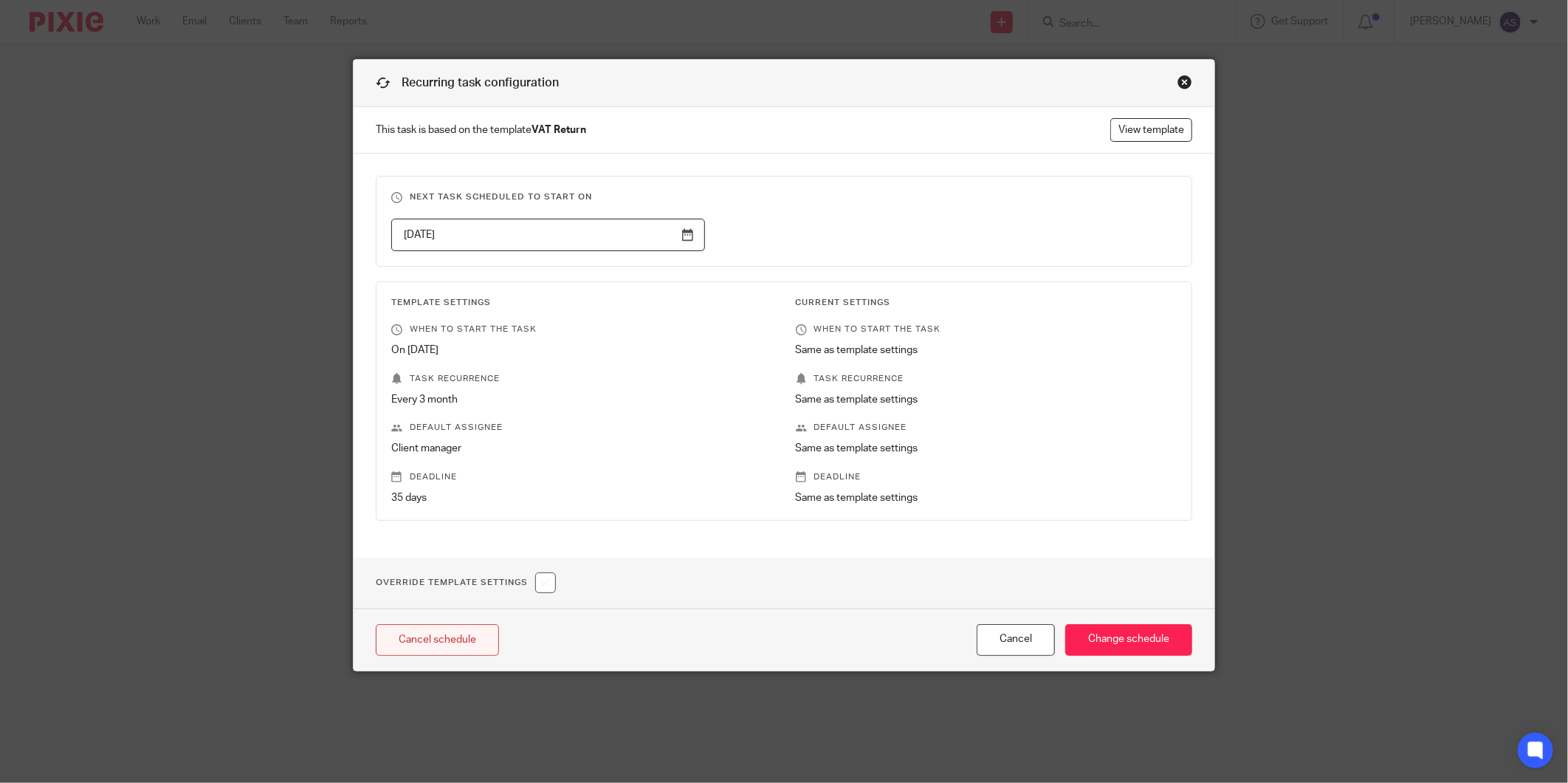
click at [478, 638] on link "Cancel schedule" at bounding box center [437, 640] width 124 height 32
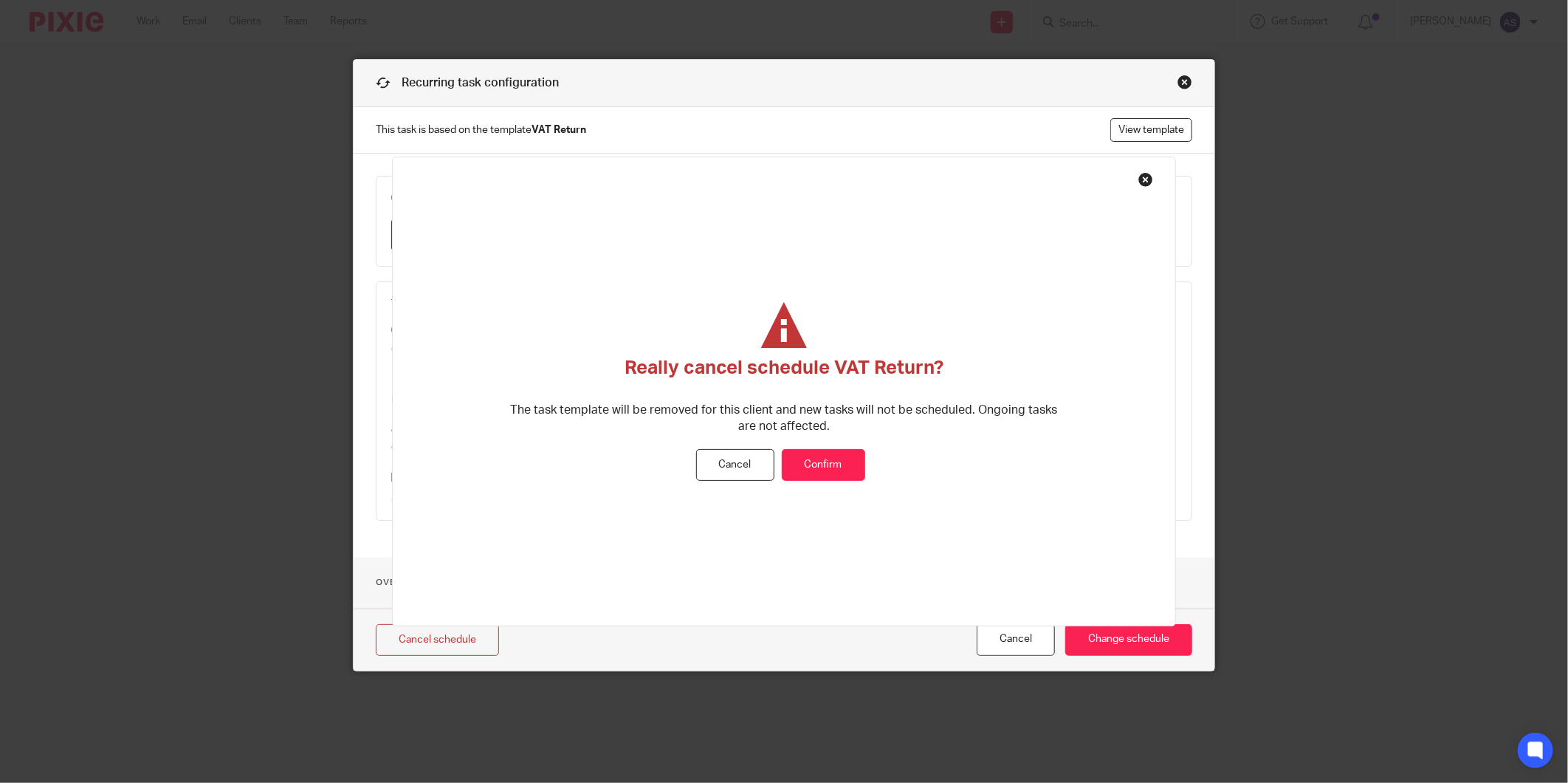
click at [814, 465] on button "Confirm" at bounding box center [823, 465] width 83 height 32
